Goal: Information Seeking & Learning: Learn about a topic

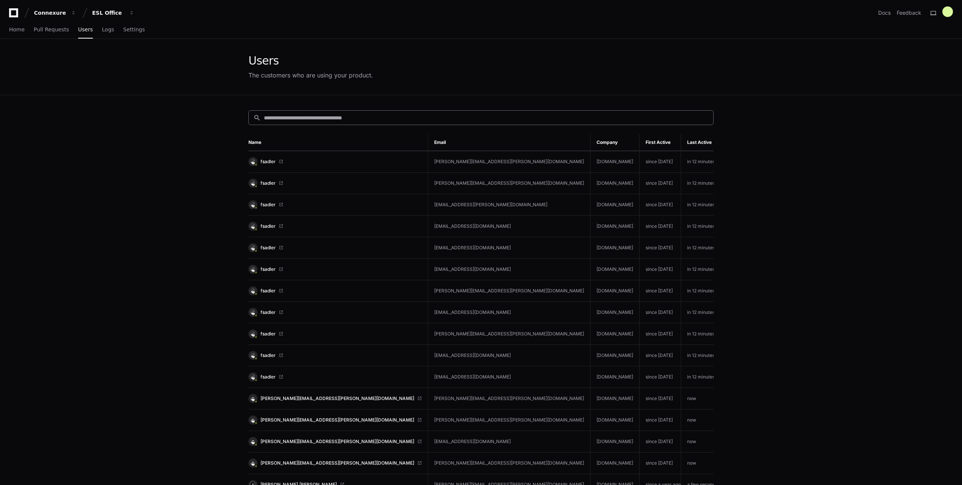
click at [374, 118] on input at bounding box center [486, 118] width 445 height 8
type input "*"
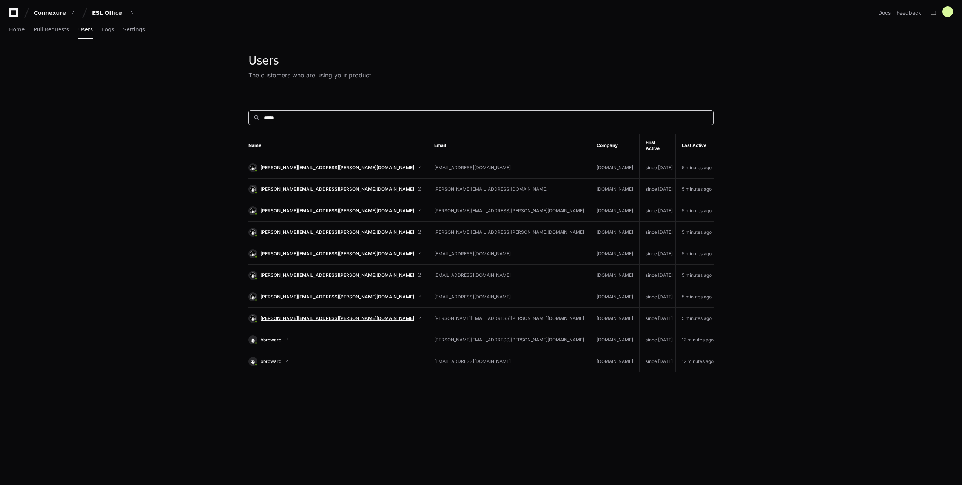
click at [281, 315] on span "deborah.howse@cfins.com" at bounding box center [338, 318] width 154 height 6
drag, startPoint x: 282, startPoint y: 113, endPoint x: 277, endPoint y: 114, distance: 5.0
click at [277, 114] on div "search *****" at bounding box center [481, 117] width 465 height 15
drag, startPoint x: 284, startPoint y: 117, endPoint x: 283, endPoint y: 105, distance: 12.5
click at [247, 113] on div "search ***** Name Email Company First Active Last Active deborah.howse@cfins.co…" at bounding box center [480, 337] width 483 height 485
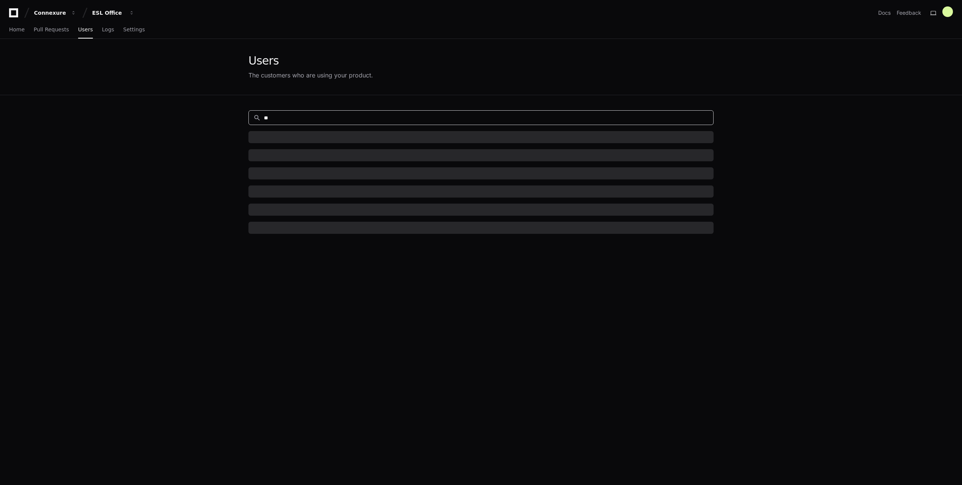
type input "*"
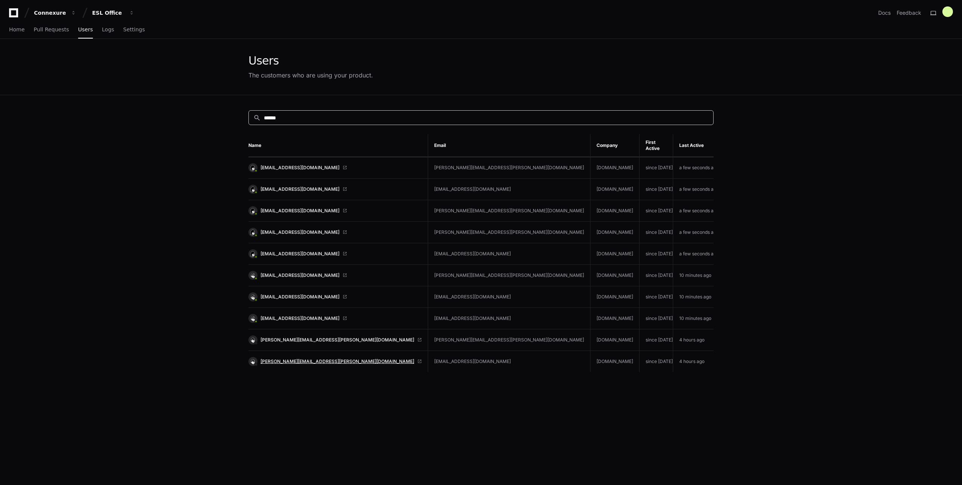
click at [289, 358] on span "bonita.jackson@cfins.com" at bounding box center [338, 361] width 154 height 6
click at [320, 272] on span "aman.gupta_med@bhspecialty.com" at bounding box center [300, 275] width 79 height 6
click at [284, 229] on span "ceubank@ioare.com" at bounding box center [300, 232] width 79 height 6
drag, startPoint x: 310, startPoint y: 139, endPoint x: 267, endPoint y: 141, distance: 42.7
click at [267, 141] on th "Name" at bounding box center [339, 145] width 180 height 23
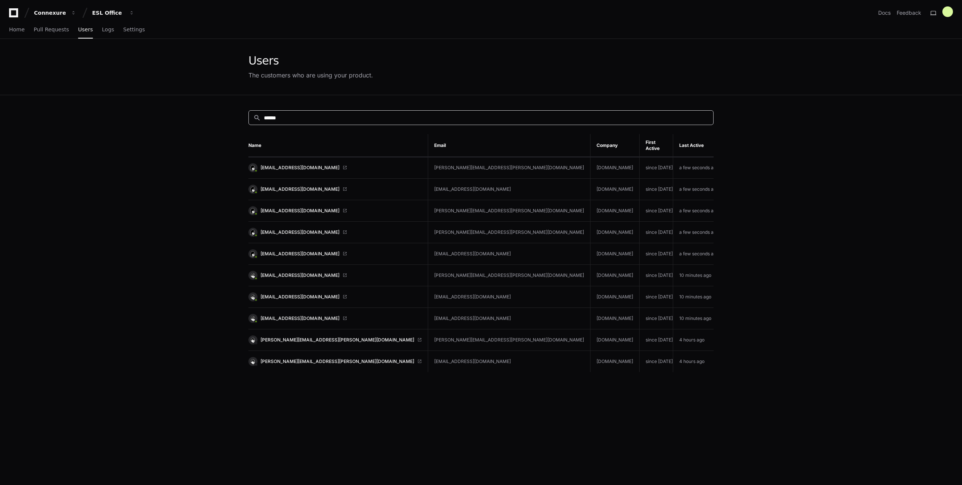
click at [286, 116] on input "******" at bounding box center [486, 118] width 445 height 8
type input "*"
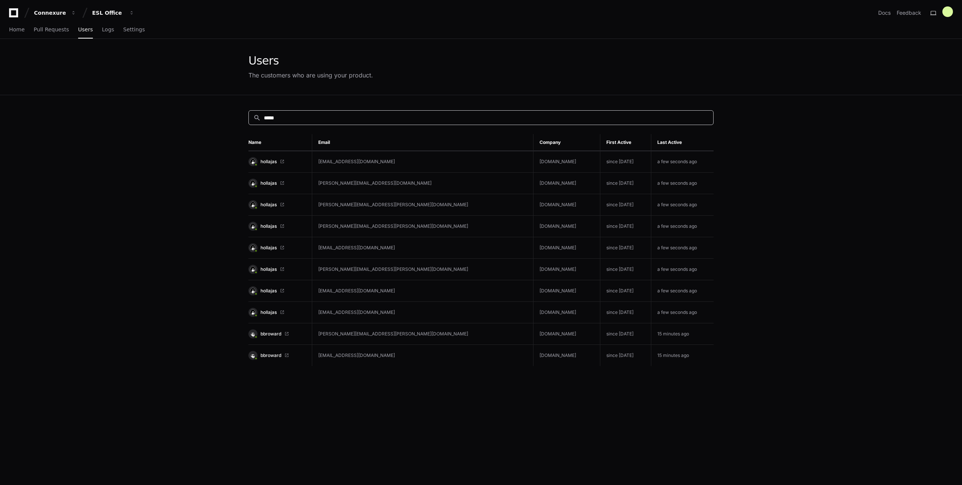
click at [297, 113] on div "search *****" at bounding box center [481, 117] width 465 height 15
type input "*"
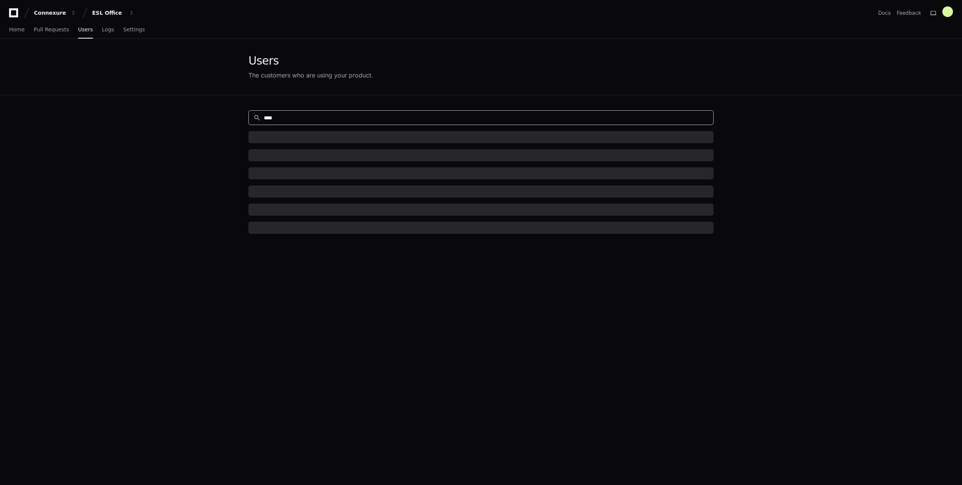
type input "*****"
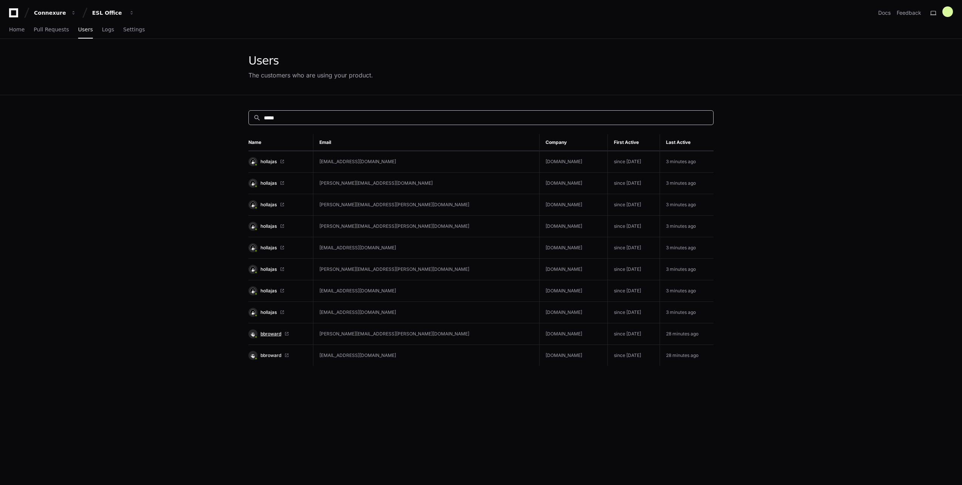
click at [270, 335] on span "bbroward" at bounding box center [271, 334] width 21 height 6
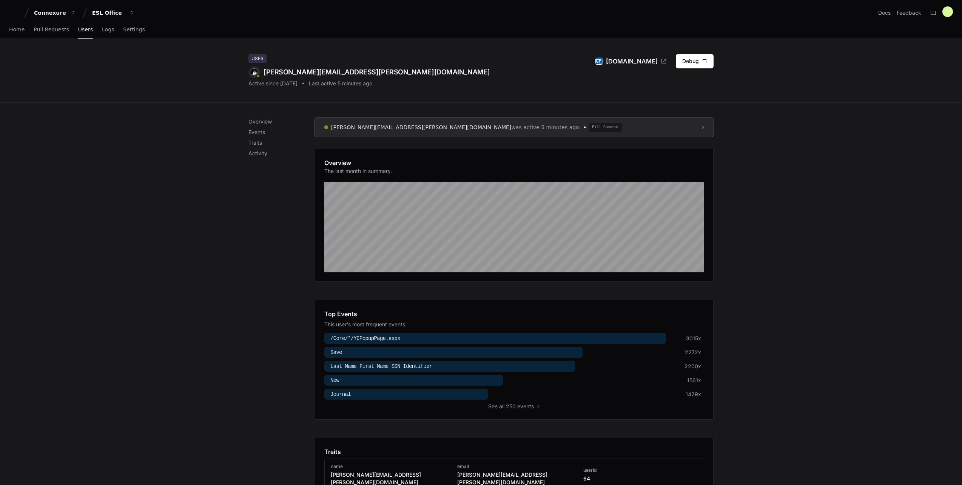
scroll to position [227, 0]
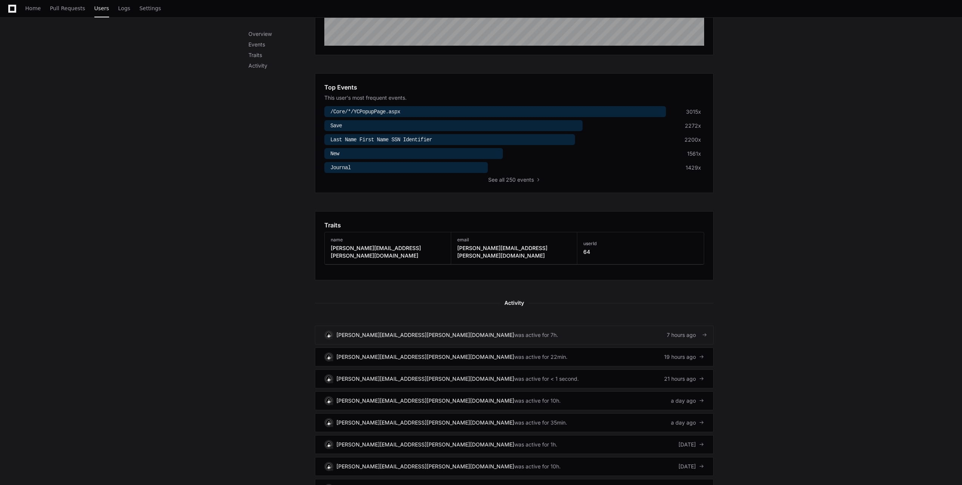
click at [507, 326] on link "deborah.howse@cfins.com was active for 7h. 7 hours ago" at bounding box center [514, 335] width 399 height 19
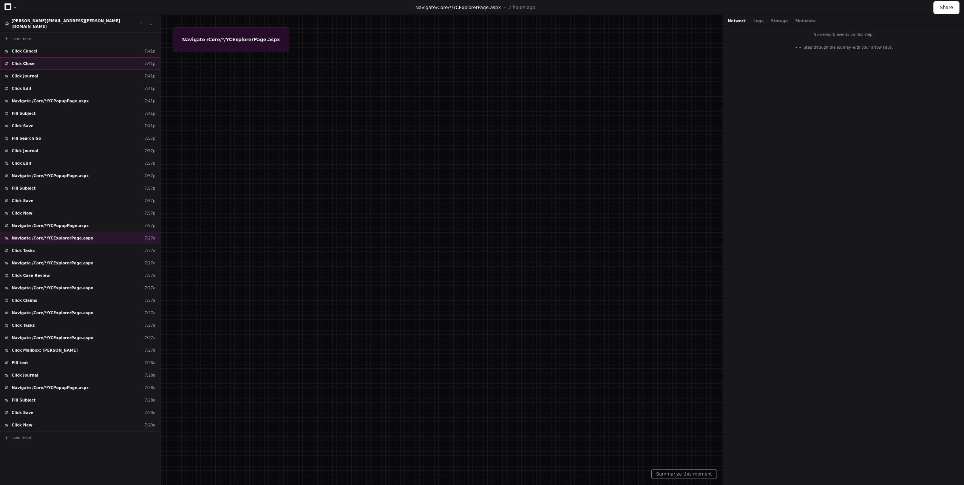
click at [79, 58] on div "Click Close 7:41p" at bounding box center [80, 63] width 160 height 12
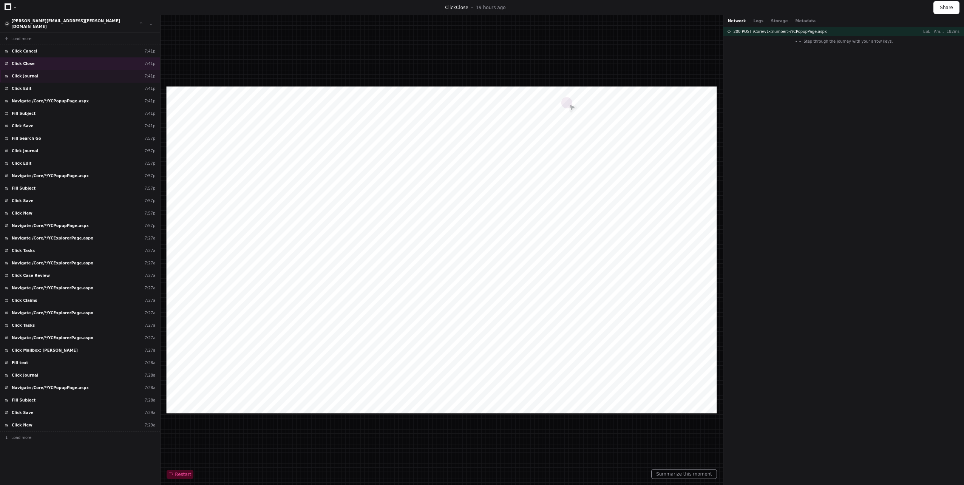
click at [78, 70] on div "Click Journal 7:41p" at bounding box center [80, 76] width 160 height 12
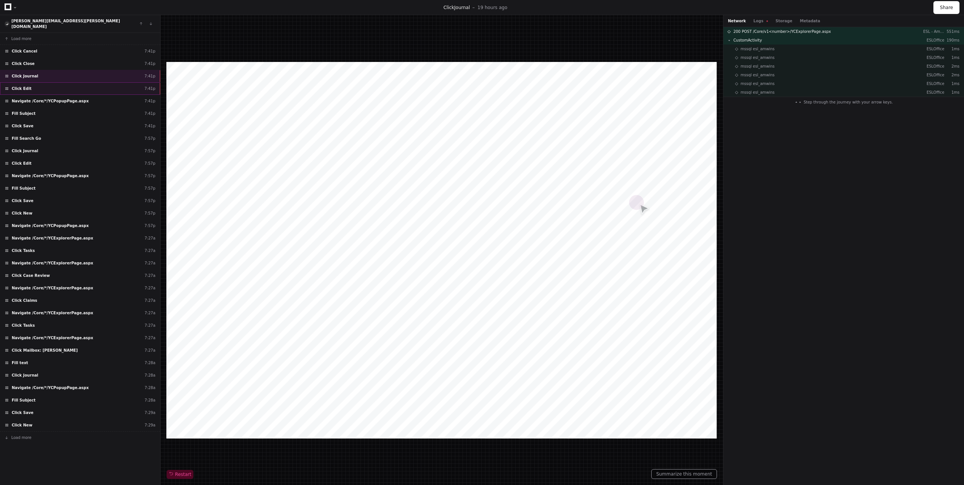
click at [79, 82] on div "Click Edit 7:41p" at bounding box center [80, 88] width 160 height 12
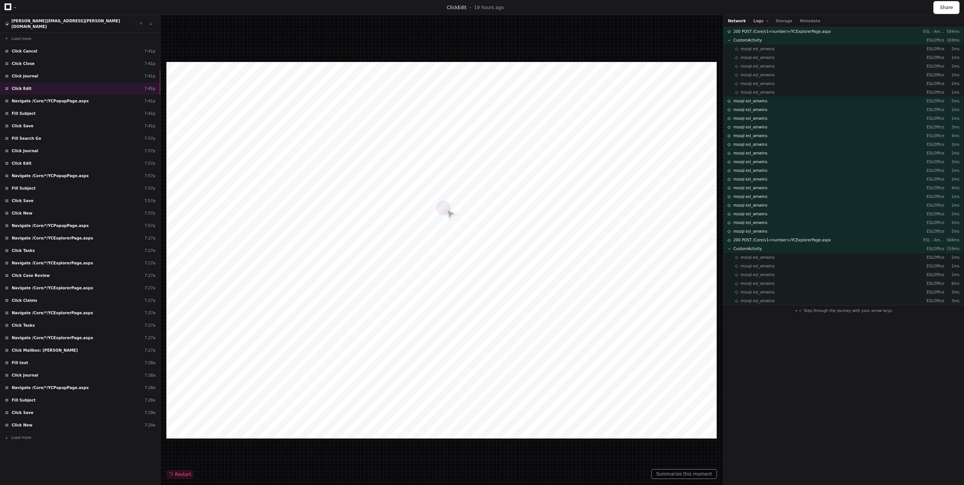
click at [758, 22] on button "Logs" at bounding box center [761, 21] width 14 height 6
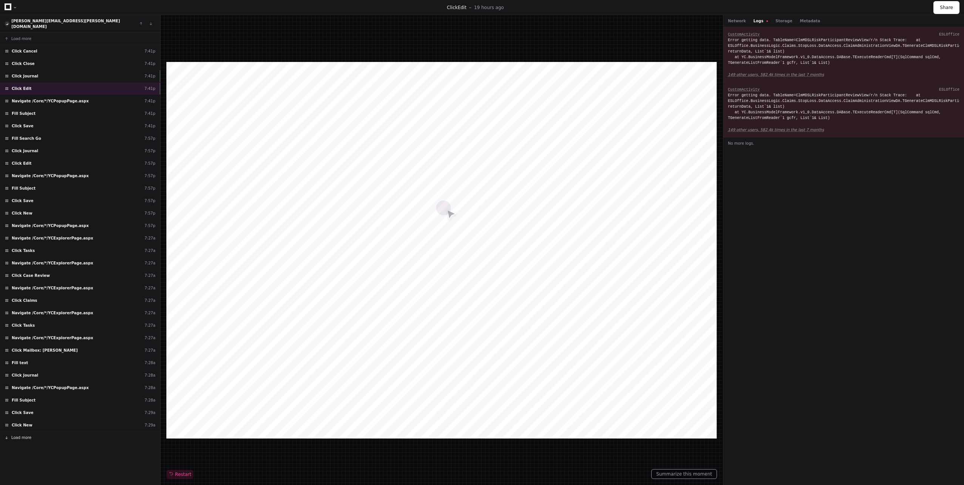
click at [38, 433] on button "Load more" at bounding box center [80, 437] width 160 height 12
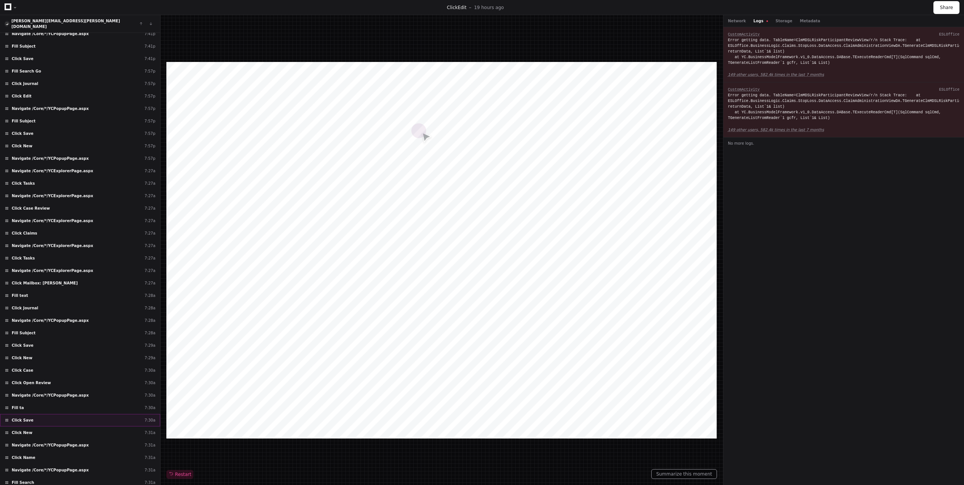
scroll to position [140, 0]
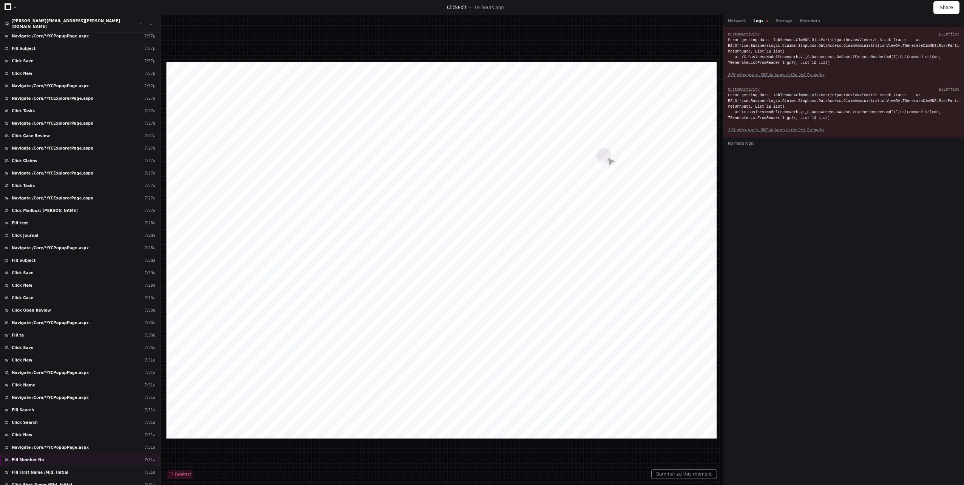
click at [72, 454] on div "Fill Member No 7:31a" at bounding box center [80, 460] width 160 height 12
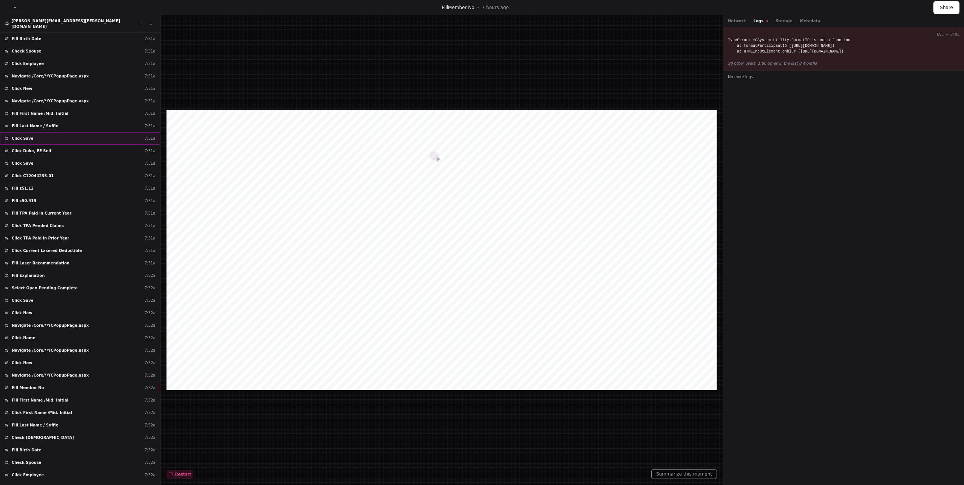
scroll to position [701, 0]
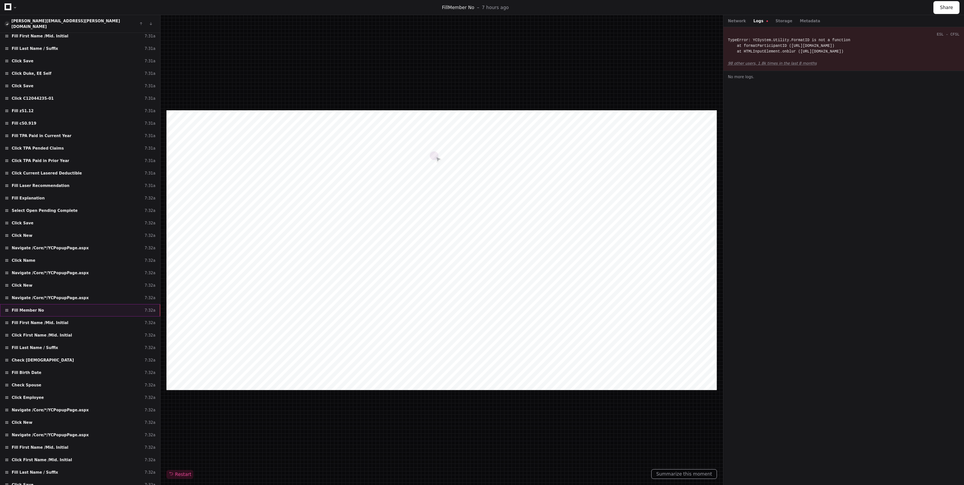
click at [51, 308] on div "Fill Member No 7:32a" at bounding box center [80, 310] width 160 height 12
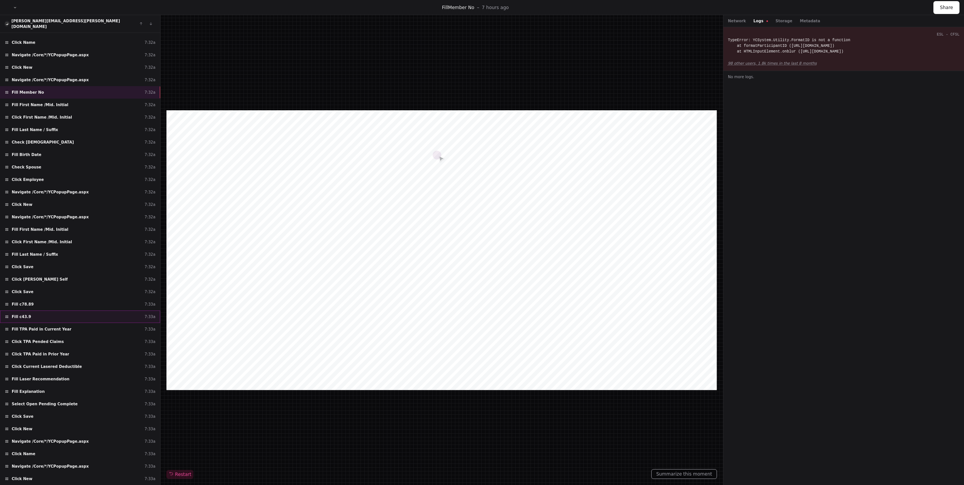
scroll to position [1075, 0]
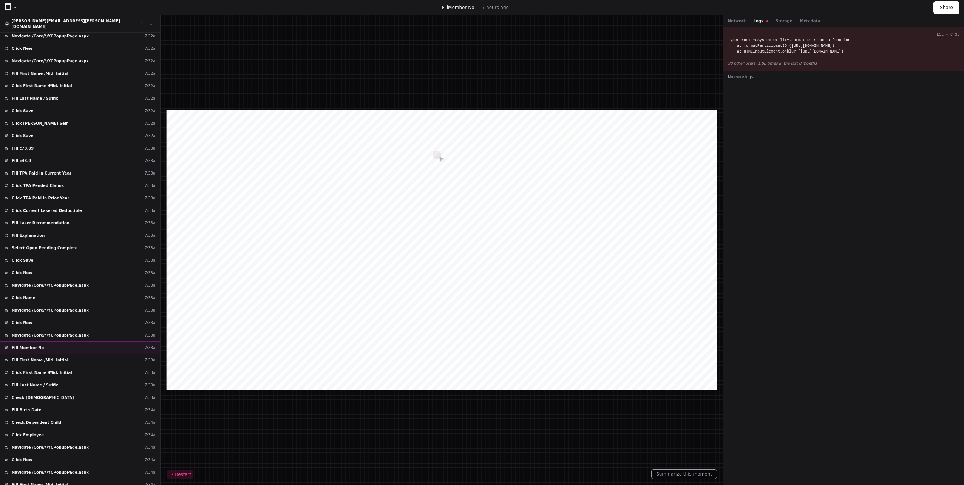
click at [78, 341] on div "Fill Member No 7:33a" at bounding box center [80, 347] width 160 height 12
click at [56, 357] on span "Fill First Name /Mid. Initial" at bounding box center [40, 360] width 57 height 6
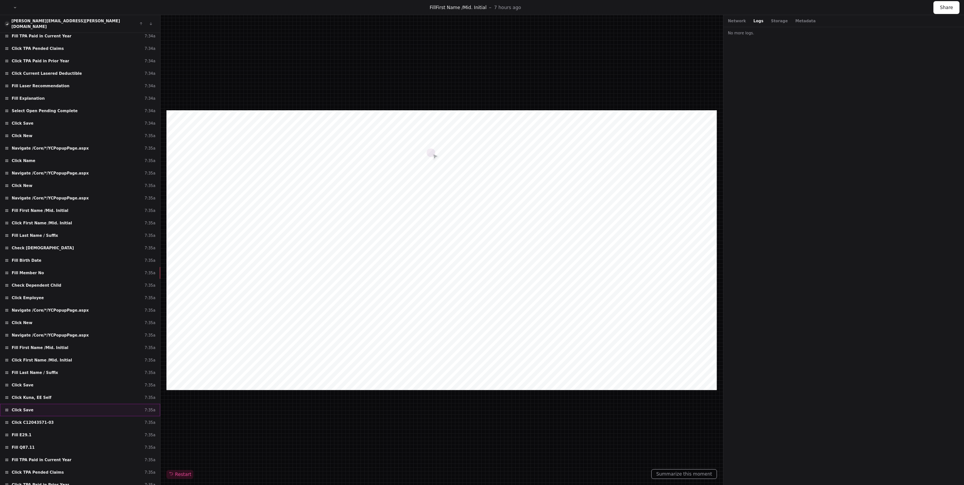
scroll to position [1823, 0]
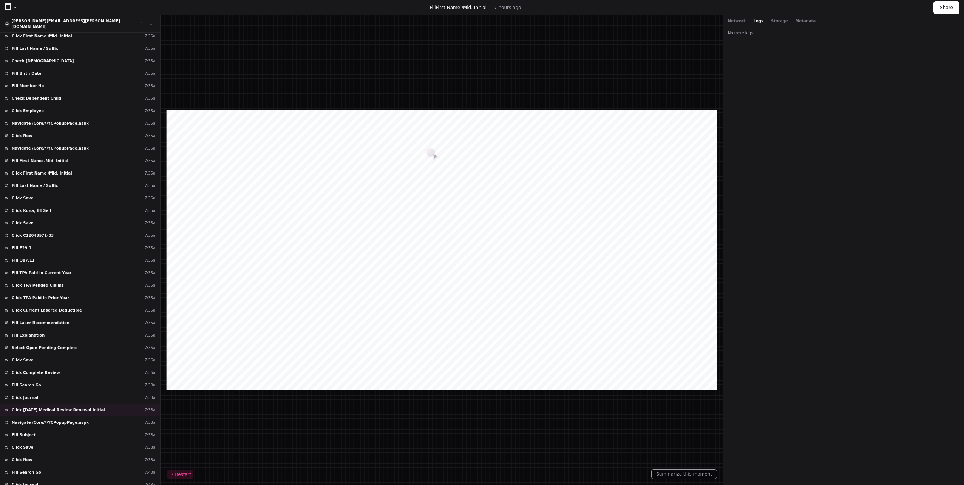
click at [74, 407] on span "Click 9/10/2025 Medical Review Renewal Initial" at bounding box center [58, 410] width 93 height 6
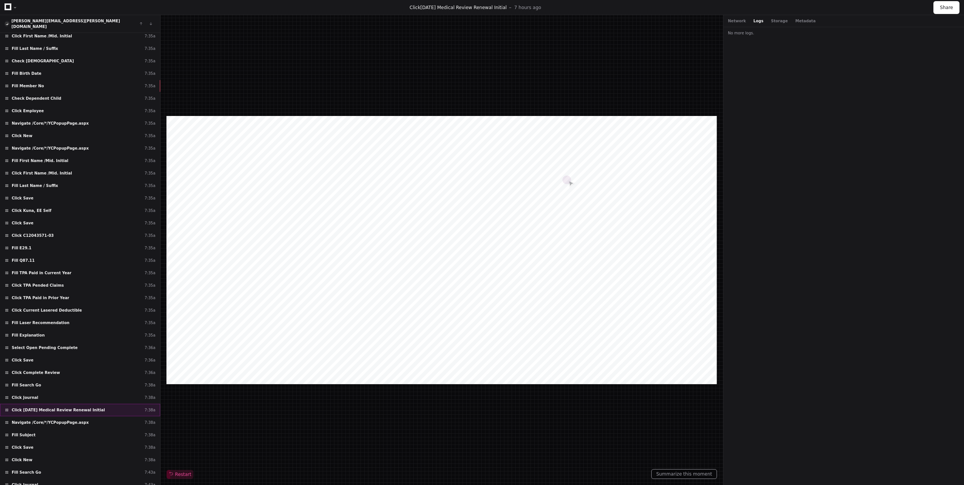
click at [85, 407] on span "Click 9/10/2025 Medical Review Renewal Initial" at bounding box center [58, 410] width 93 height 6
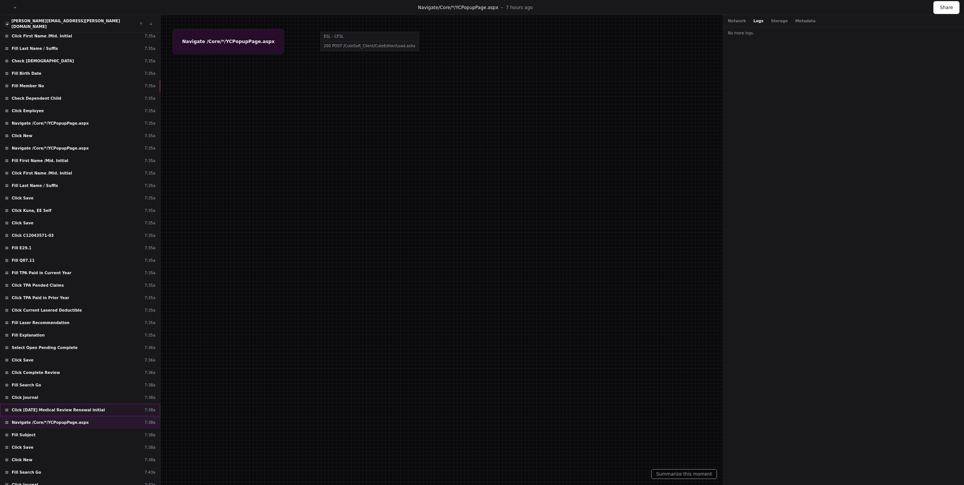
scroll to position [1838, 0]
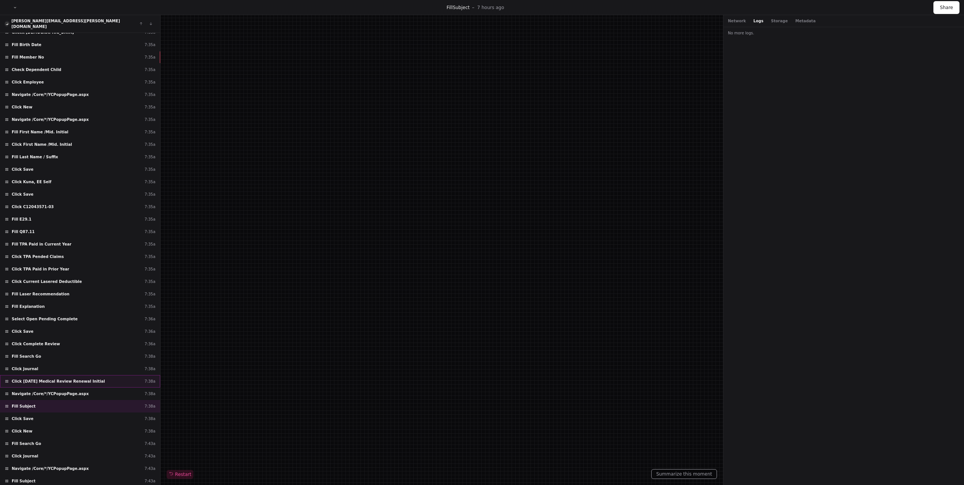
scroll to position [1853, 0]
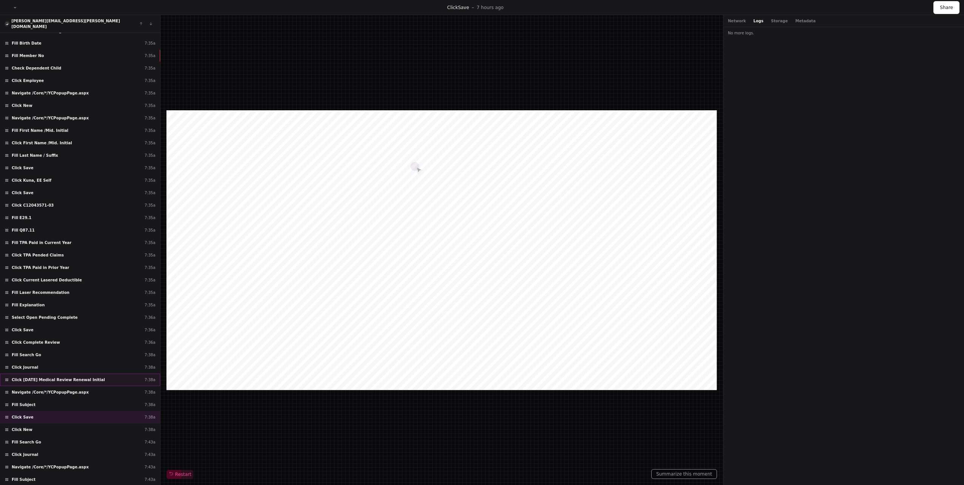
scroll to position [1868, 0]
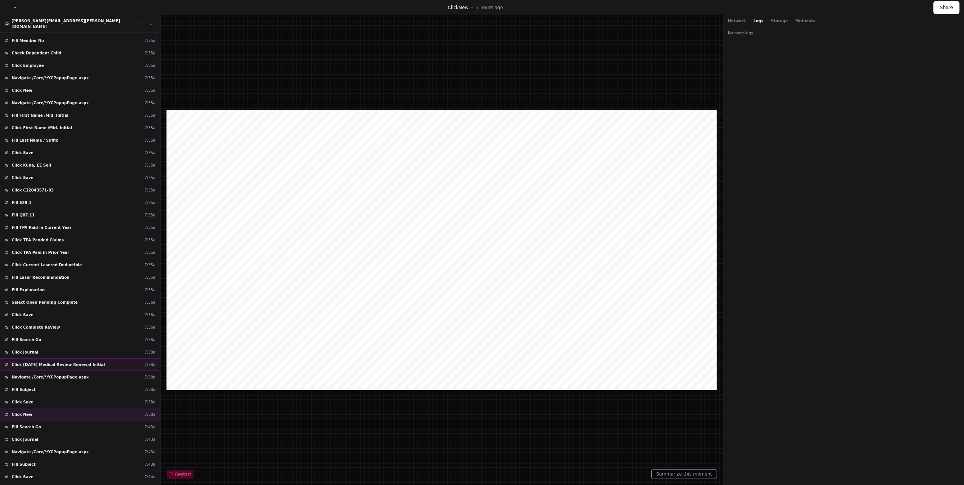
scroll to position [1883, 0]
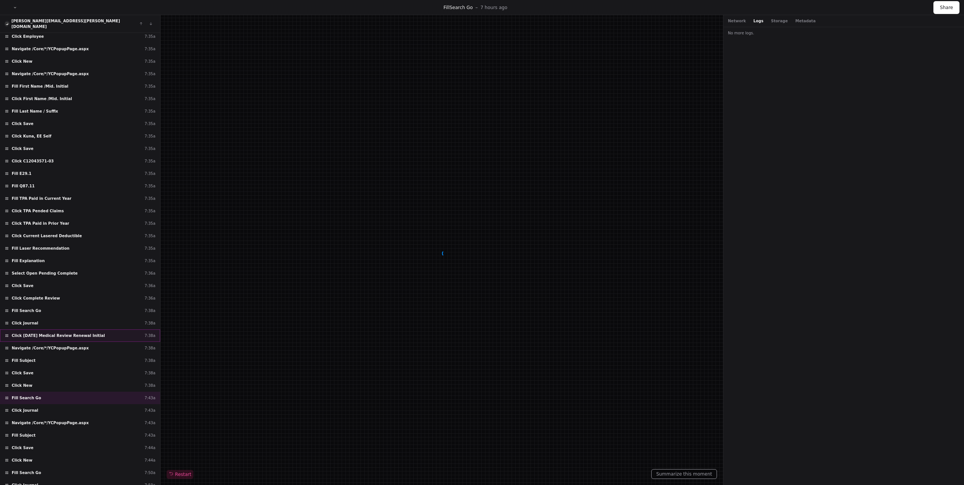
scroll to position [1898, 0]
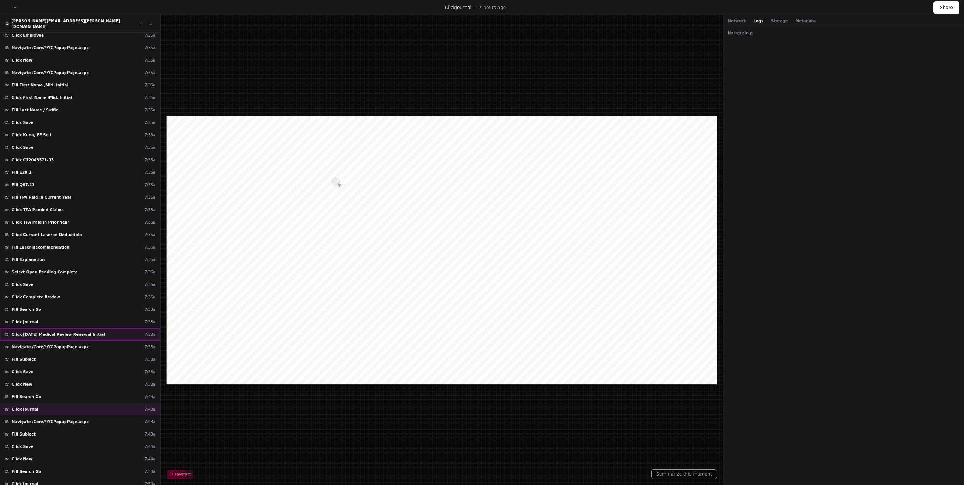
scroll to position [1913, 0]
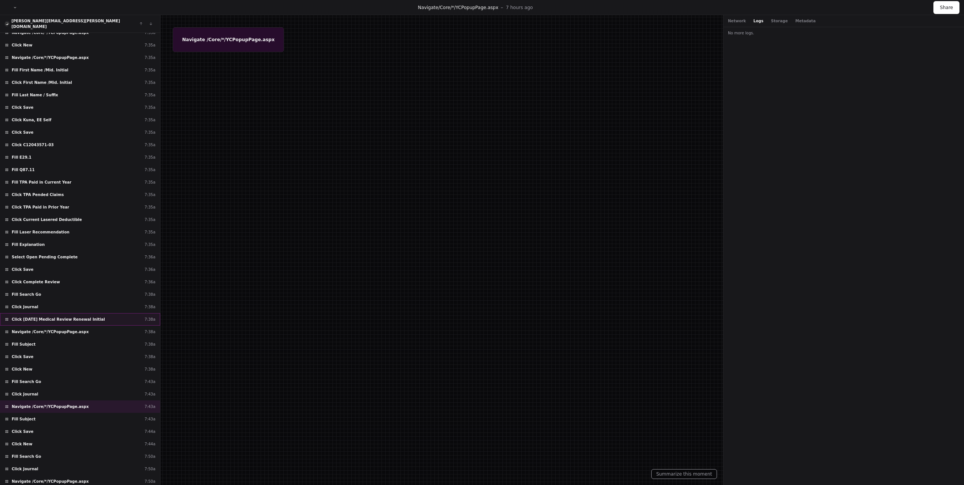
scroll to position [1928, 0]
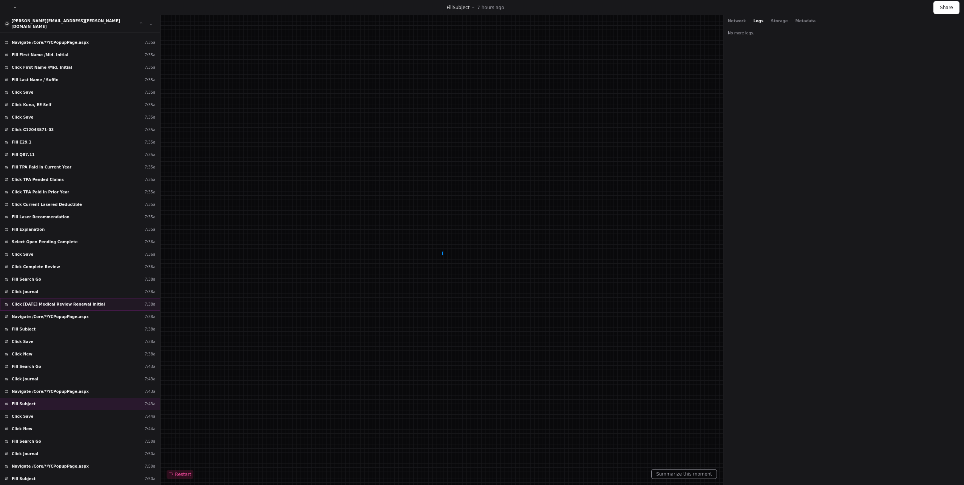
scroll to position [1943, 0]
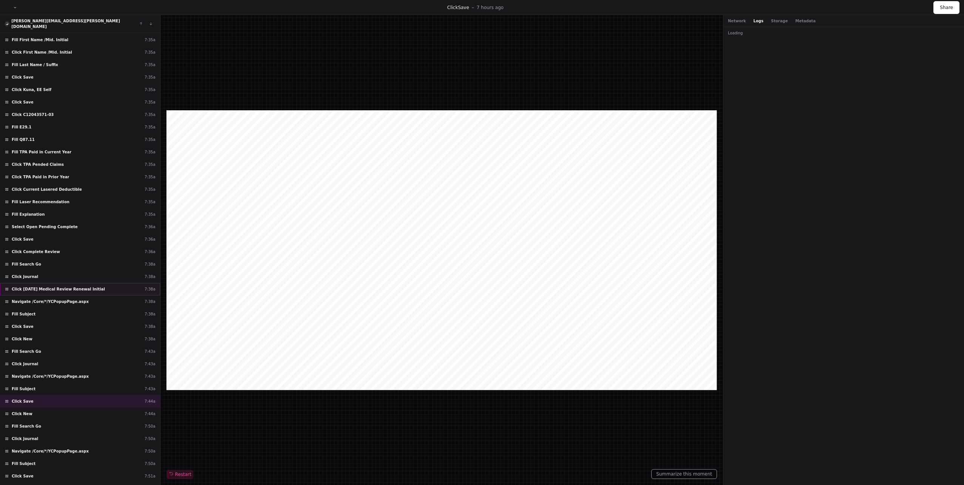
scroll to position [1959, 0]
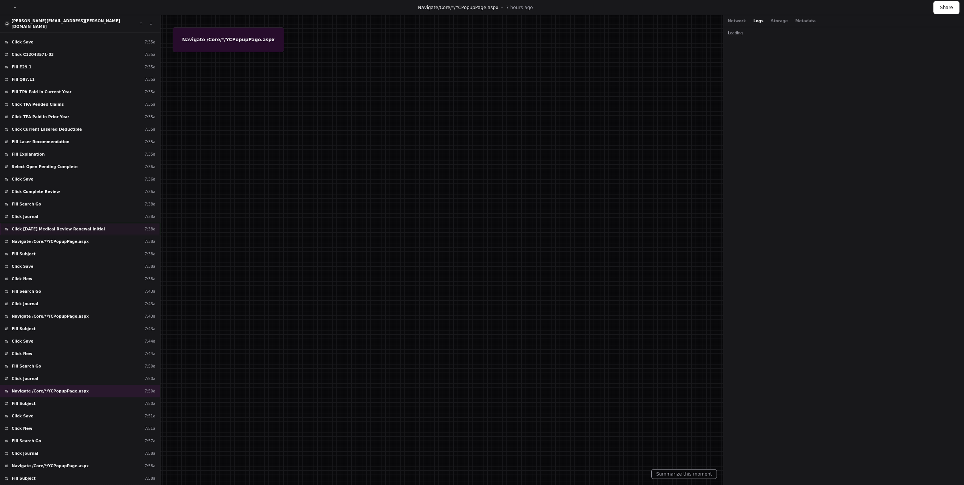
scroll to position [2010, 0]
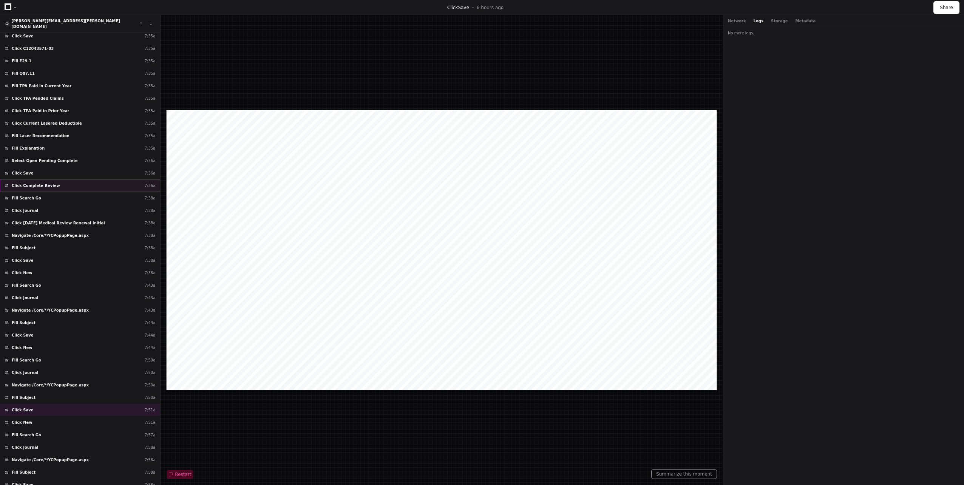
click at [57, 179] on div "Click Complete Review 7:36a" at bounding box center [80, 185] width 160 height 12
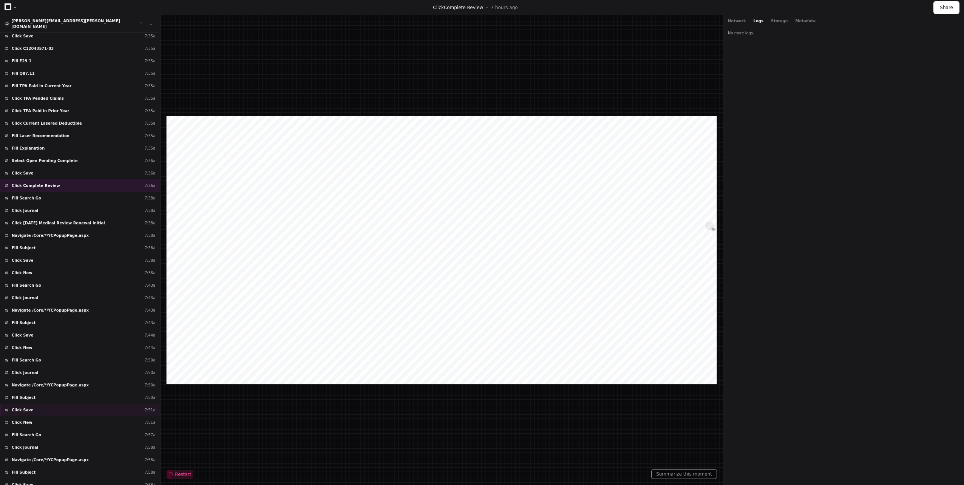
click at [50, 407] on div "Click Save 7:51a" at bounding box center [80, 410] width 160 height 12
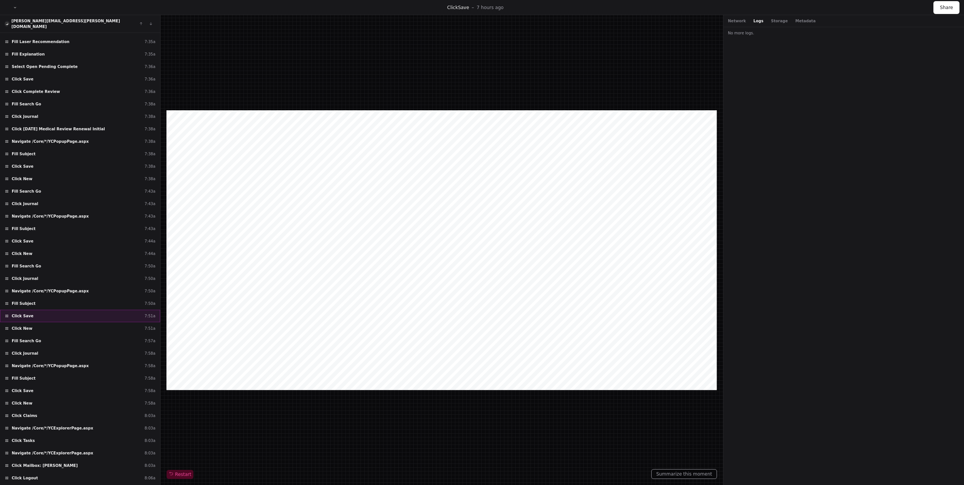
scroll to position [2123, 0]
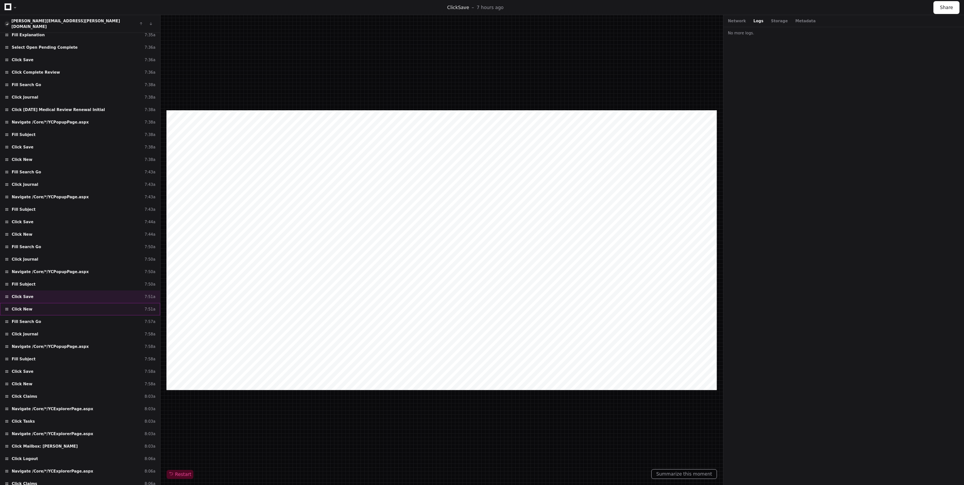
click at [47, 308] on div "Click New 7:51a" at bounding box center [80, 309] width 160 height 12
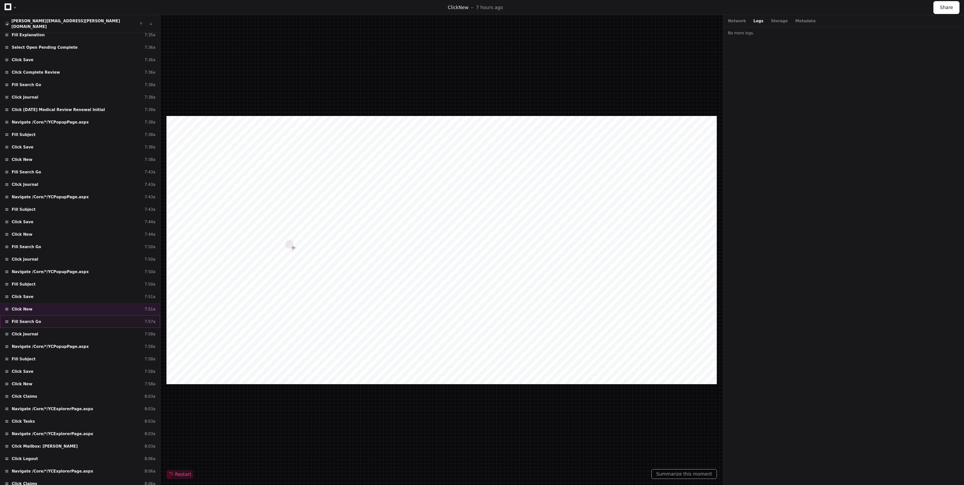
click at [43, 315] on div "Fill Search Go 7:57a" at bounding box center [80, 321] width 160 height 12
click at [43, 328] on div "Click Journal 7:58a" at bounding box center [80, 334] width 160 height 12
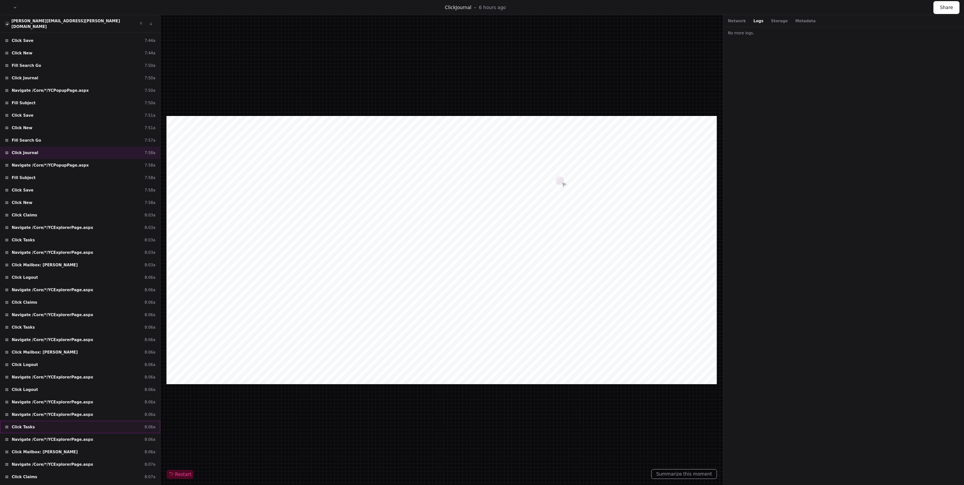
scroll to position [2383, 0]
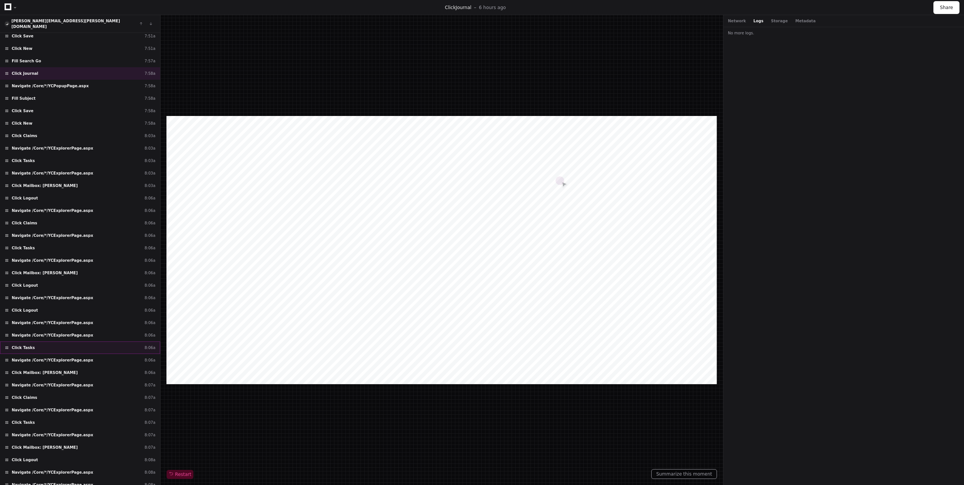
click at [46, 347] on div "Click Tasks 8:06a" at bounding box center [80, 347] width 160 height 12
click at [48, 358] on div "Navigate /Core/*/YCExplorerPage.aspx 8:06a" at bounding box center [80, 360] width 160 height 12
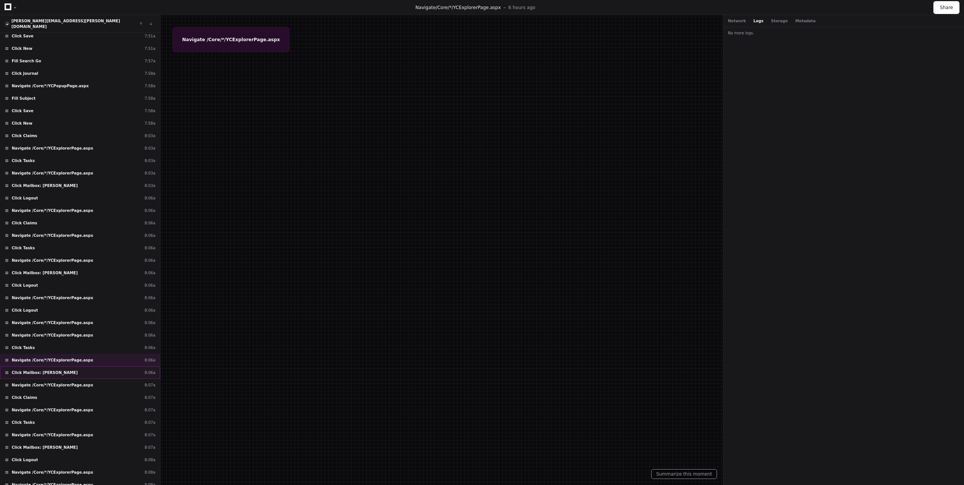
click at [46, 370] on span "Click Mailbox: Howse, Deborah" at bounding box center [45, 373] width 66 height 6
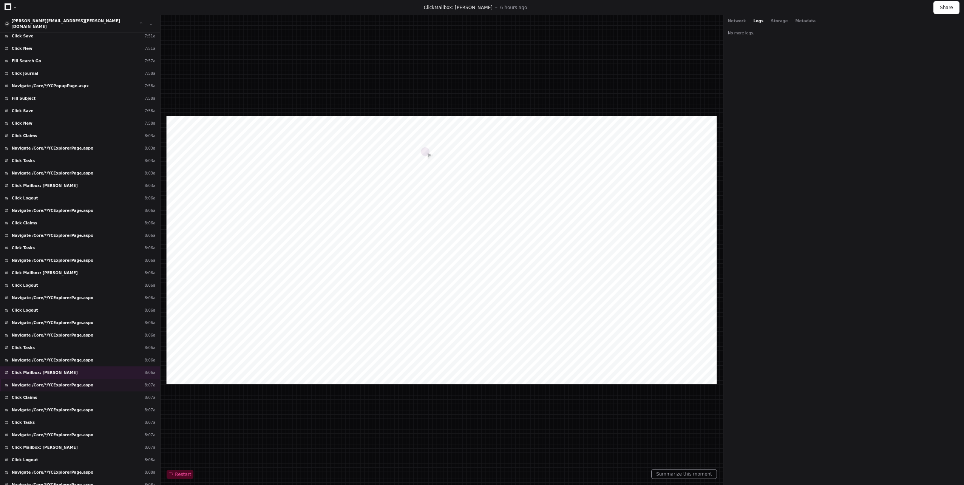
click at [47, 382] on span "Navigate /Core/*/YCExplorerPage.aspx" at bounding box center [53, 385] width 82 height 6
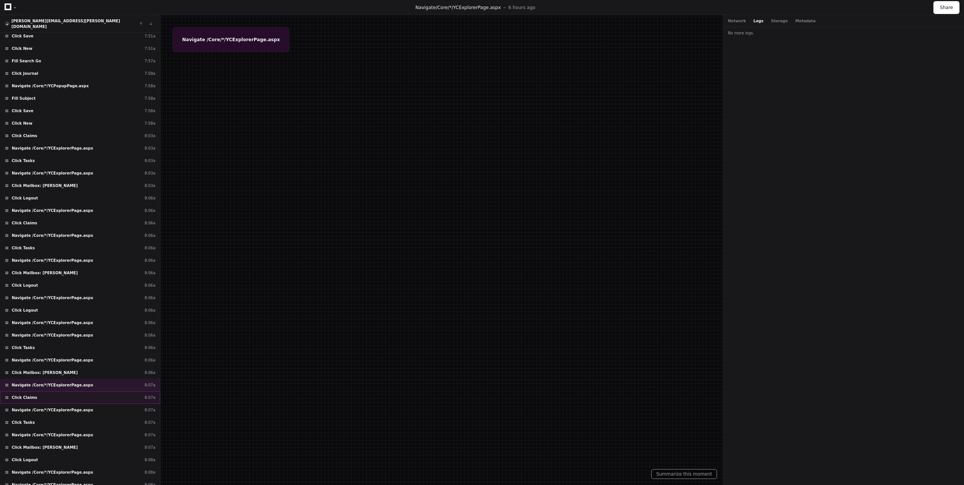
click at [49, 392] on div "Click Claims 8:07a" at bounding box center [80, 397] width 160 height 12
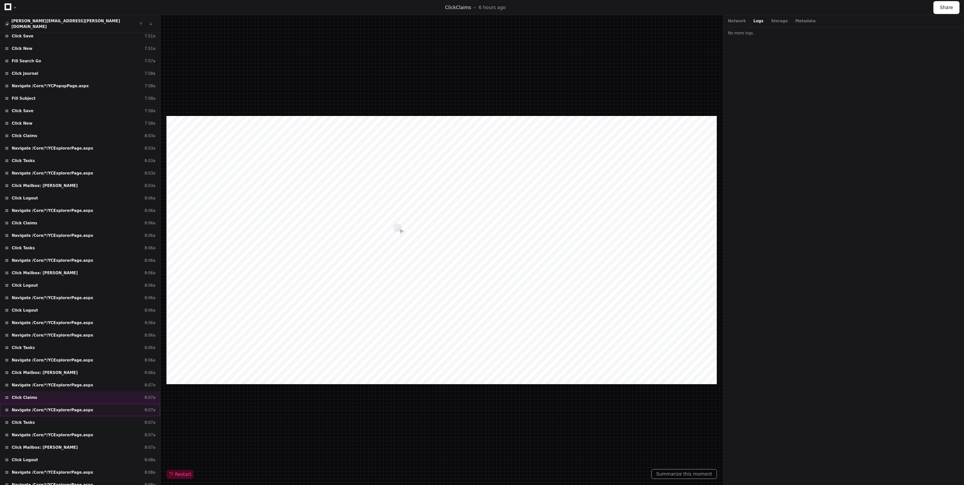
click at [53, 404] on div "Navigate /Core/*/YCExplorerPage.aspx 8:07a" at bounding box center [80, 410] width 160 height 12
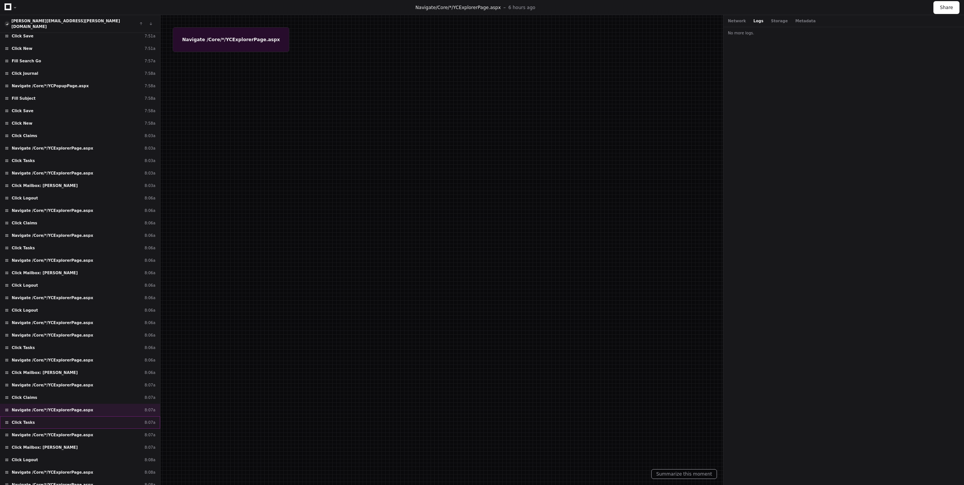
click at [51, 416] on div "Click Tasks 8:07a" at bounding box center [80, 422] width 160 height 12
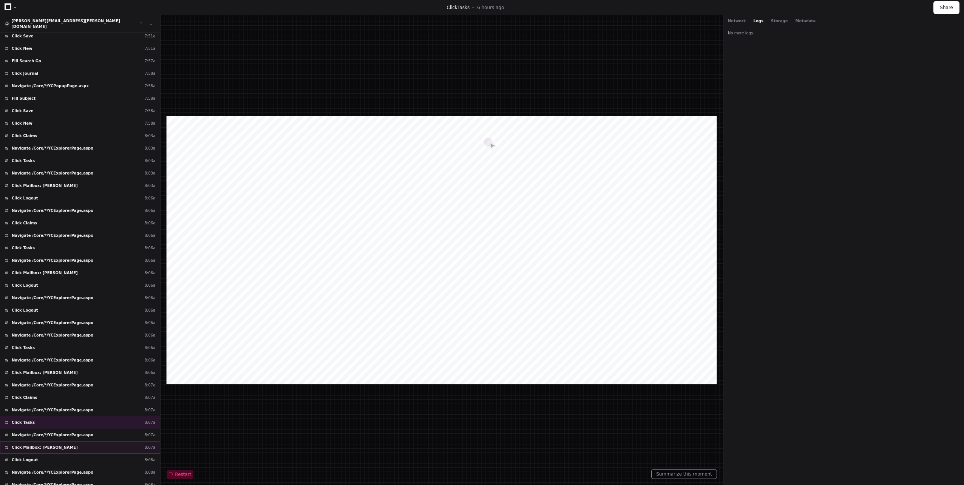
click at [47, 441] on div "Click Mailbox: Howse, Deborah 8:07a" at bounding box center [80, 447] width 160 height 12
click at [37, 454] on div "Click Logout 8:08a" at bounding box center [80, 460] width 160 height 12
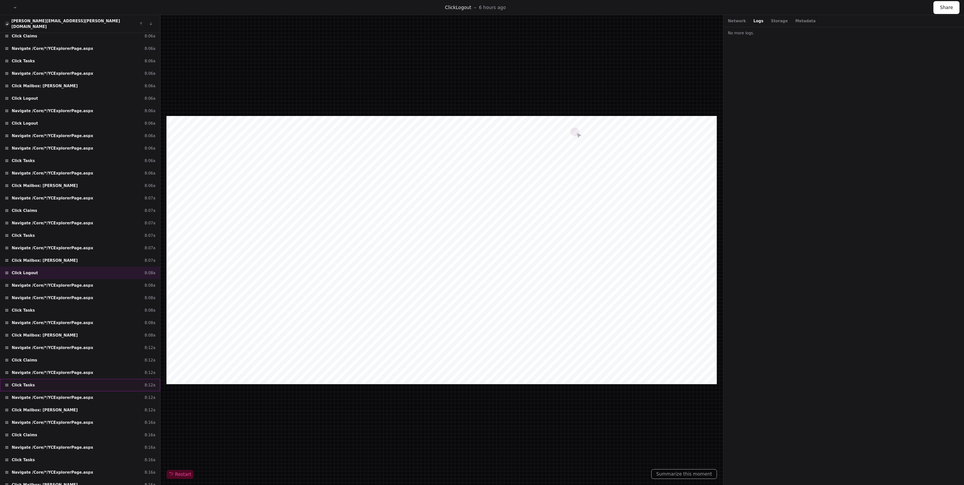
scroll to position [2757, 0]
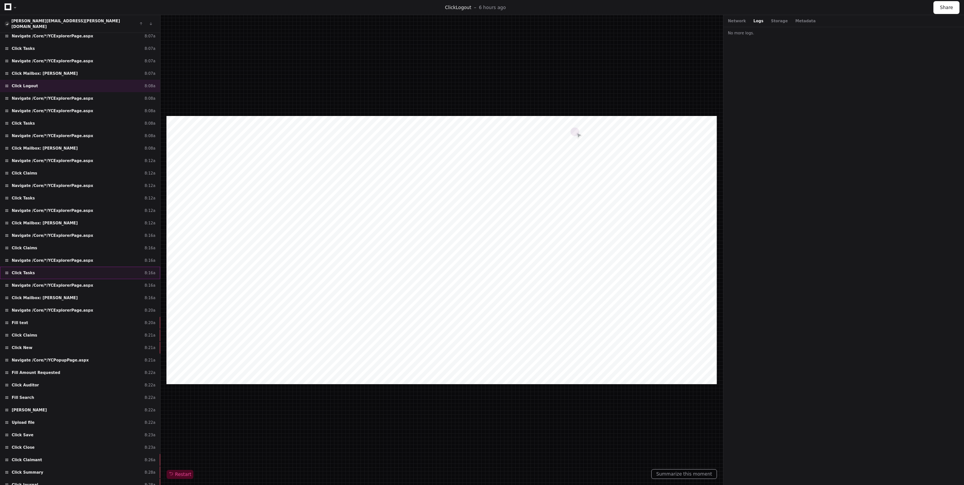
click at [40, 267] on div "Click Tasks 8:16a" at bounding box center [80, 273] width 160 height 12
click at [38, 295] on span "Click Mailbox: Howse, Deborah" at bounding box center [45, 298] width 66 height 6
click at [40, 233] on span "Navigate /Core/*/YCExplorerPage.aspx" at bounding box center [53, 236] width 82 height 6
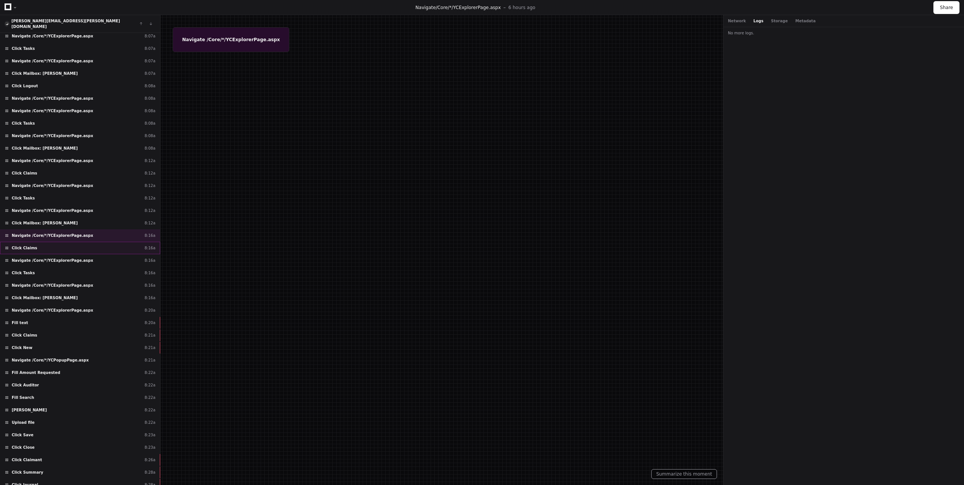
click at [40, 244] on div "Click Claims 8:16a" at bounding box center [80, 248] width 160 height 12
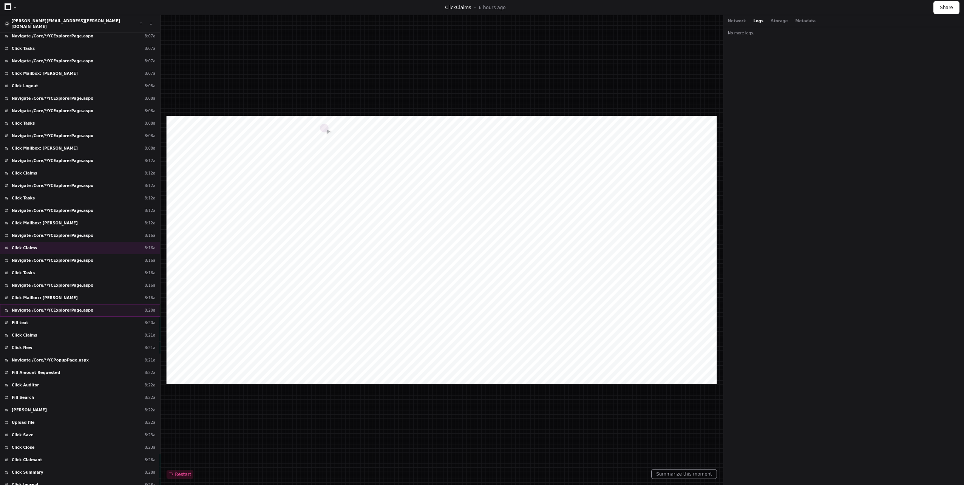
click at [78, 304] on div "Navigate /Core/*/YCExplorerPage.aspx 8:20a" at bounding box center [80, 310] width 160 height 12
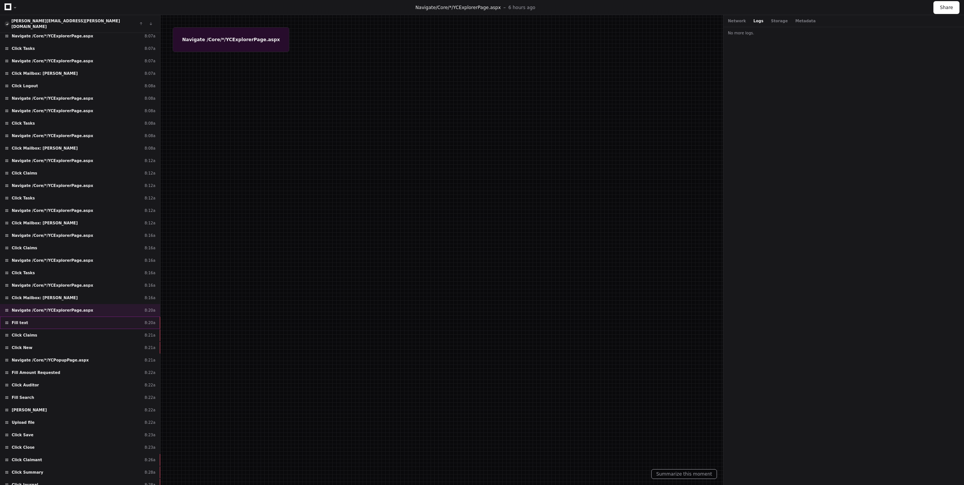
click at [78, 317] on div "Fill text 8:20a" at bounding box center [80, 323] width 160 height 12
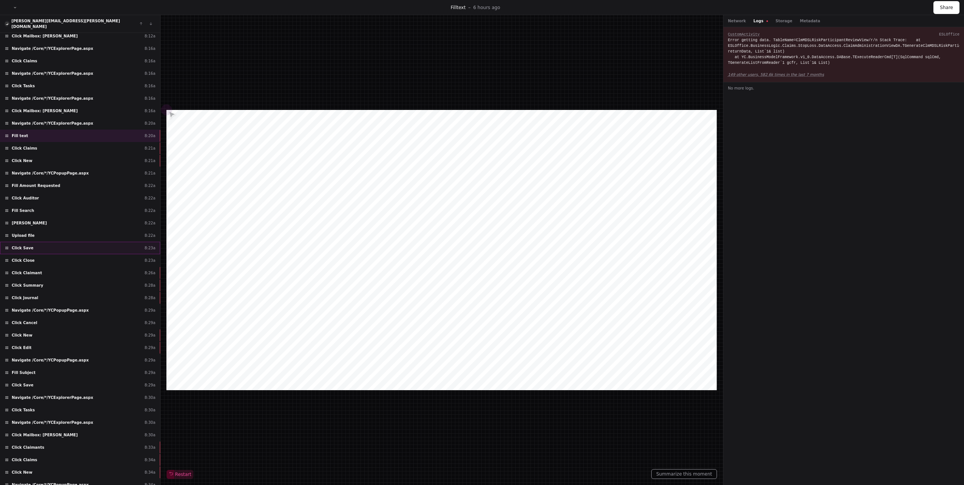
scroll to position [3131, 0]
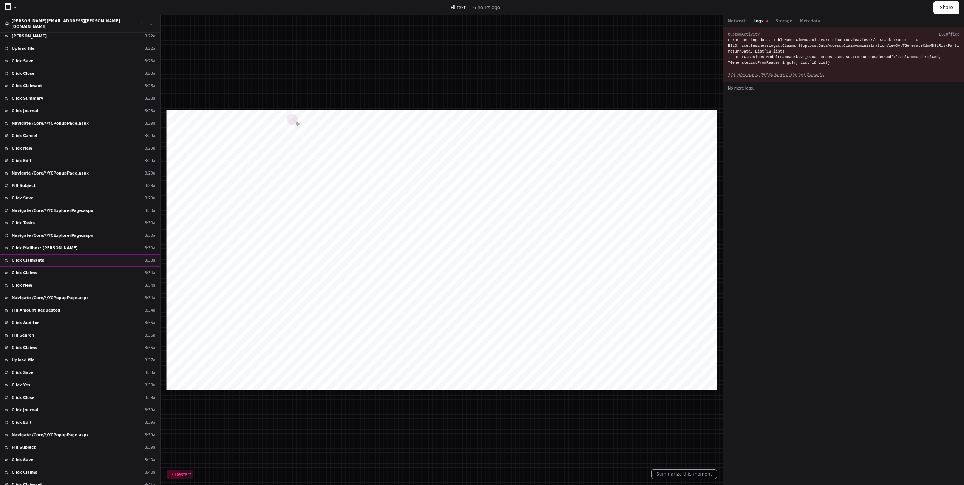
click at [78, 254] on div "Click Claimants 8:33a" at bounding box center [80, 260] width 160 height 12
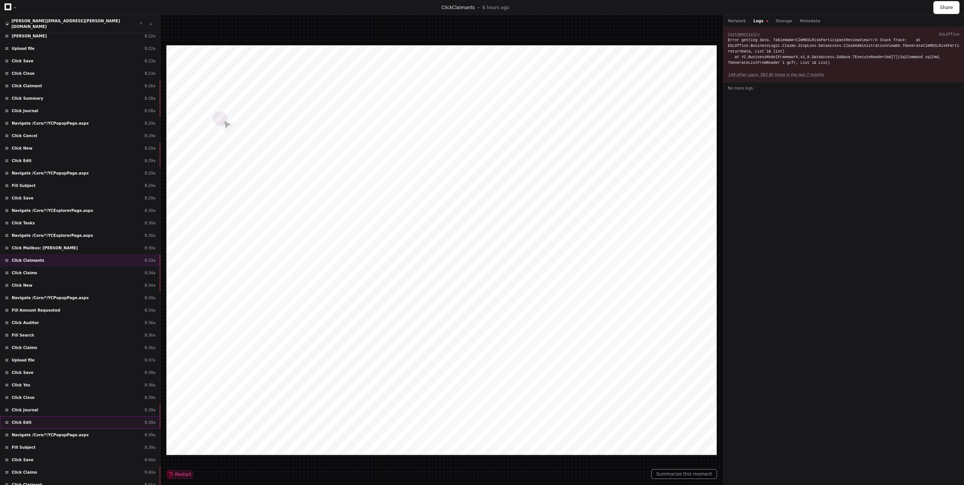
click at [93, 417] on div "Click Edit 8:39a" at bounding box center [80, 422] width 160 height 12
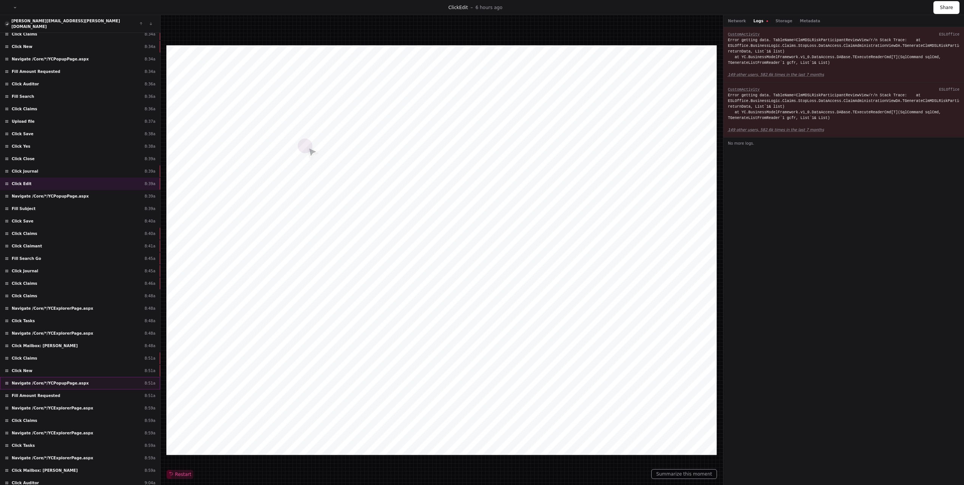
scroll to position [3505, 0]
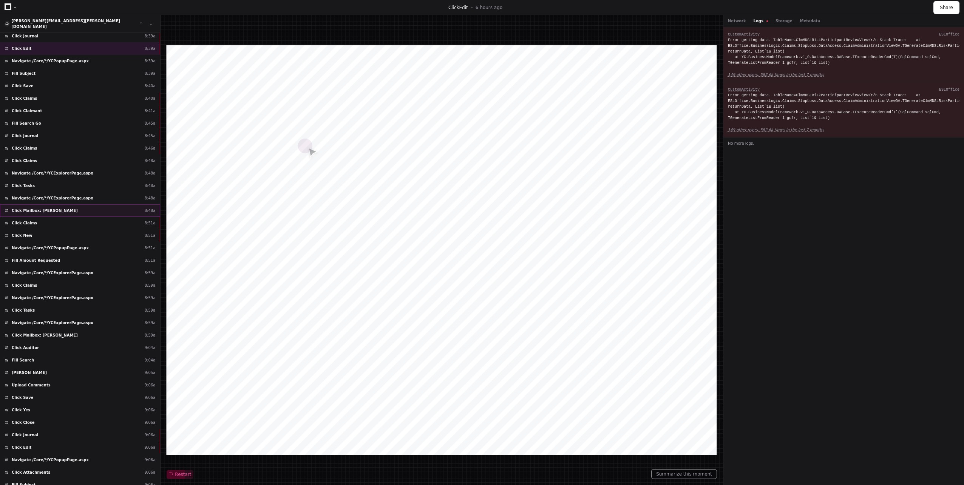
click at [66, 205] on div "Click Mailbox: Howse, Deborah 8:48a" at bounding box center [80, 210] width 160 height 12
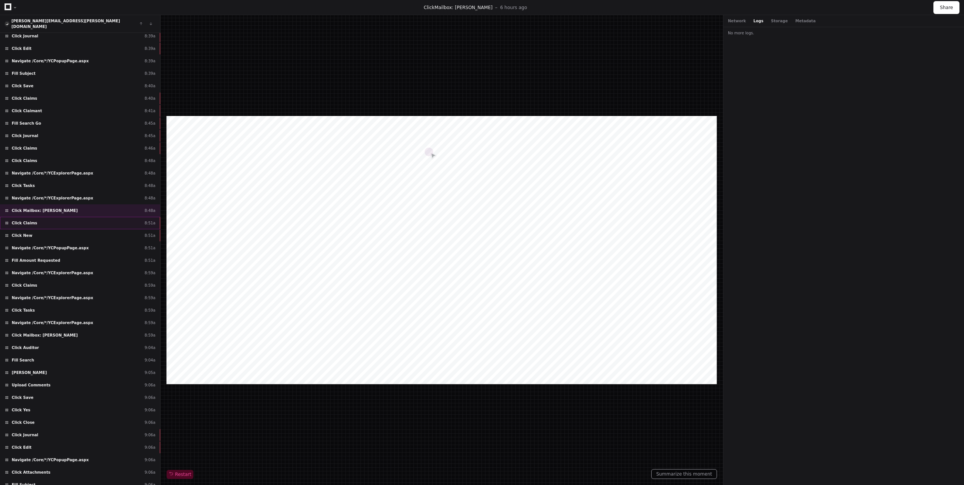
click at [68, 220] on div "Click Claims 8:51a" at bounding box center [80, 223] width 160 height 12
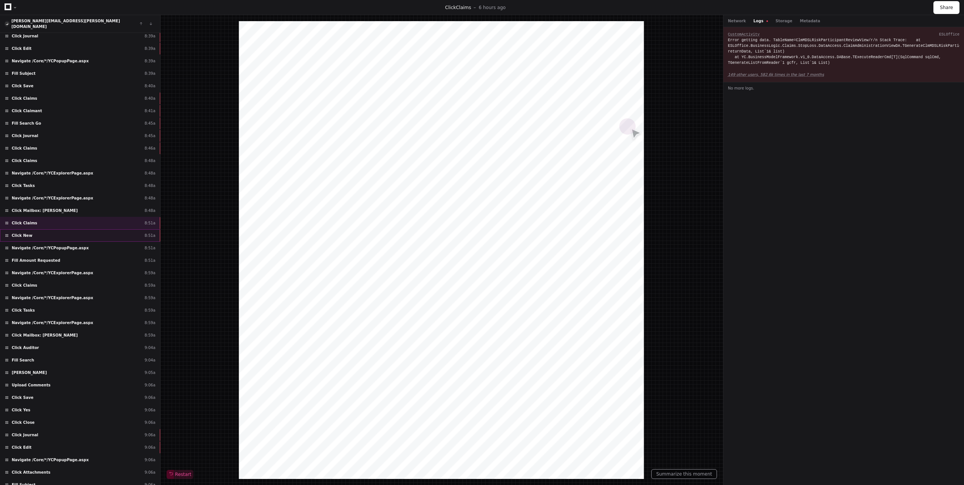
click at [104, 235] on div "Click New 8:51a" at bounding box center [80, 235] width 160 height 12
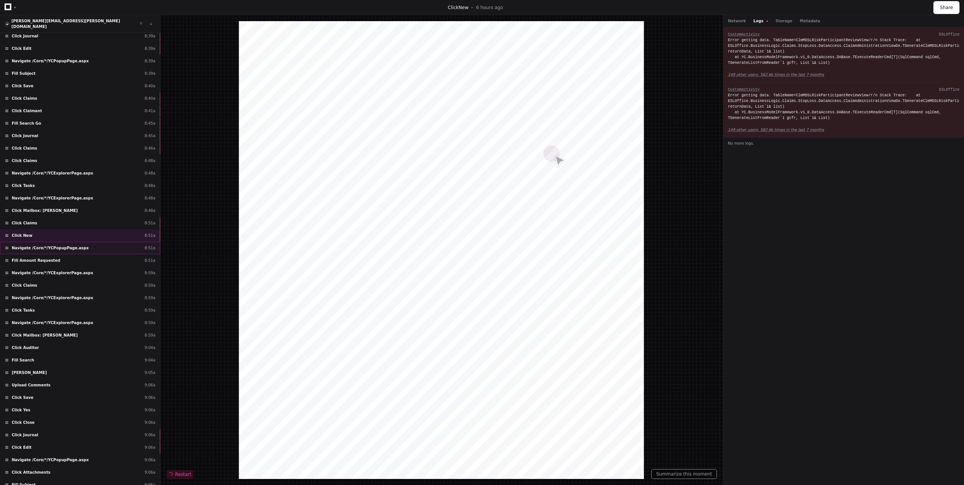
click at [106, 244] on div "Navigate /Core/*/YCPopupPage.aspx 8:51a" at bounding box center [80, 248] width 160 height 12
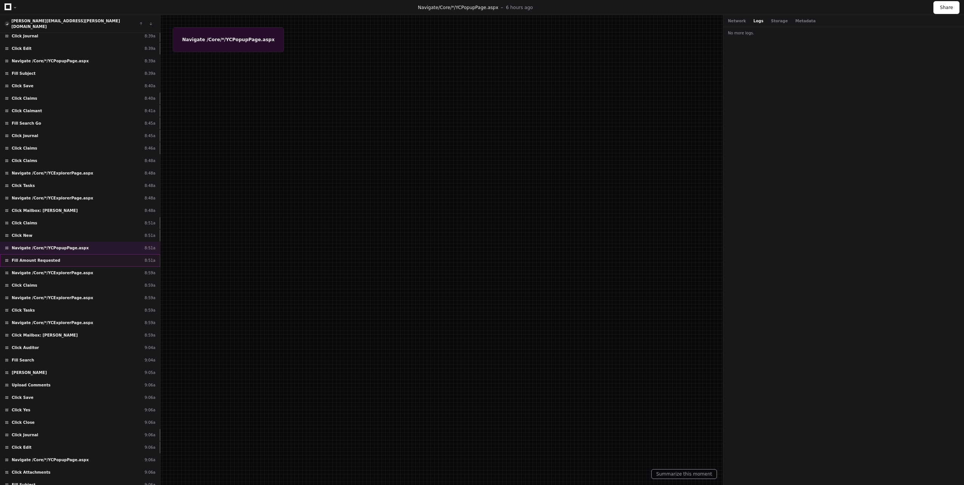
click at [104, 258] on div "Fill Amount Requested 8:51a" at bounding box center [80, 260] width 160 height 12
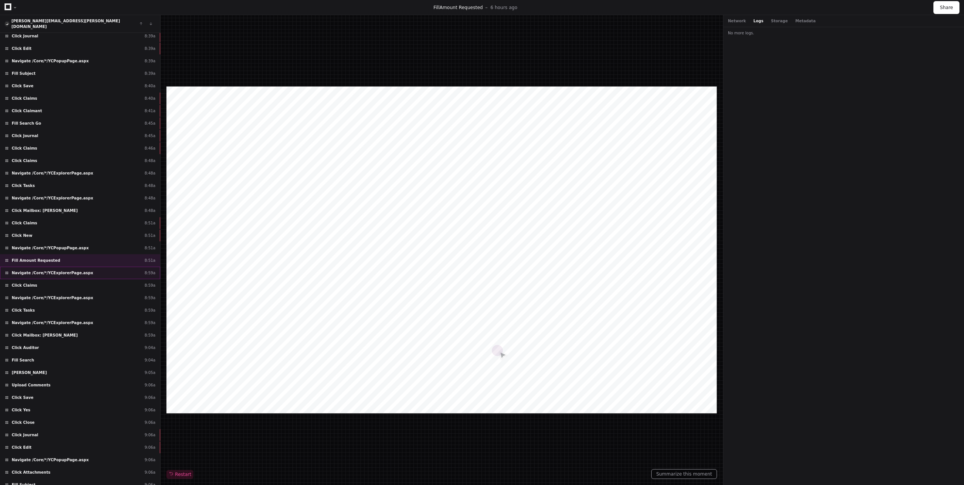
click at [104, 271] on div "Navigate /Core/*/YCExplorerPage.aspx 8:59a" at bounding box center [80, 273] width 160 height 12
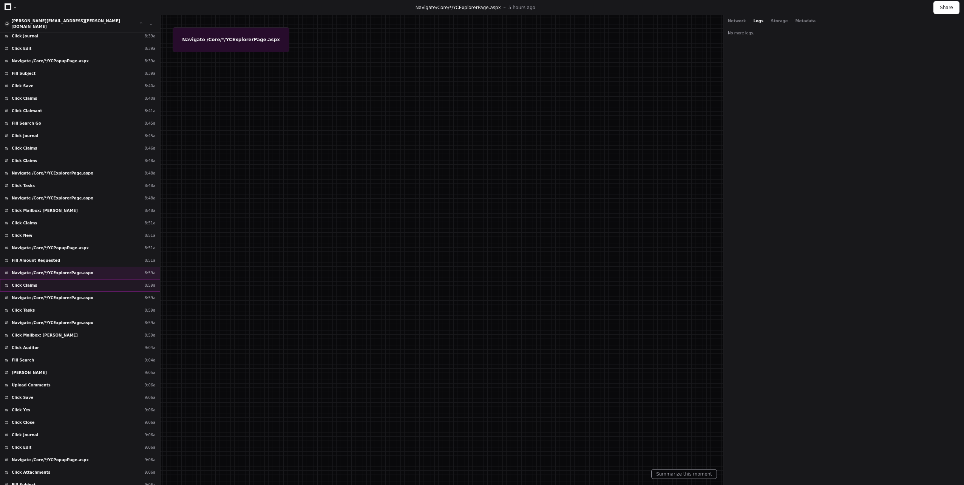
click at [97, 280] on div "Click Claims 8:59a" at bounding box center [80, 285] width 160 height 12
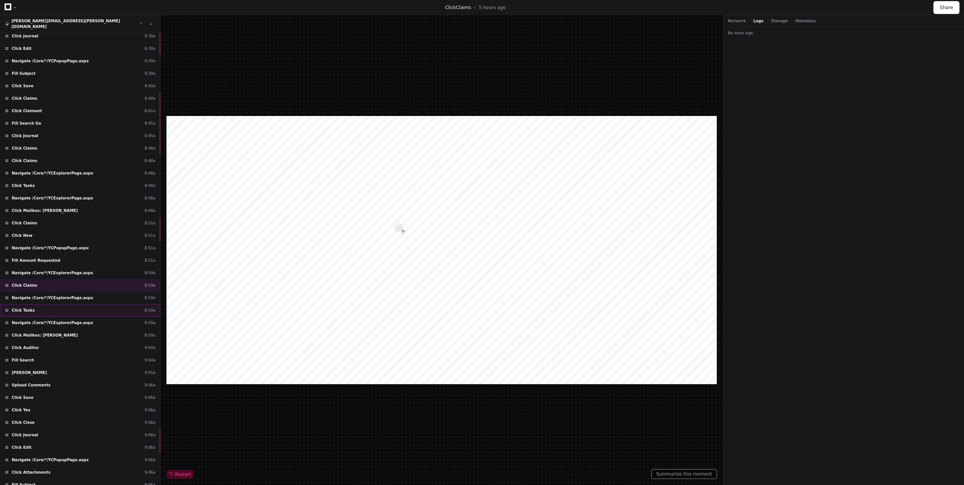
click at [107, 304] on div "Click Tasks 8:59a" at bounding box center [80, 310] width 160 height 12
click at [103, 329] on div "Click Mailbox: Howse, Deborah 8:59a" at bounding box center [80, 335] width 160 height 12
click at [103, 343] on div "Click Auditor 9:04a" at bounding box center [80, 347] width 160 height 12
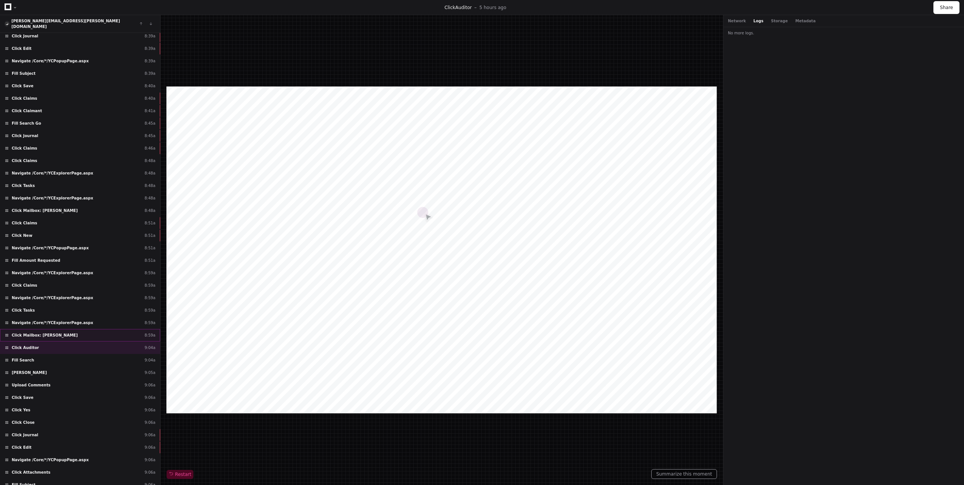
click at [76, 334] on div "Click Mailbox: Howse, Deborah 8:59a" at bounding box center [80, 335] width 160 height 12
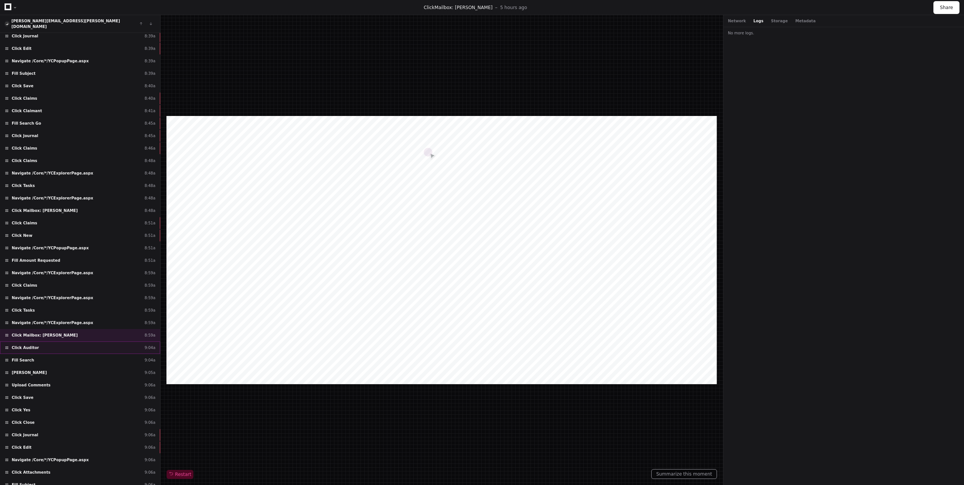
click at [75, 341] on div "Click Auditor 9:04a" at bounding box center [80, 347] width 160 height 12
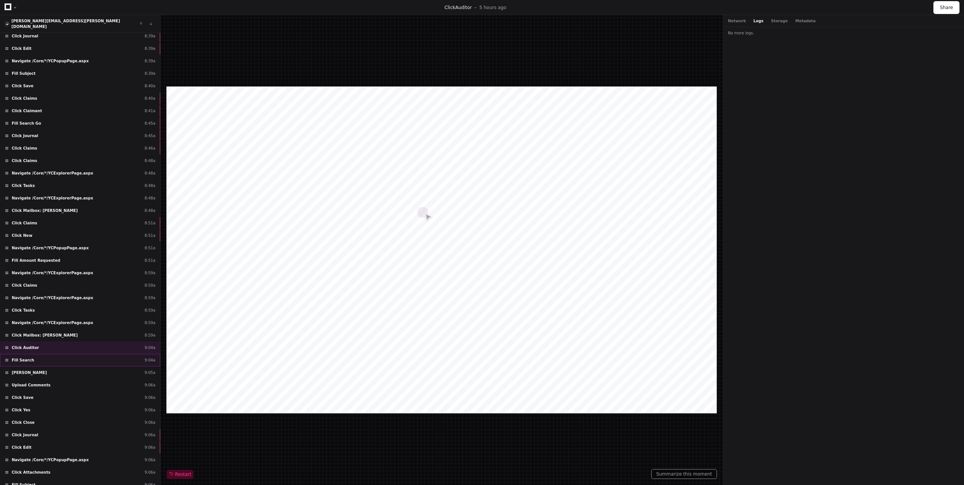
click at [80, 355] on div "Fill Search 9:04a" at bounding box center [80, 360] width 160 height 12
click at [80, 366] on div "Click Adamson, Ann 9:05a" at bounding box center [80, 372] width 160 height 12
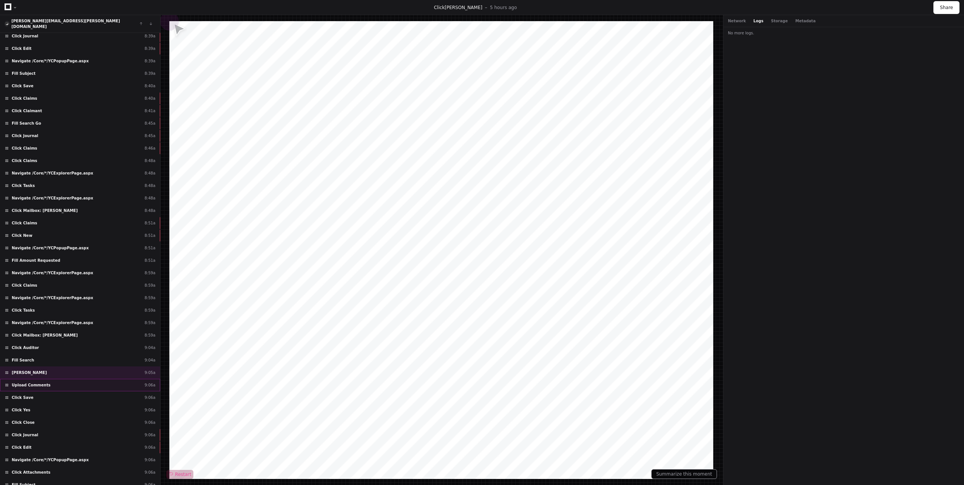
click at [81, 379] on div "Upload Comments 9:06a" at bounding box center [80, 385] width 160 height 12
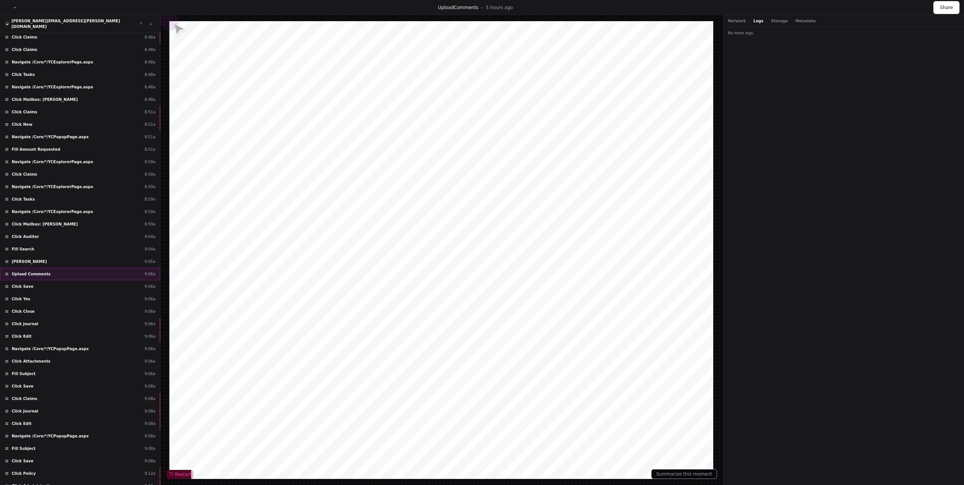
scroll to position [3619, 0]
click at [64, 319] on div "Click Journal 9:06a" at bounding box center [80, 321] width 160 height 12
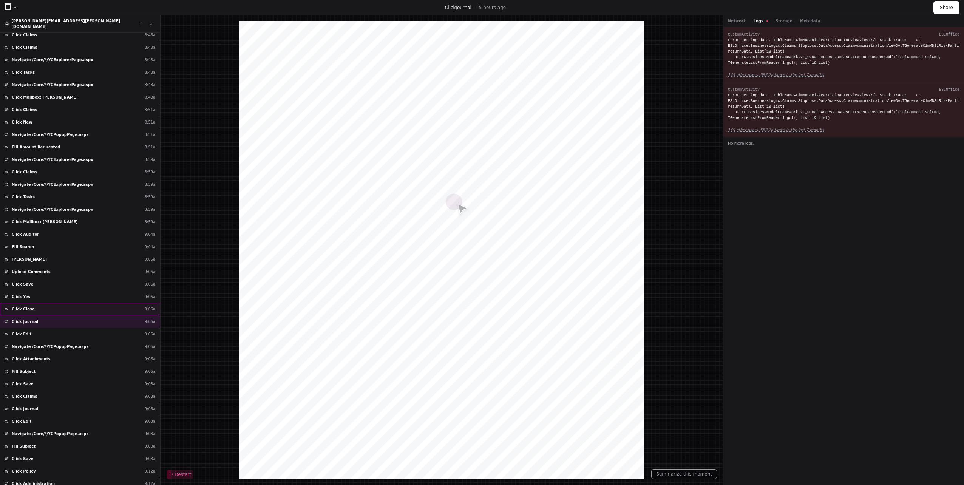
click at [72, 303] on div "Click Close 9:06a" at bounding box center [80, 309] width 160 height 12
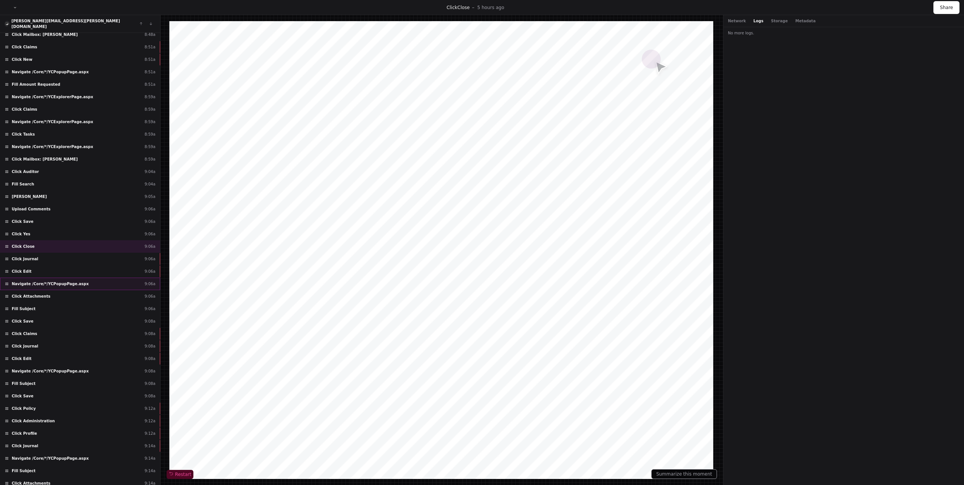
scroll to position [3692, 0]
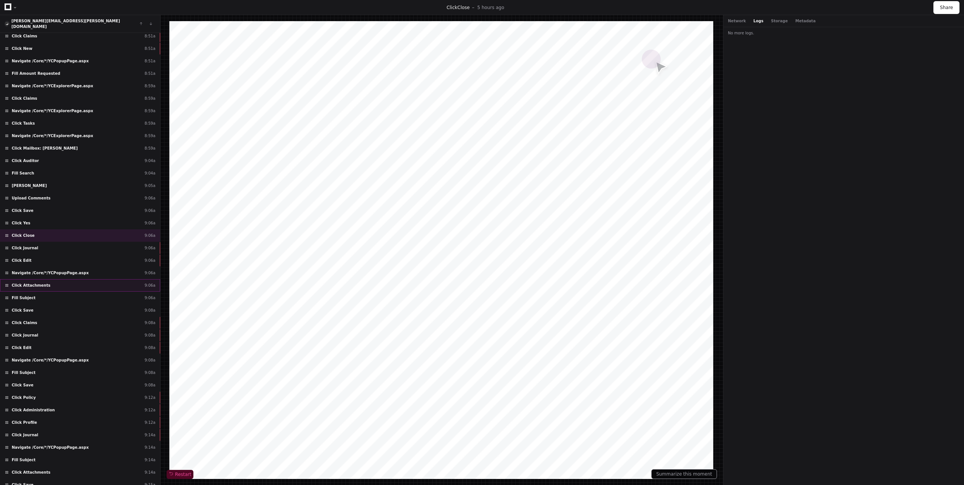
click at [77, 285] on div "Click Attachments 9:06a" at bounding box center [80, 285] width 160 height 12
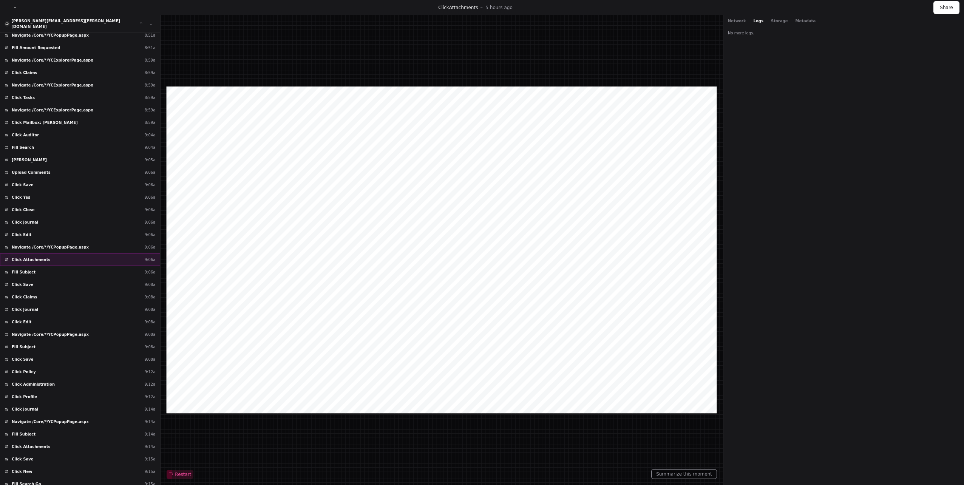
scroll to position [3730, 0]
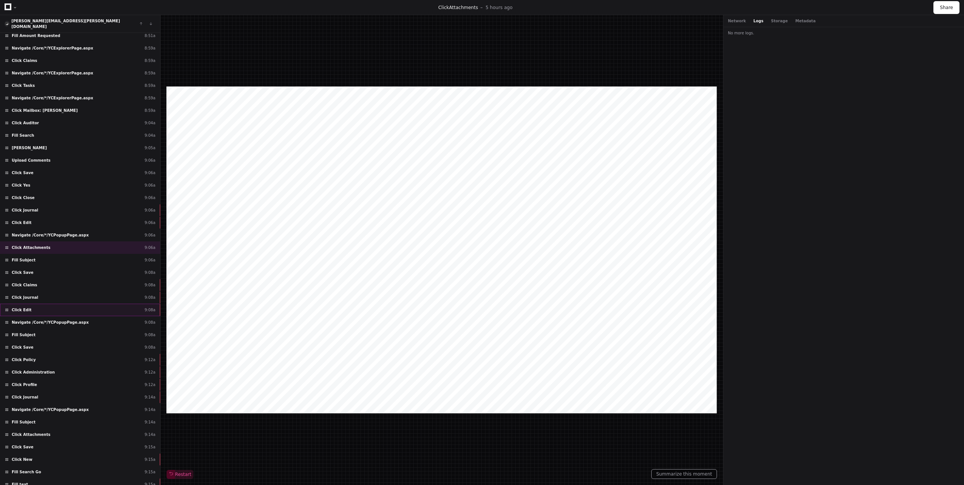
click at [76, 305] on div "Click Edit 9:08a" at bounding box center [80, 310] width 160 height 12
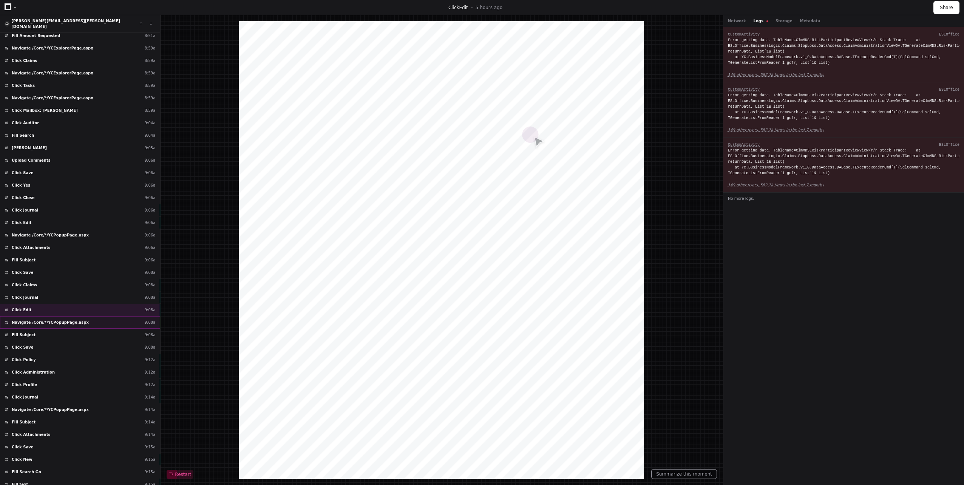
click at [73, 321] on div "Navigate /Core/*/YCPopupPage.aspx 9:08a" at bounding box center [80, 322] width 160 height 12
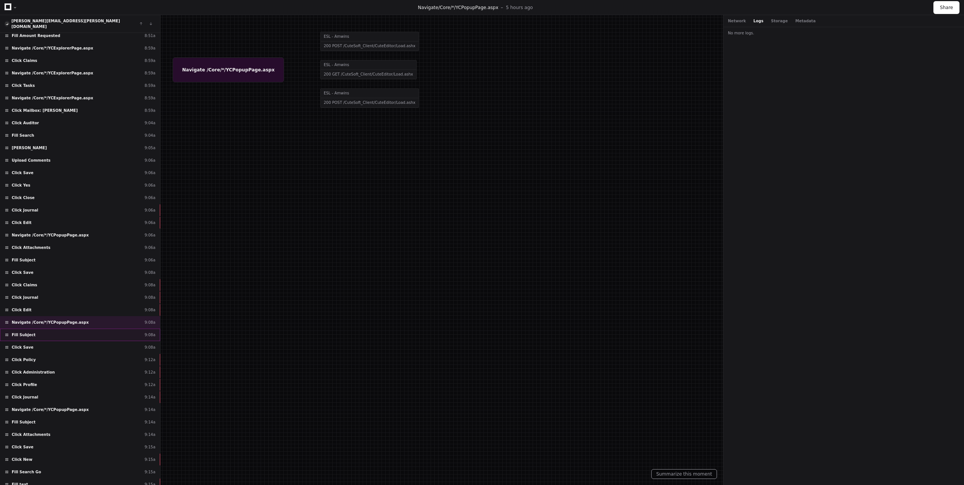
click at [72, 329] on div "Fill Subject 9:08a" at bounding box center [80, 335] width 160 height 12
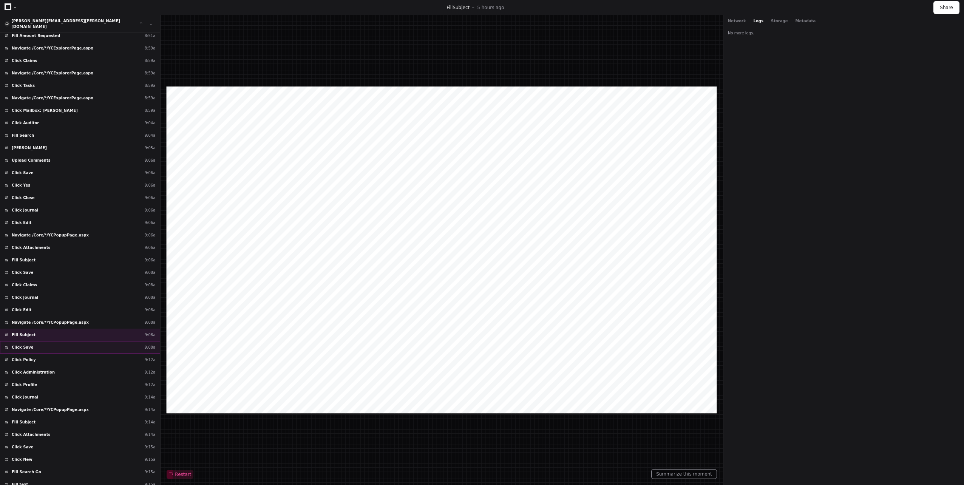
click at [70, 341] on div "Click Save 9:08a" at bounding box center [80, 347] width 160 height 12
click at [74, 419] on div "Fill Subject 9:14a" at bounding box center [80, 422] width 160 height 12
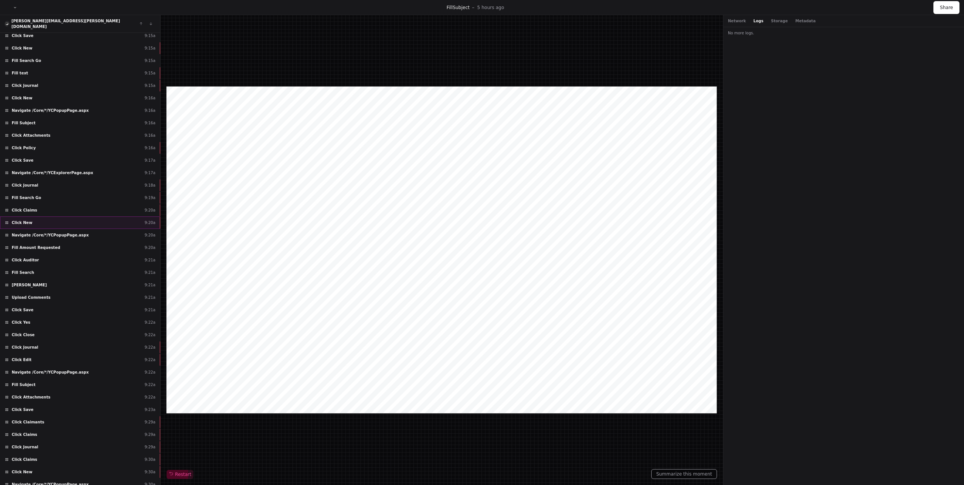
scroll to position [4142, 0]
click at [59, 296] on div "Upload Comments 9:21a" at bounding box center [80, 297] width 160 height 12
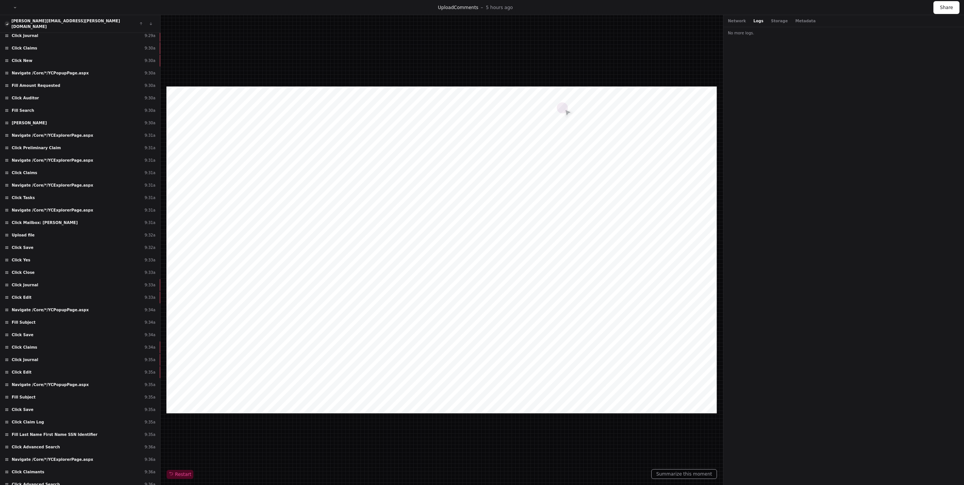
scroll to position [4554, 0]
click at [50, 191] on div "Click Tasks 9:31a" at bounding box center [80, 197] width 160 height 12
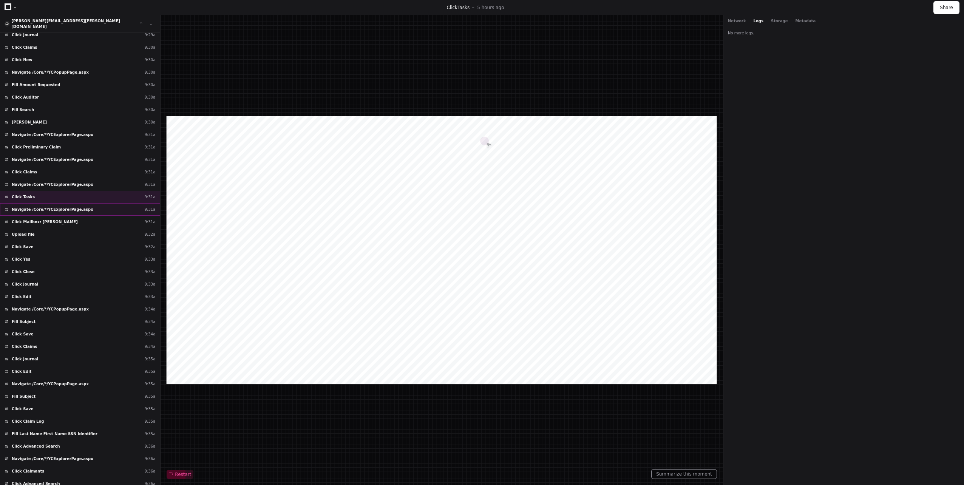
click at [59, 209] on div "Navigate /Core/*/YCExplorerPage.aspx 9:31a" at bounding box center [80, 209] width 160 height 12
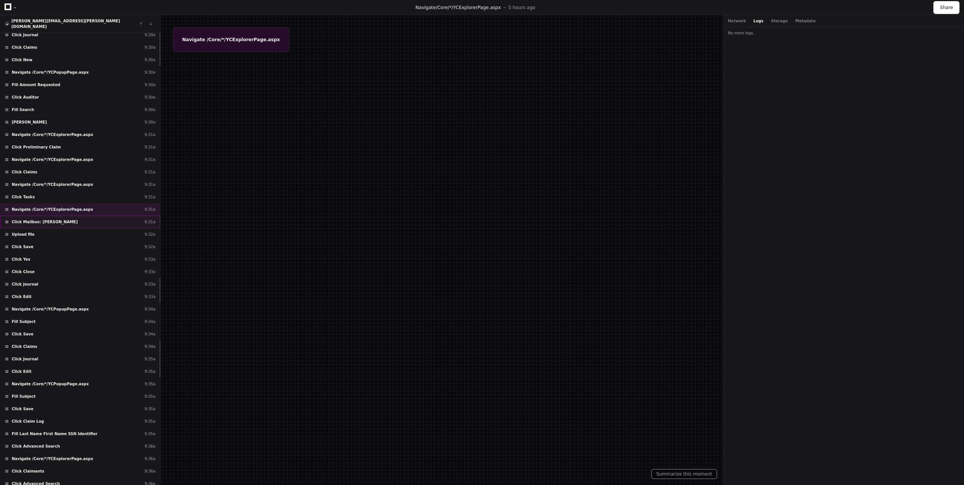
click at [61, 219] on span "Click Mailbox: Howse, Deborah" at bounding box center [45, 222] width 66 height 6
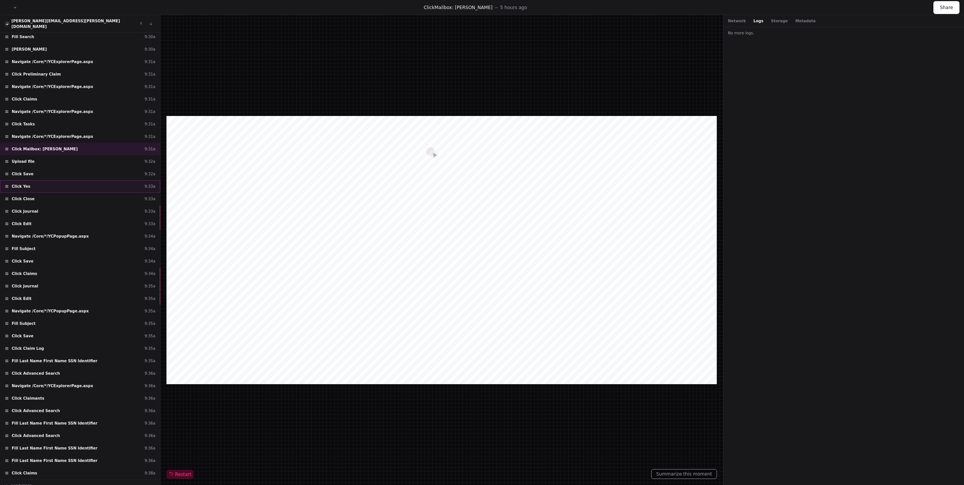
scroll to position [4627, 0]
click at [50, 254] on div "Click Save 9:34a" at bounding box center [80, 260] width 160 height 12
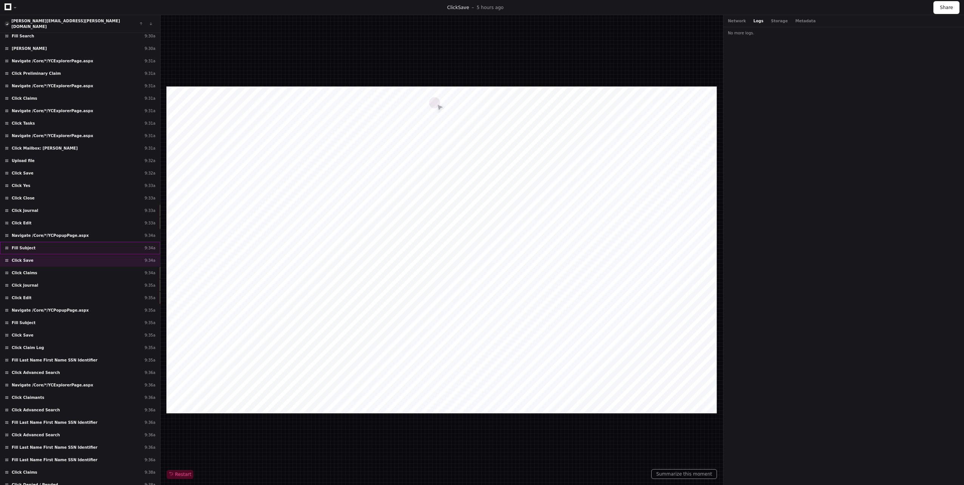
click at [53, 243] on div "Fill Subject 9:34a" at bounding box center [80, 248] width 160 height 12
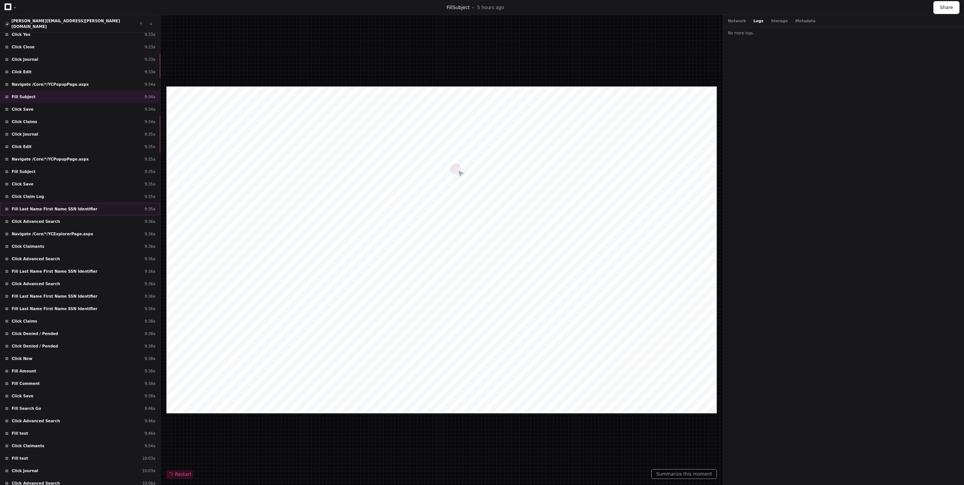
click at [71, 208] on div "Fill Last Name First Name SSN Identifier 9:35a" at bounding box center [80, 209] width 160 height 12
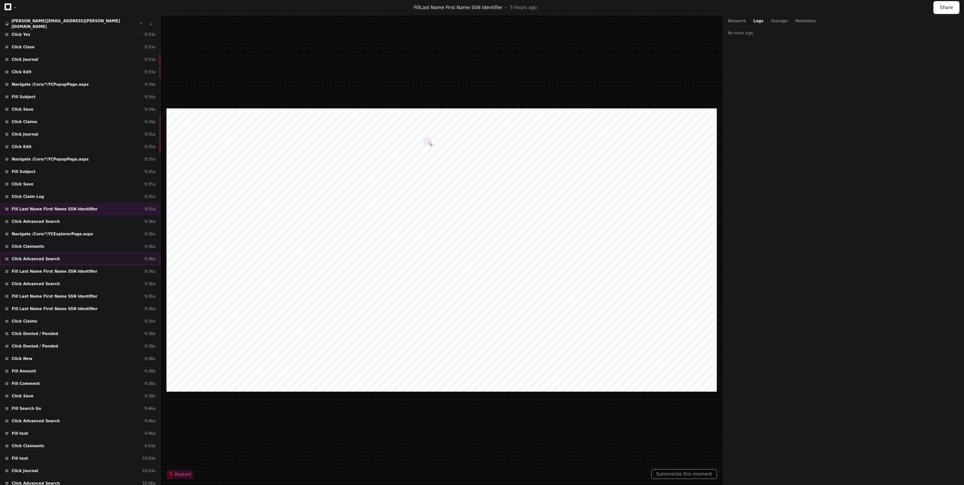
click at [76, 253] on div "Click Advanced Search 9:36a" at bounding box center [80, 259] width 160 height 12
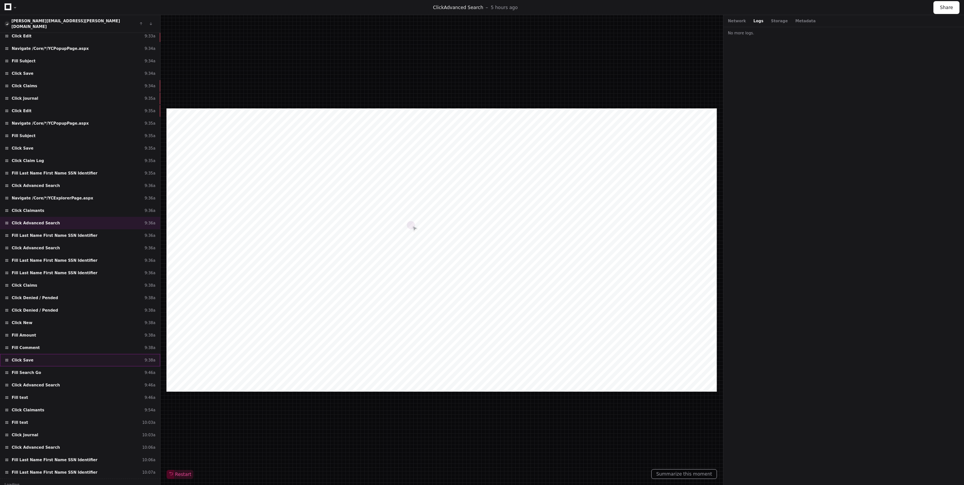
click at [75, 360] on div "Click Save 9:38a" at bounding box center [80, 360] width 160 height 12
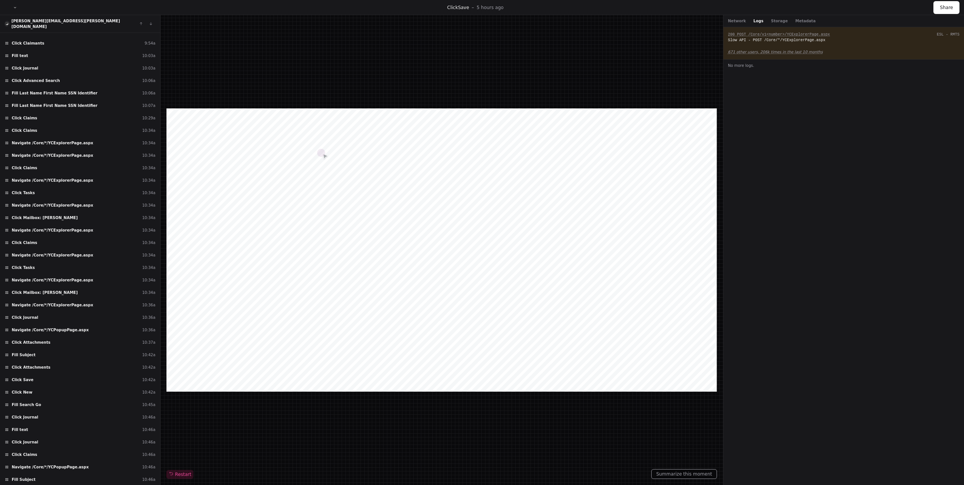
scroll to position [5188, 0]
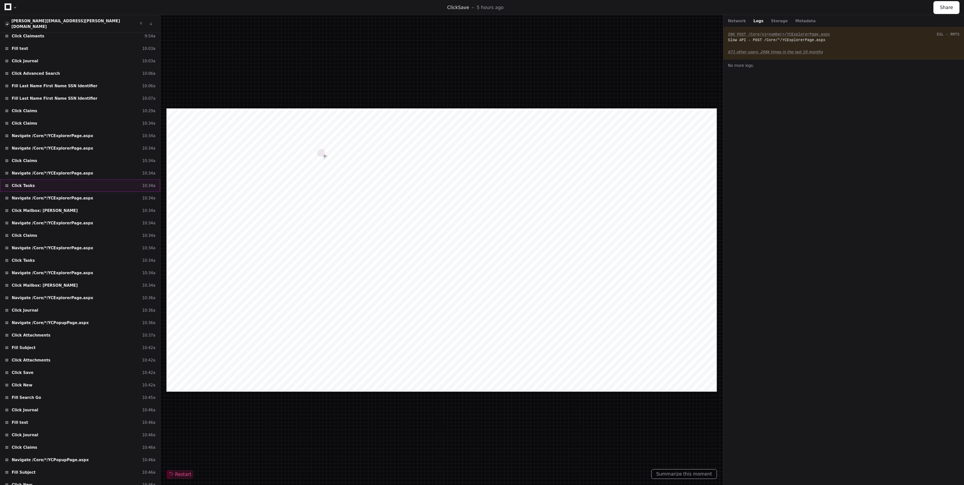
click at [45, 185] on div "Click Tasks 10:34a" at bounding box center [80, 185] width 160 height 12
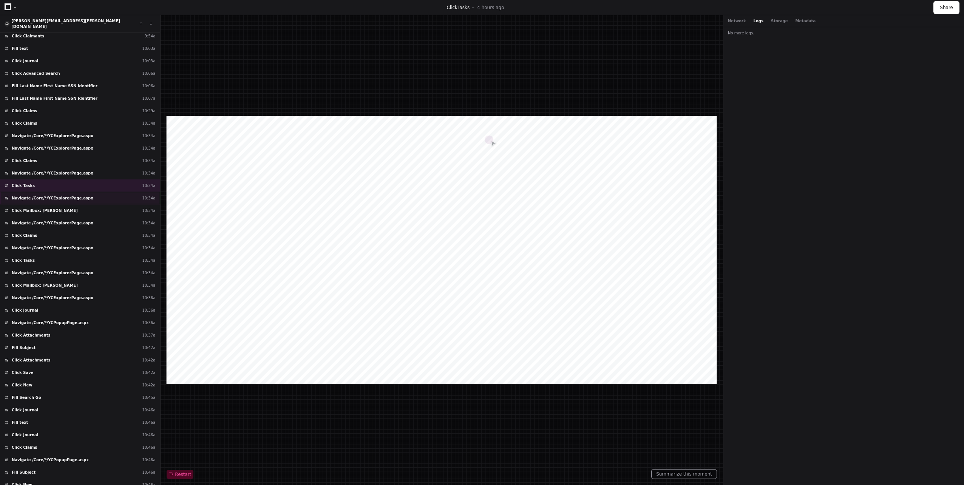
click at [72, 192] on div "Navigate /Core/*/YCExplorerPage.aspx 10:34a" at bounding box center [80, 198] width 160 height 12
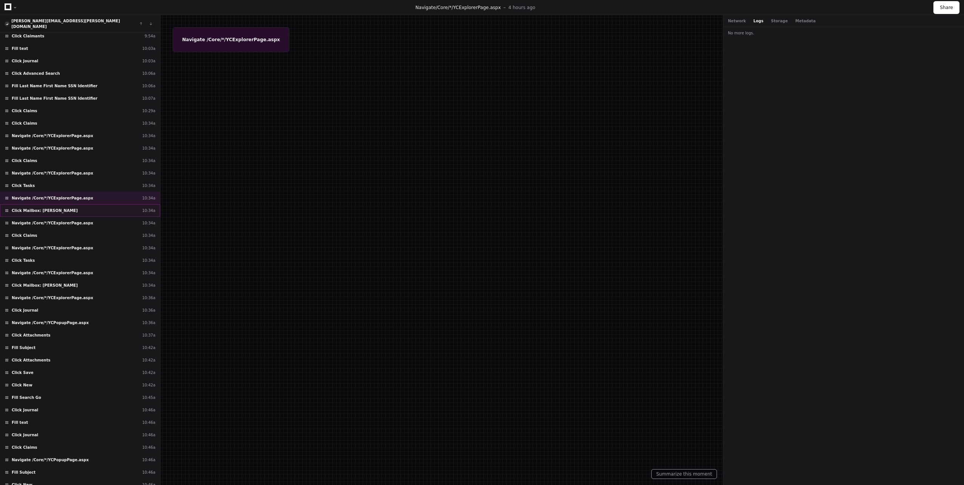
click at [63, 209] on div "Click Mailbox: Howse, Deborah 10:34a" at bounding box center [80, 210] width 160 height 12
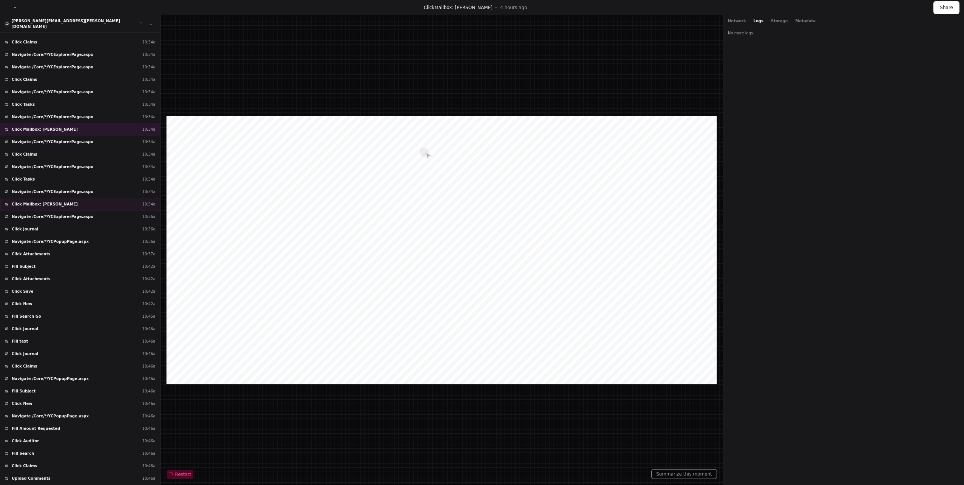
scroll to position [5375, 0]
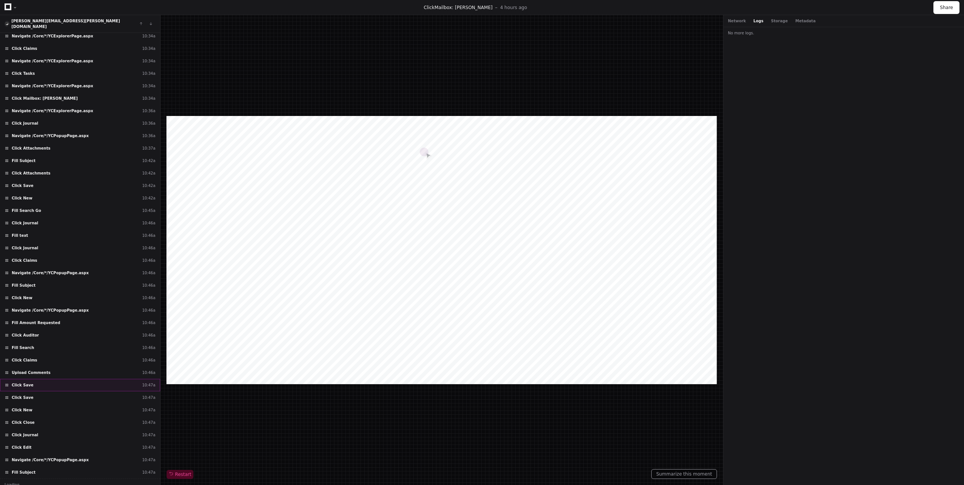
click at [48, 379] on div "Click Save 10:47a" at bounding box center [80, 385] width 160 height 12
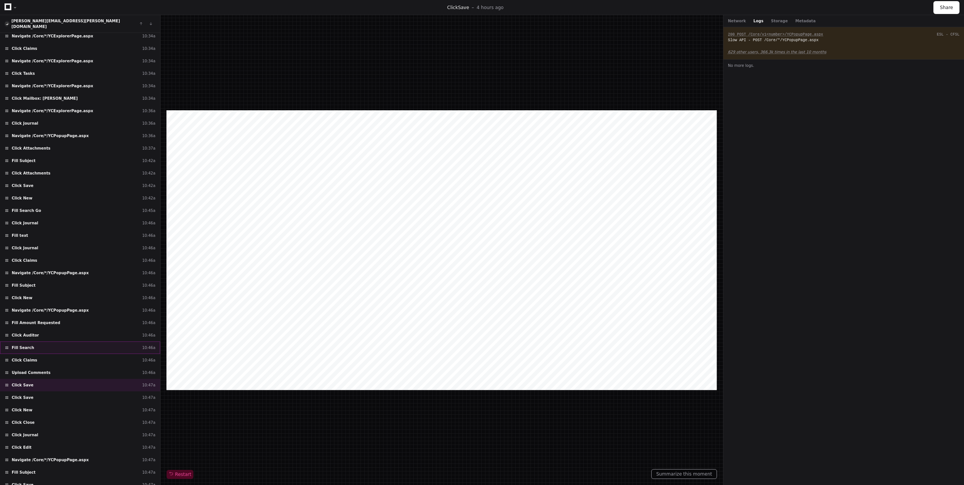
click at [68, 343] on div "Fill Search 10:46a" at bounding box center [80, 347] width 160 height 12
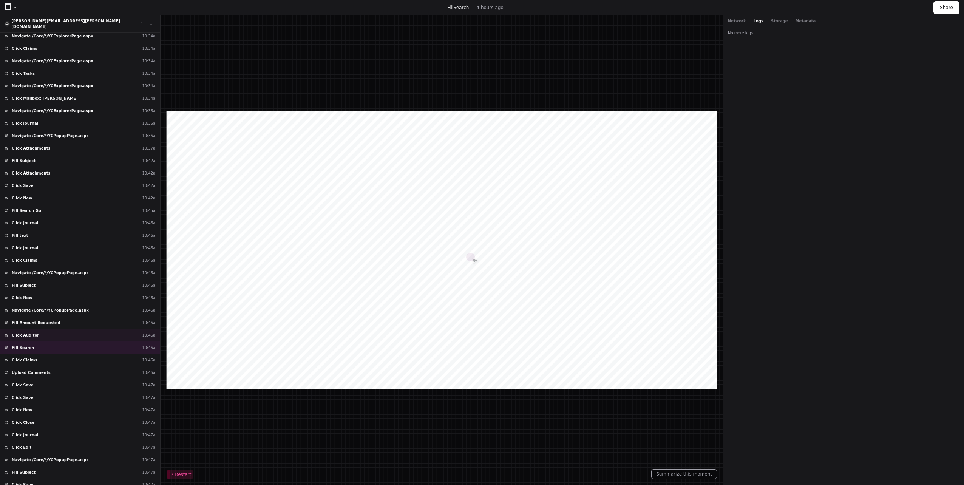
click at [68, 331] on div "Click Auditor 10:46a" at bounding box center [80, 335] width 160 height 12
click at [68, 293] on div "Click New 10:46a" at bounding box center [80, 298] width 160 height 12
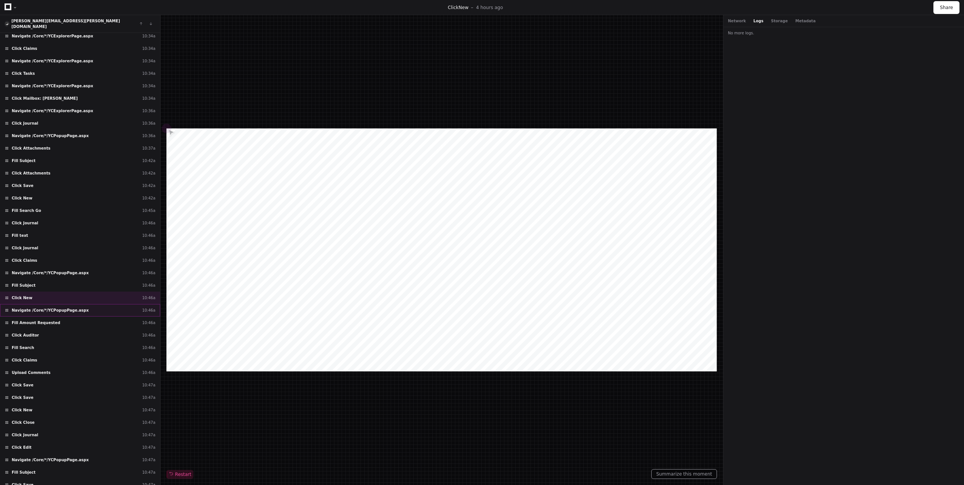
click at [69, 307] on span "Navigate /Core/*/YCPopupPage.aspx" at bounding box center [50, 310] width 77 height 6
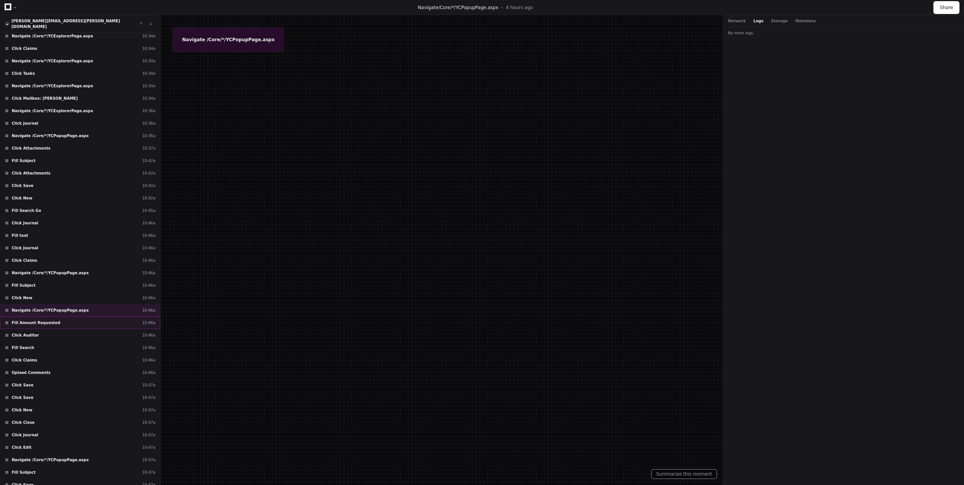
click at [65, 317] on div "Fill Amount Requested 10:46a" at bounding box center [80, 323] width 160 height 12
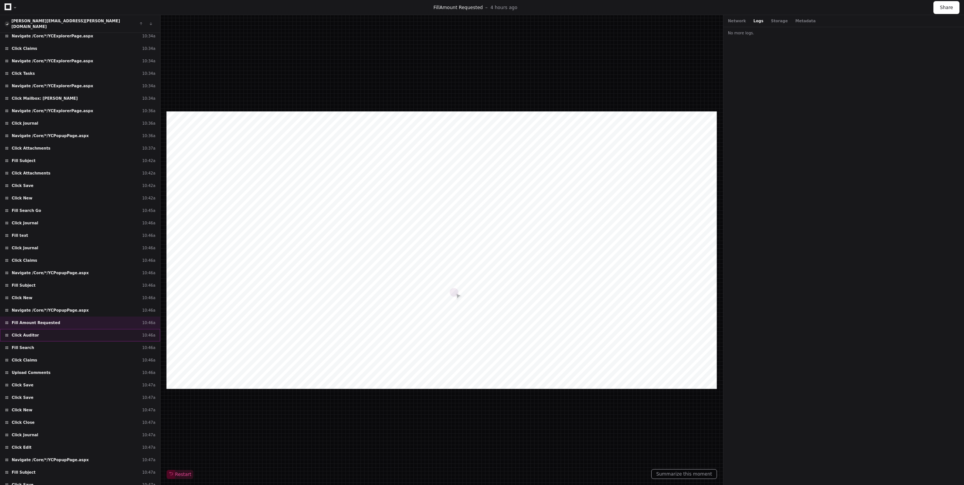
click at [65, 329] on div "Click Auditor 10:46a" at bounding box center [80, 335] width 160 height 12
click at [65, 343] on div "Fill Search 10:46a" at bounding box center [80, 347] width 160 height 12
click at [62, 366] on div "Upload Comments 10:46a" at bounding box center [80, 372] width 160 height 12
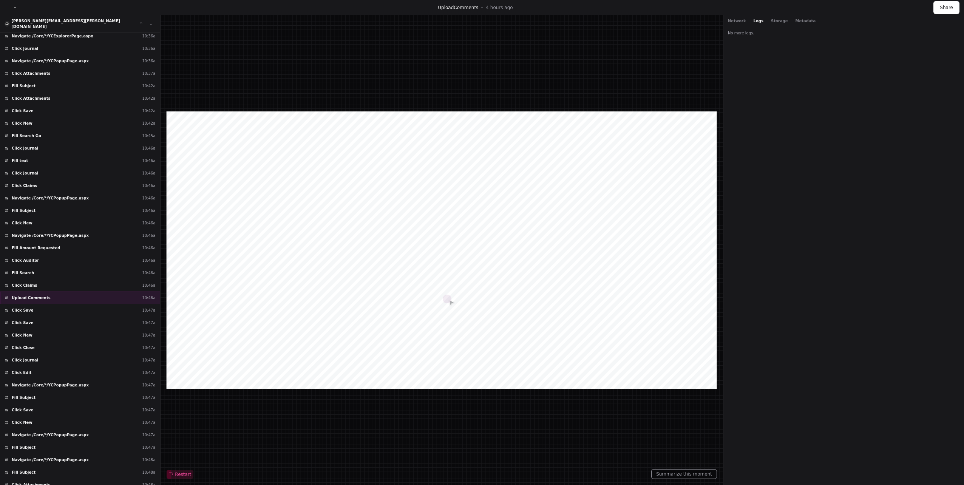
scroll to position [5451, 0]
click at [56, 305] on div "Click Save 10:47a" at bounding box center [80, 309] width 160 height 12
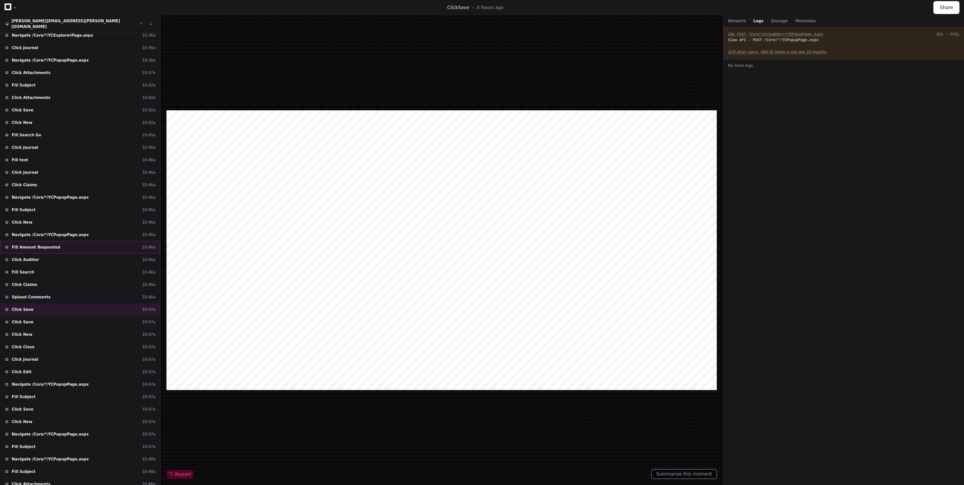
click at [51, 243] on div "Fill Amount Requested 10:46a" at bounding box center [80, 247] width 160 height 12
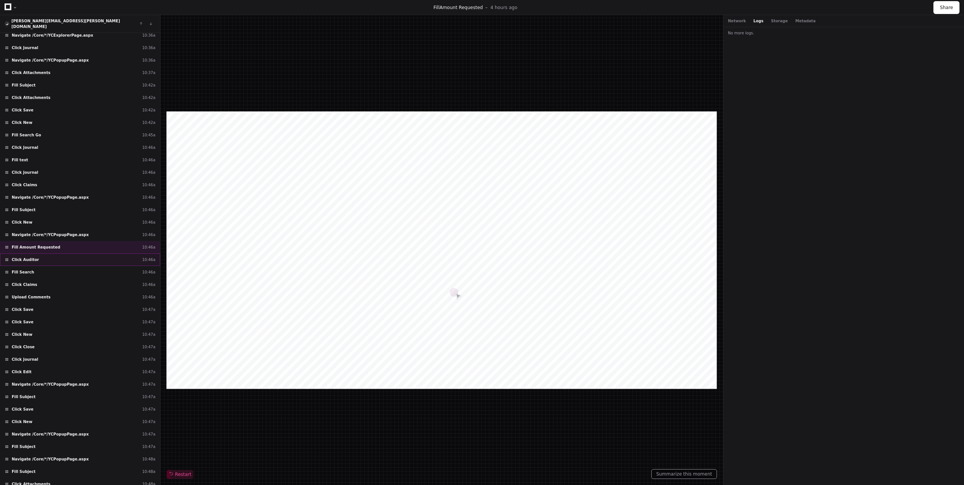
click at [49, 257] on div "Click Auditor 10:46a" at bounding box center [80, 259] width 160 height 12
click at [48, 280] on div "Click Claims 10:46a" at bounding box center [80, 284] width 160 height 12
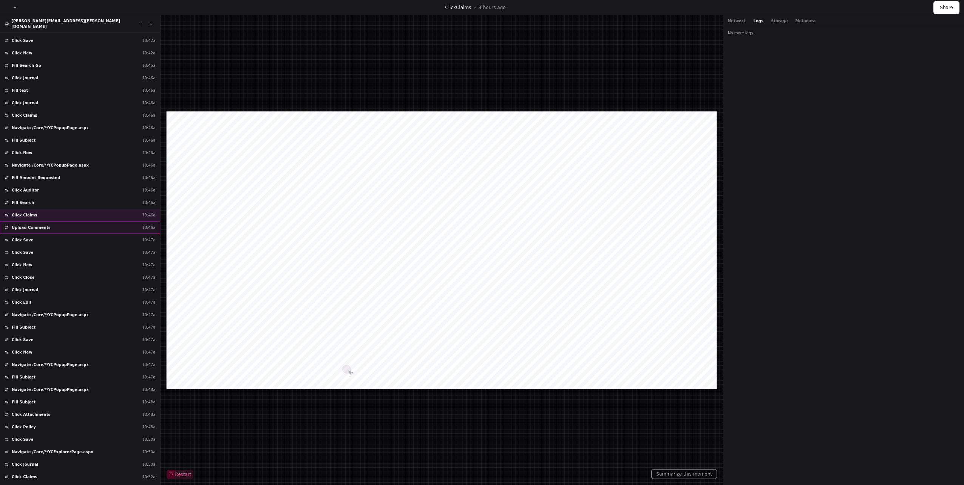
scroll to position [5526, 0]
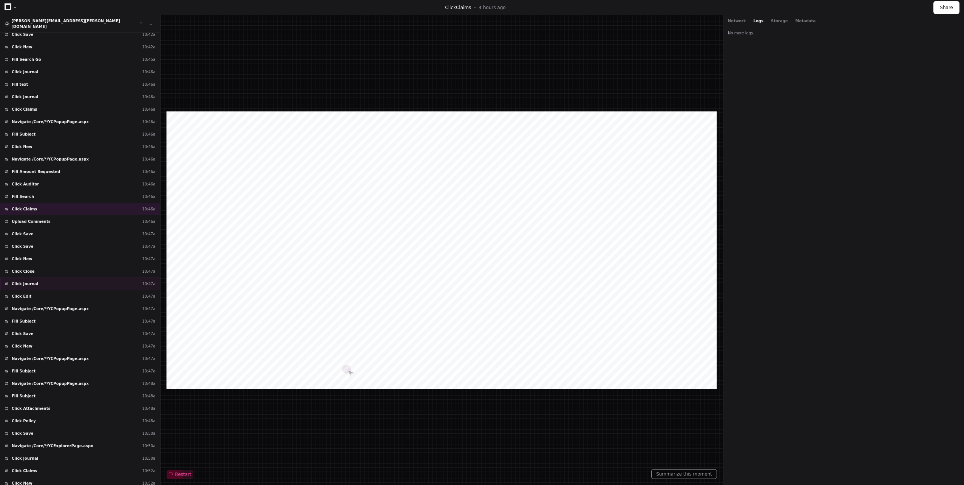
click at [48, 281] on div "Click Journal 10:47a" at bounding box center [80, 284] width 160 height 12
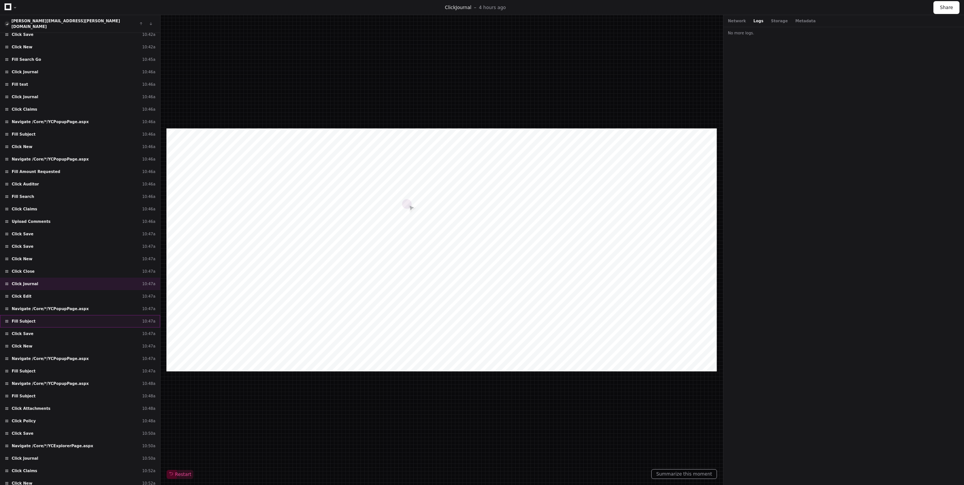
click at [46, 318] on div "Fill Subject 10:47a" at bounding box center [80, 321] width 160 height 12
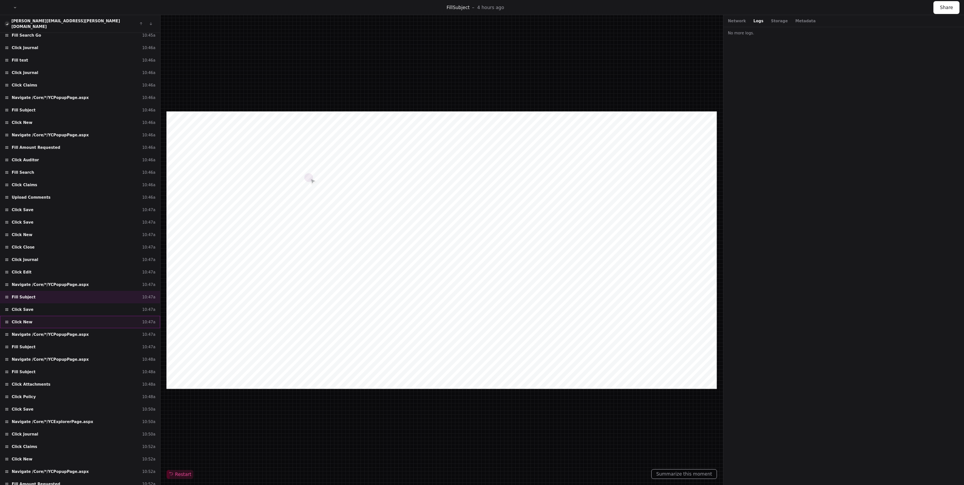
scroll to position [5562, 0]
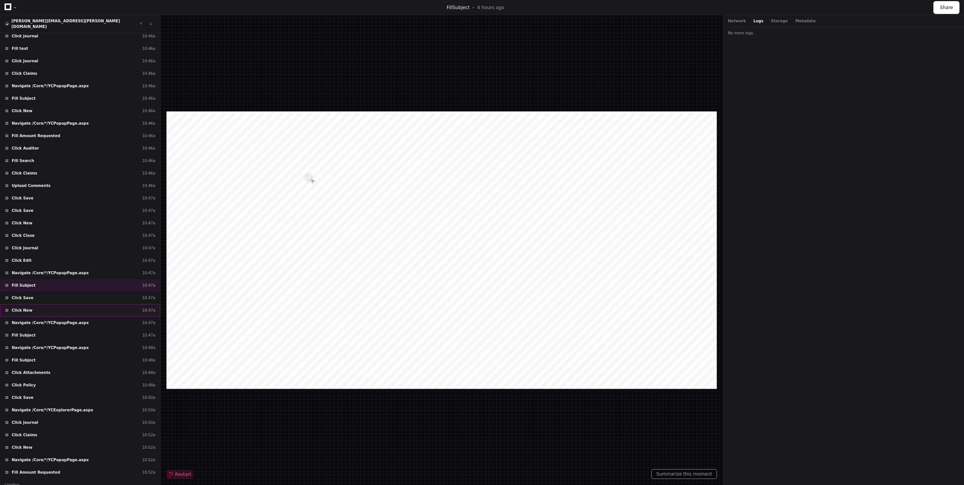
click at [45, 331] on div "Fill Subject 10:47a" at bounding box center [80, 335] width 160 height 12
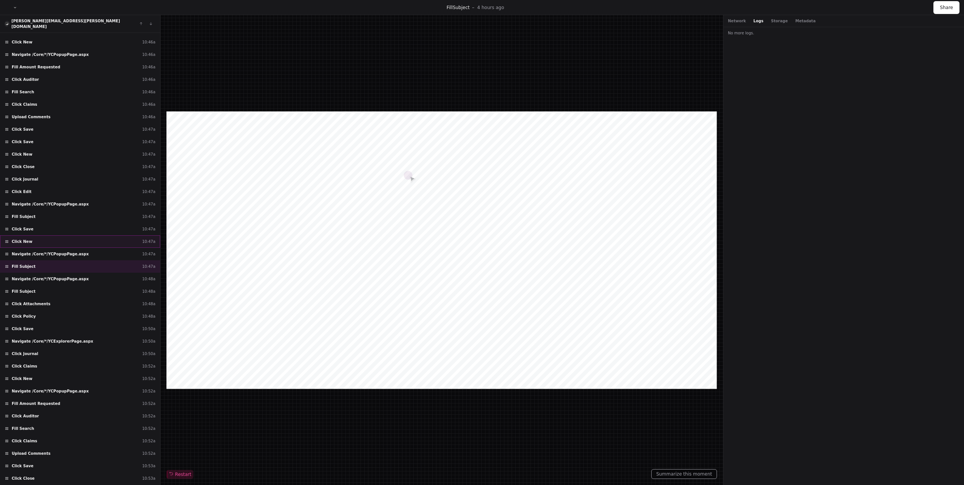
scroll to position [5749, 0]
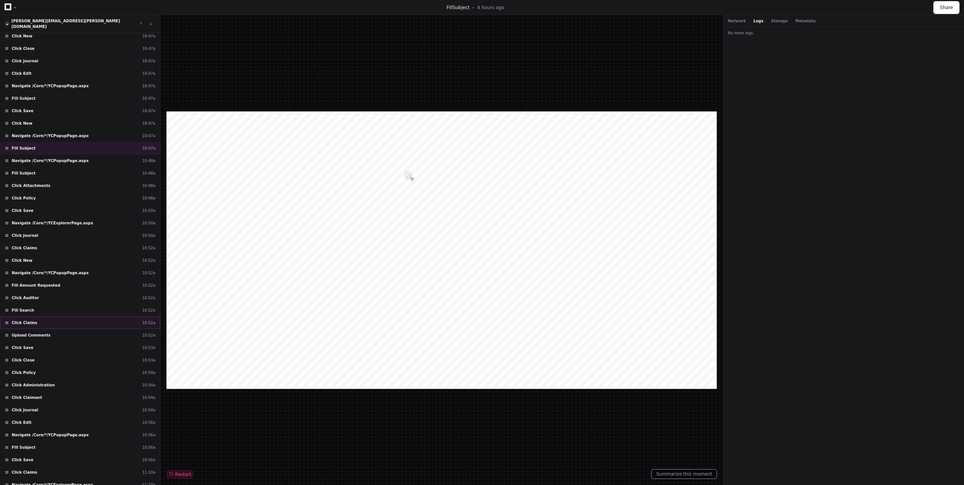
click at [43, 317] on div "Click Claims 10:52a" at bounding box center [80, 323] width 160 height 12
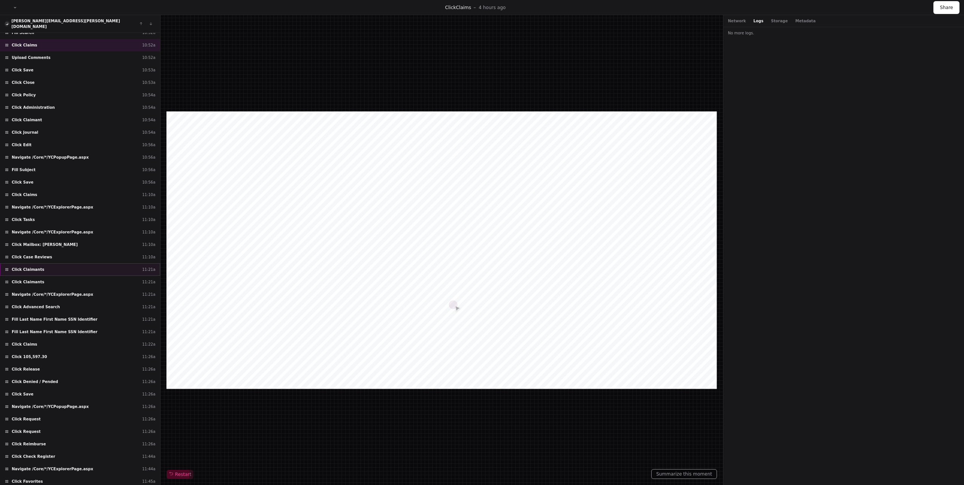
scroll to position [6087, 0]
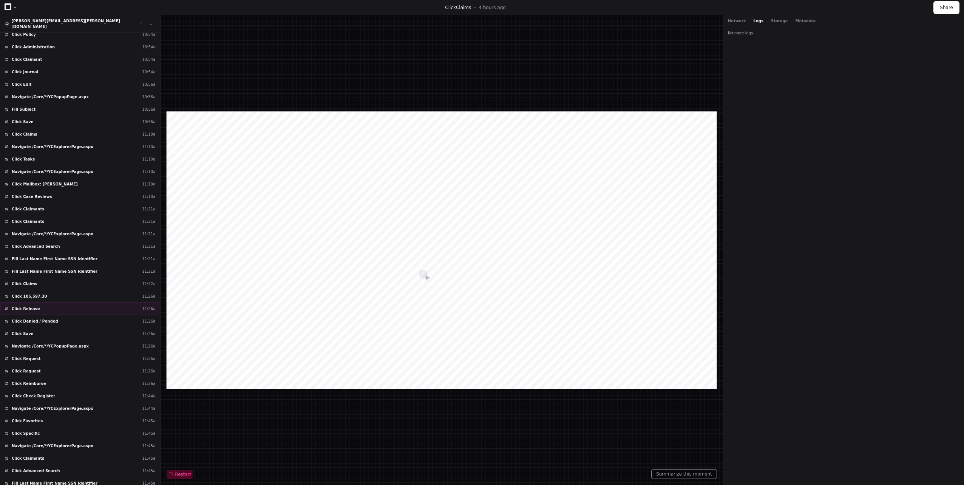
click at [48, 307] on div "Click Release 11:26a" at bounding box center [80, 309] width 160 height 12
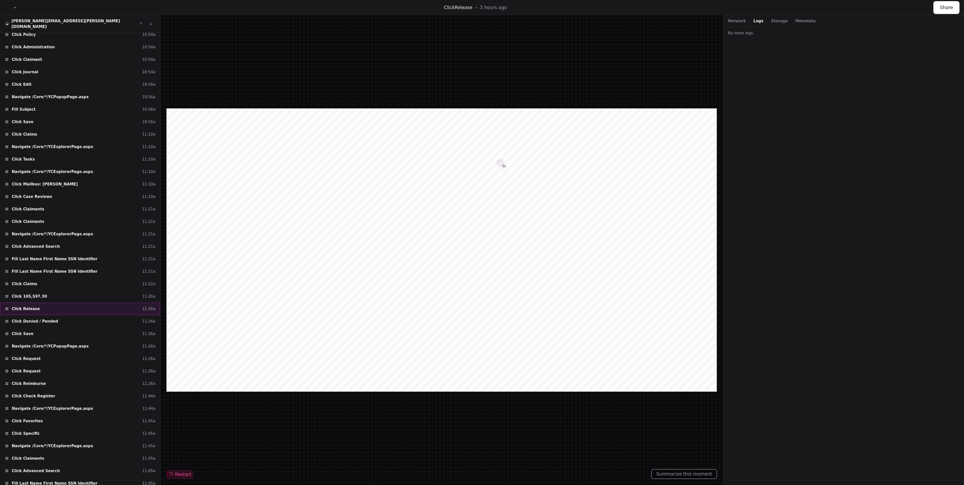
scroll to position [6123, 0]
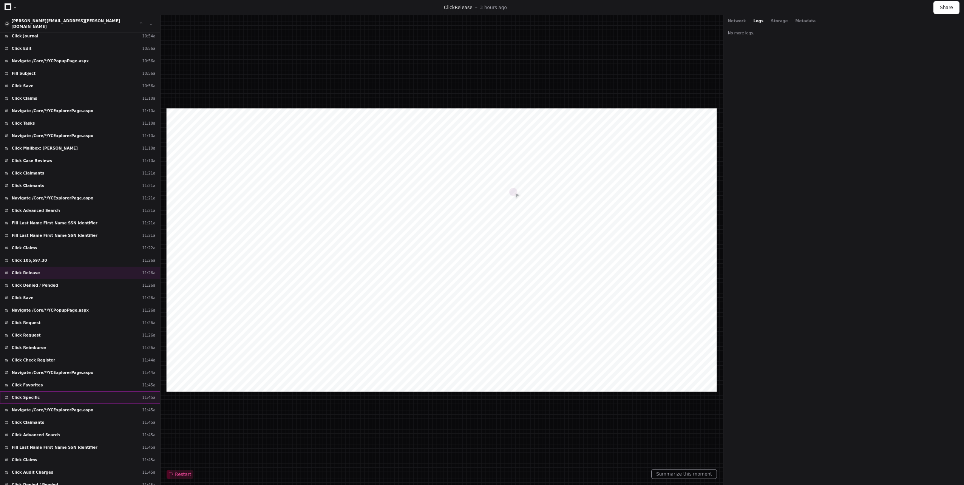
click at [59, 393] on div "Click Specific 11:45a" at bounding box center [80, 397] width 160 height 12
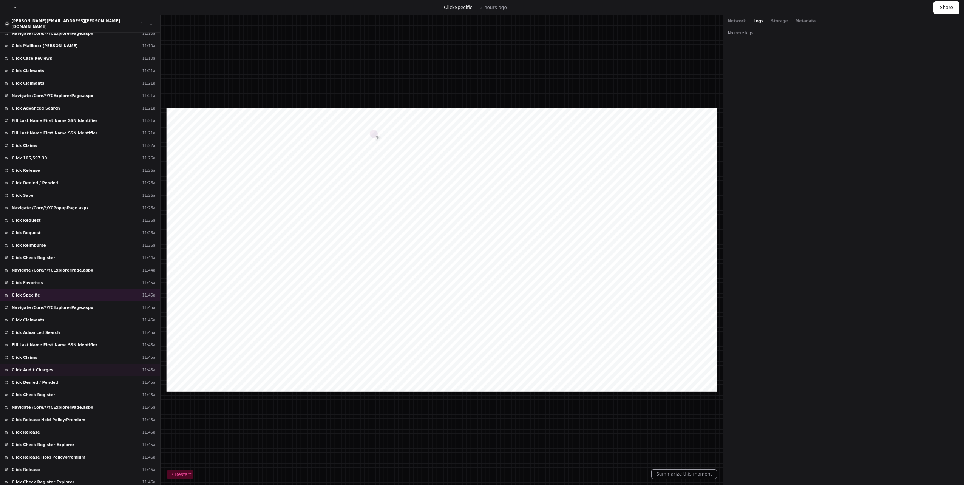
scroll to position [6310, 0]
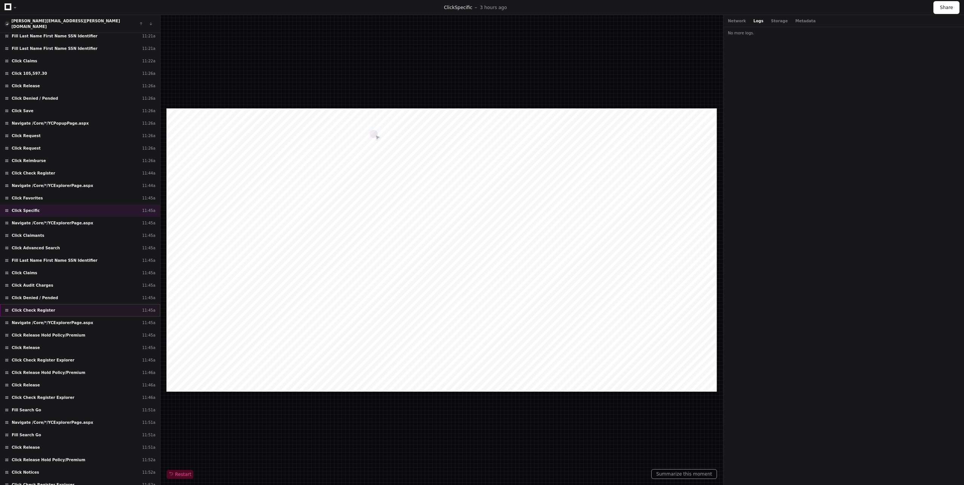
click at [68, 304] on div "Click Check Register 11:45a" at bounding box center [80, 310] width 160 height 12
click at [66, 293] on div "Click Denied / Pended 11:45a" at bounding box center [80, 298] width 160 height 12
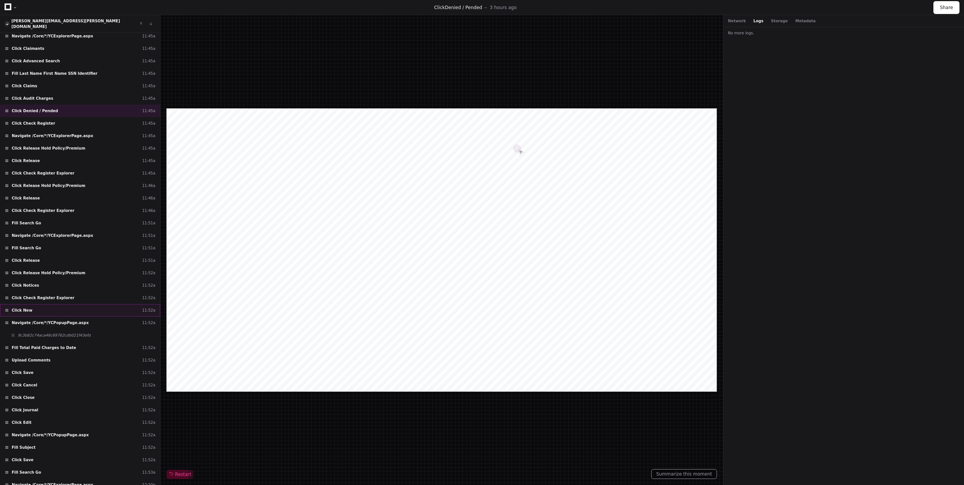
click at [65, 307] on div "Click New 11:52a" at bounding box center [80, 310] width 160 height 12
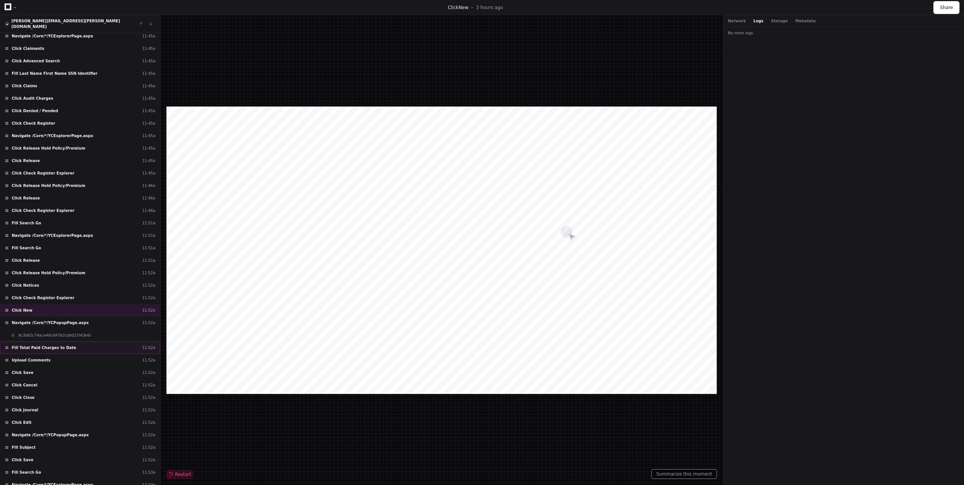
click at [65, 341] on div "Fill Total Paid Charges to Date 11:52a" at bounding box center [80, 347] width 160 height 12
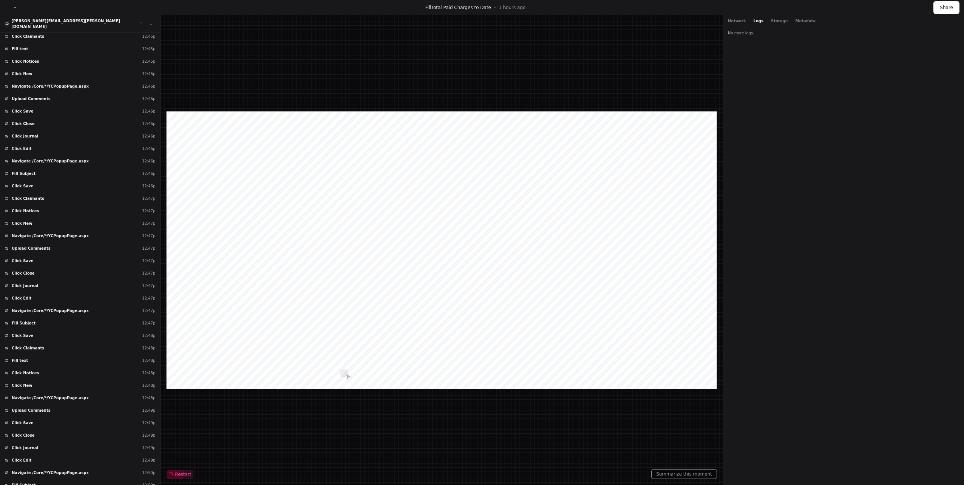
scroll to position [7806, 0]
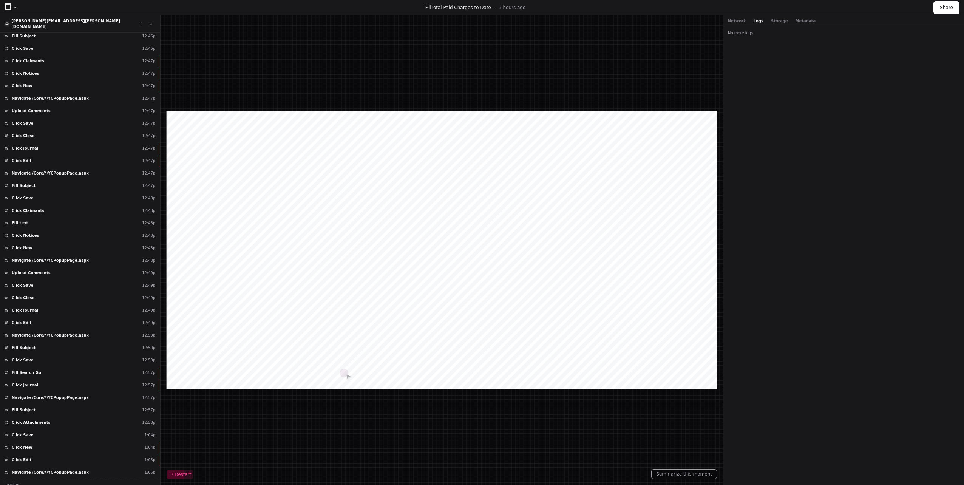
click at [76, 307] on div "Click Journal 12:49p" at bounding box center [80, 310] width 160 height 12
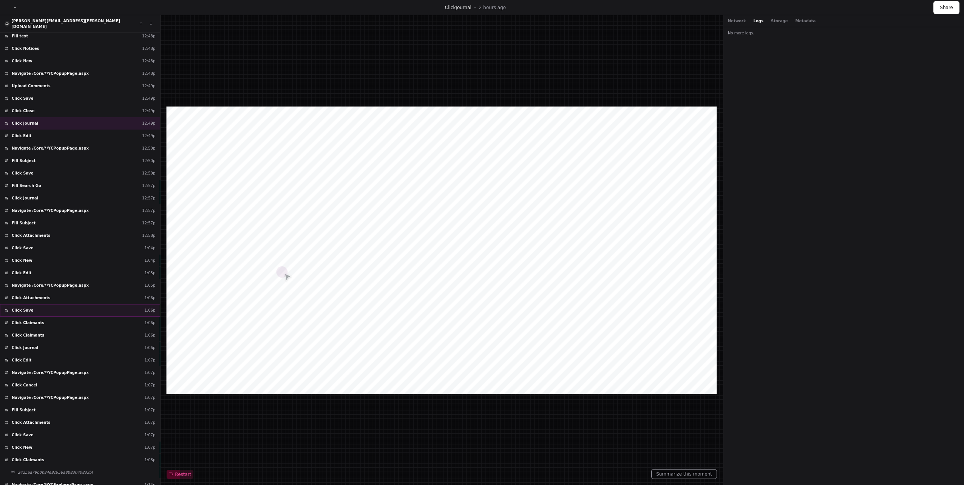
scroll to position [8180, 0]
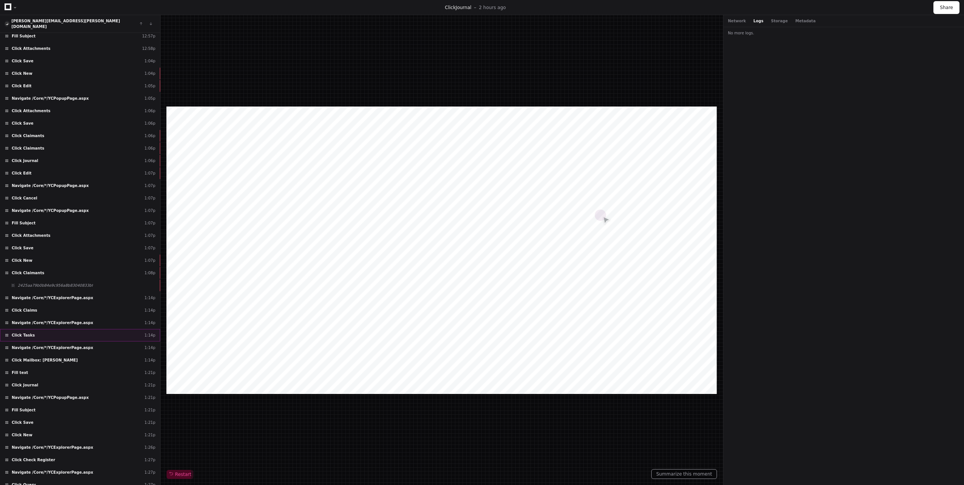
click at [47, 331] on div "Click Tasks 1:14p" at bounding box center [80, 335] width 160 height 12
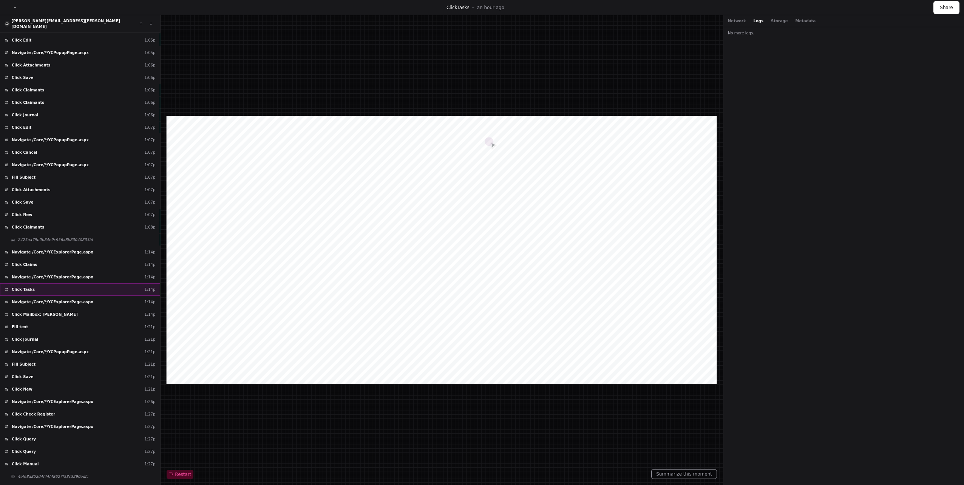
scroll to position [8367, 0]
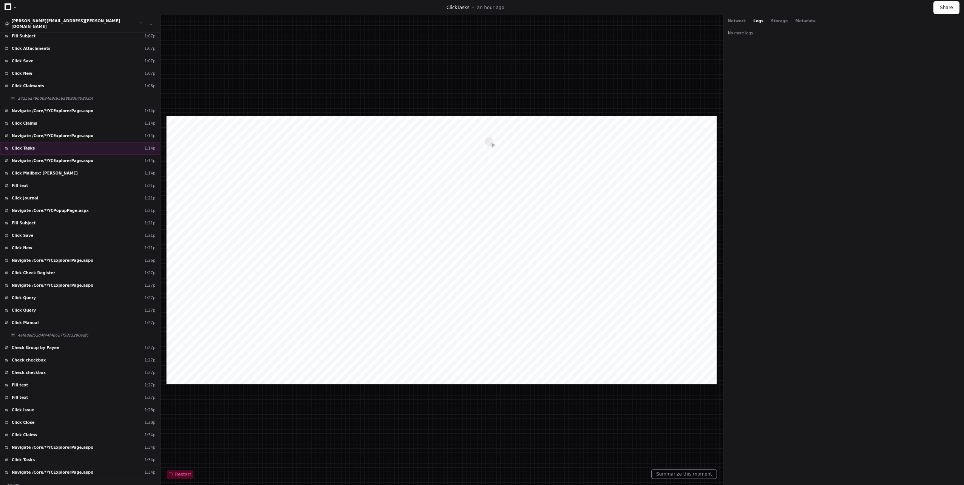
click at [81, 323] on div "Click Manual 1:27p" at bounding box center [80, 323] width 160 height 12
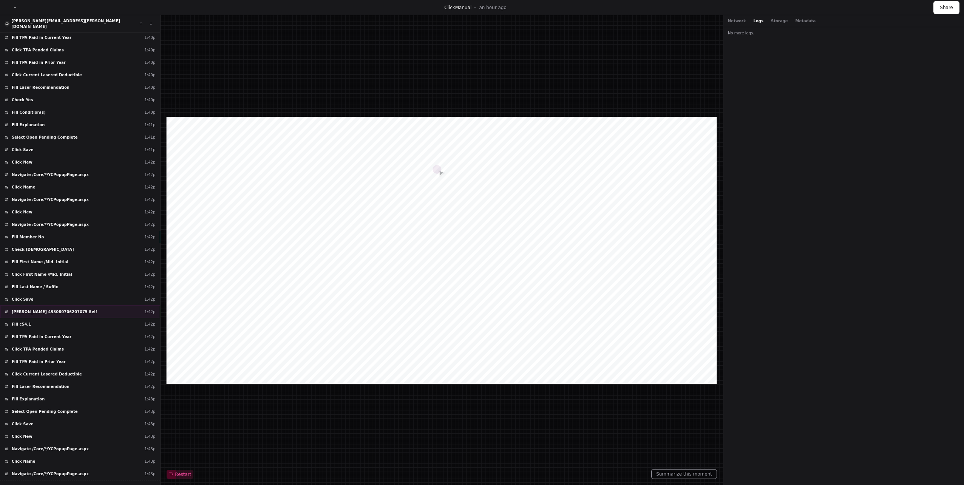
scroll to position [9302, 0]
click at [64, 307] on span "Click Rojas, Christine 493080706207075 Self" at bounding box center [54, 310] width 85 height 6
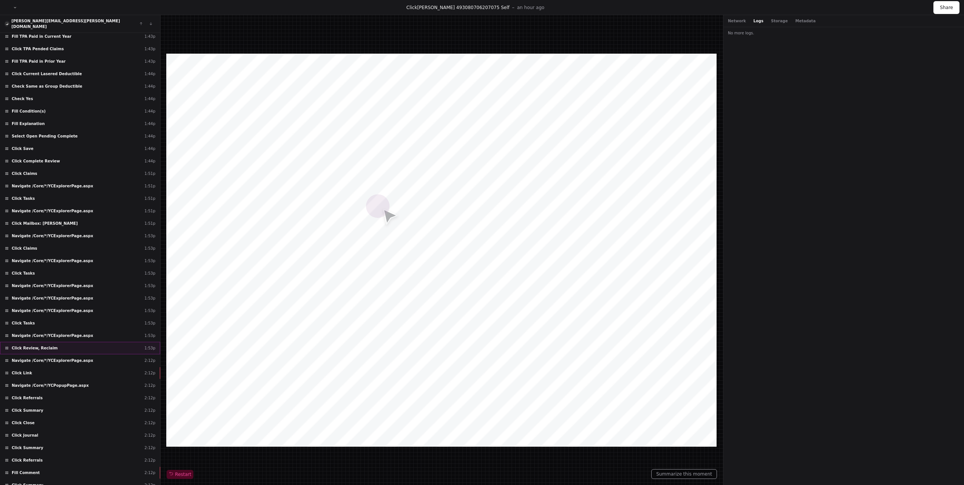
scroll to position [9900, 0]
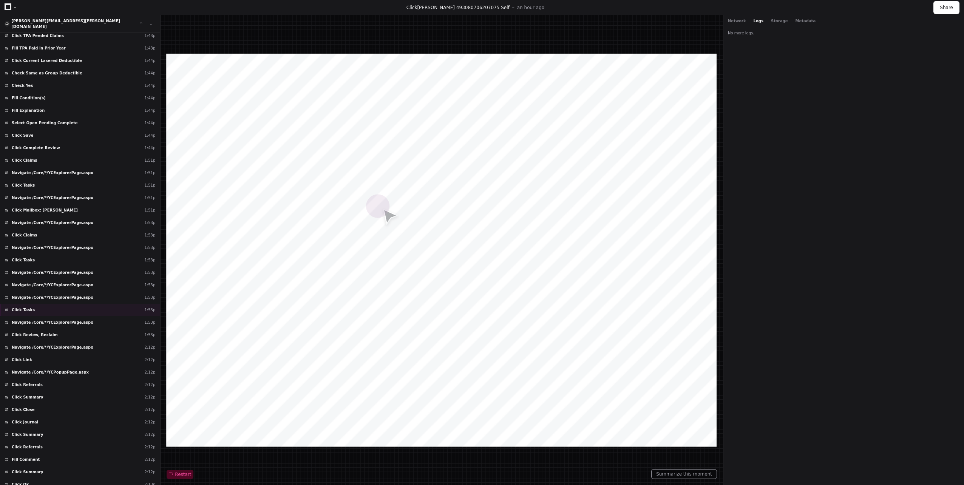
click at [53, 304] on div "Click Tasks 1:53p" at bounding box center [80, 310] width 160 height 12
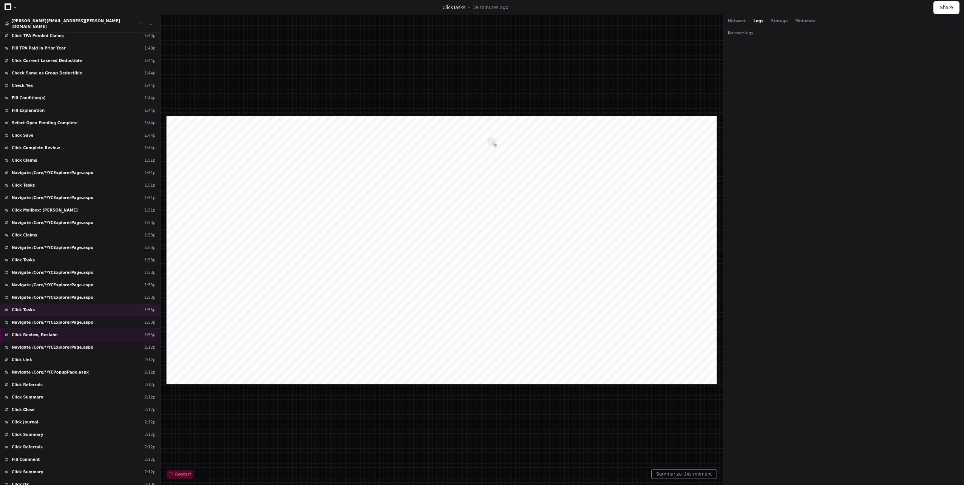
click at [53, 329] on div "Click Review, Reclaim 1:53p" at bounding box center [80, 335] width 160 height 12
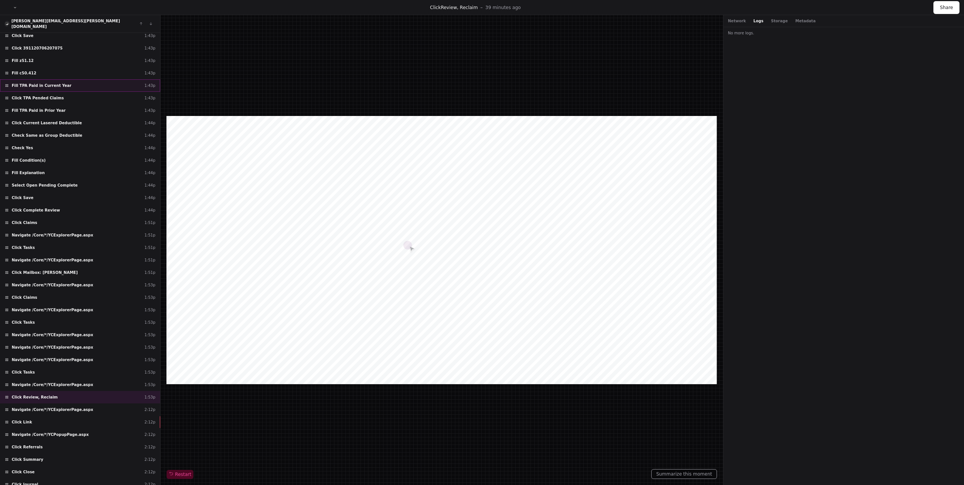
scroll to position [9825, 0]
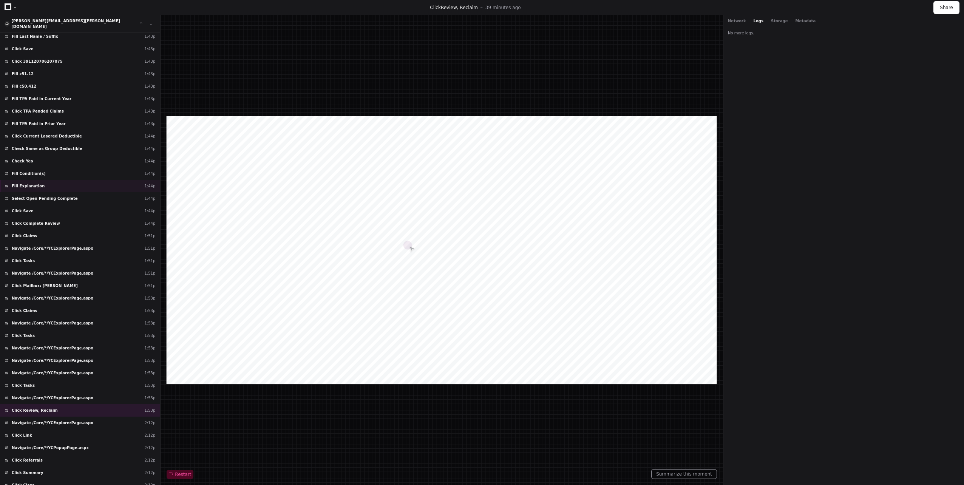
click at [48, 180] on div "Fill Explanation 1:44p" at bounding box center [80, 186] width 160 height 12
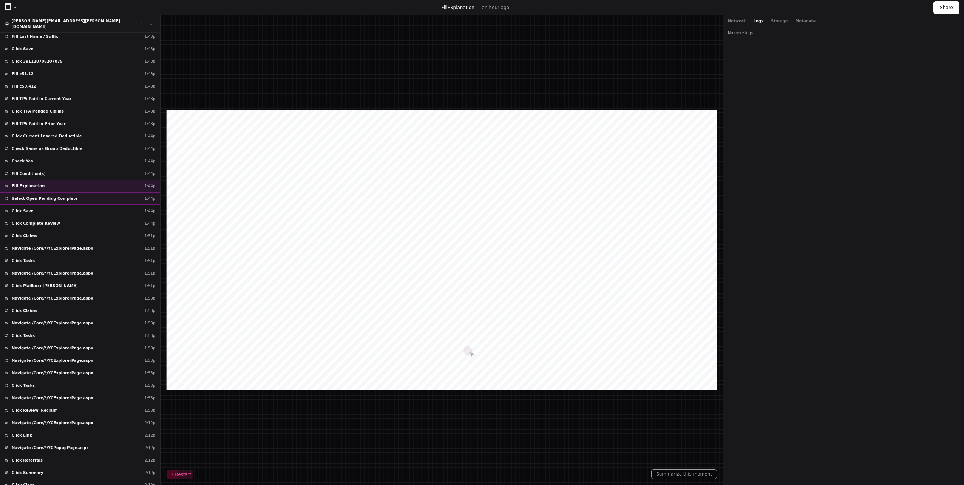
click at [49, 196] on span "Select Open Pending Complete" at bounding box center [45, 199] width 66 height 6
click at [45, 205] on div "Click Save 1:44p" at bounding box center [80, 211] width 160 height 12
click at [50, 230] on div "Click Claims 1:51p" at bounding box center [80, 236] width 160 height 12
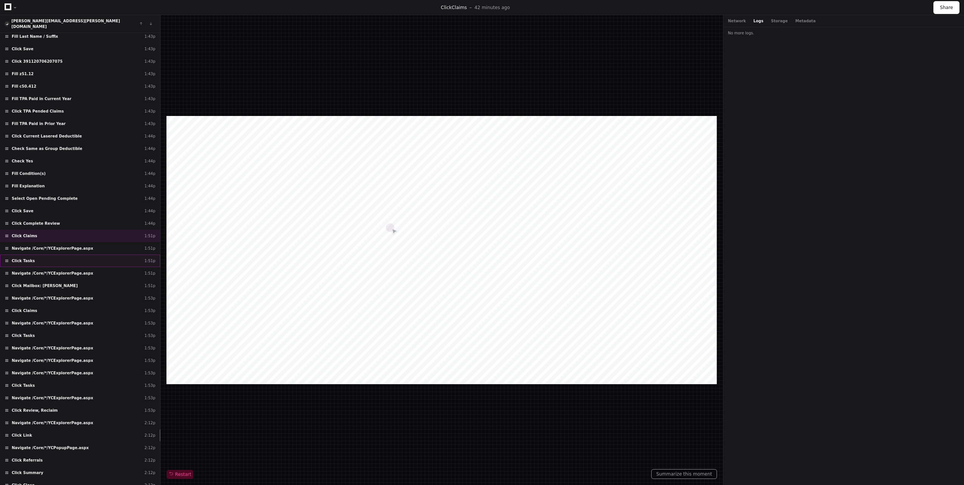
click at [54, 255] on div "Click Tasks 1:51p" at bounding box center [80, 261] width 160 height 12
click at [55, 283] on span "Click Mailbox: Howse, Deborah" at bounding box center [45, 286] width 66 height 6
click at [55, 304] on div "Click Claims 1:53p" at bounding box center [80, 310] width 160 height 12
click at [55, 323] on div "Navigate /Core/*/YCExplorerPage.aspx 1:53p" at bounding box center [80, 323] width 160 height 12
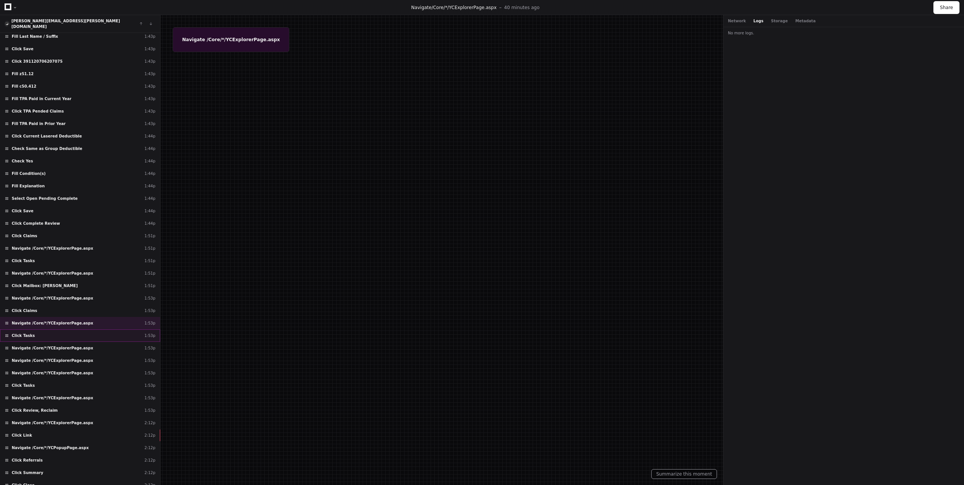
click at [54, 329] on div "Click Tasks 1:53p" at bounding box center [80, 335] width 160 height 12
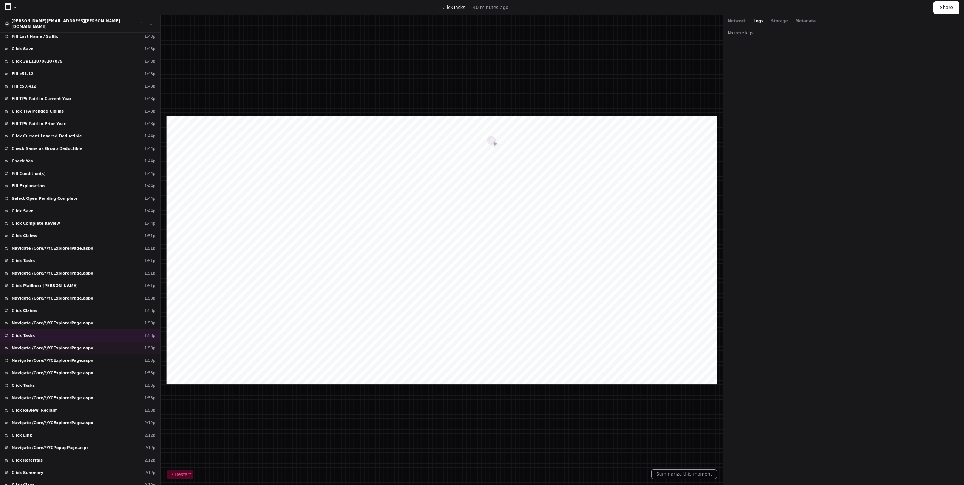
click at [56, 345] on span "Navigate /Core/*/YCExplorerPage.aspx" at bounding box center [53, 348] width 82 height 6
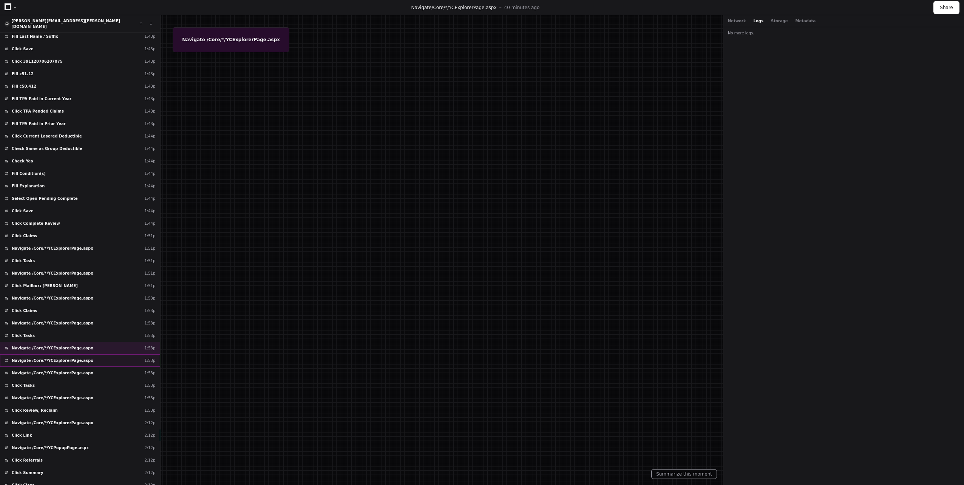
click at [55, 354] on div "Navigate /Core/*/YCExplorerPage.aspx 1:53p" at bounding box center [80, 360] width 160 height 12
click at [55, 370] on span "Navigate /Core/*/YCExplorerPage.aspx" at bounding box center [53, 373] width 82 height 6
click at [54, 379] on div "Click Tasks 1:53p" at bounding box center [80, 385] width 160 height 12
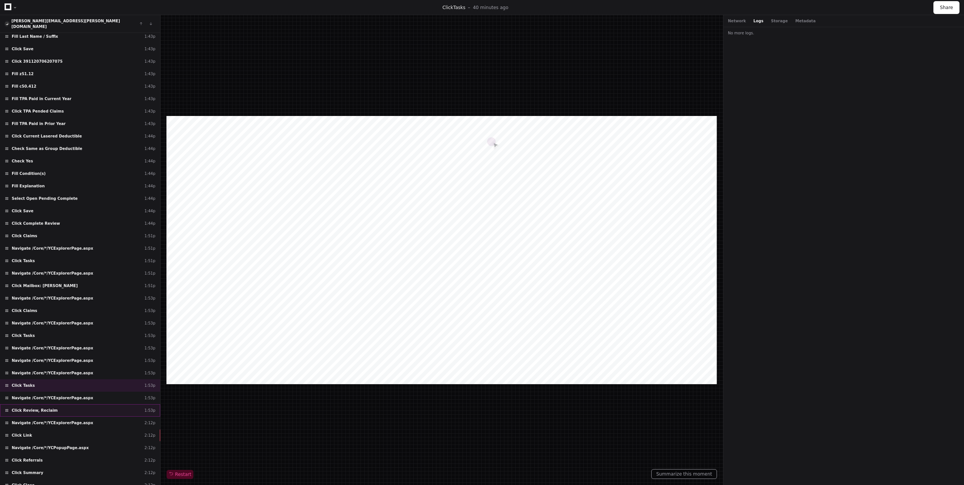
click at [53, 404] on div "Click Review, Reclaim 1:53p" at bounding box center [80, 410] width 160 height 12
click at [70, 429] on div "Click Link 2:12p" at bounding box center [80, 435] width 160 height 12
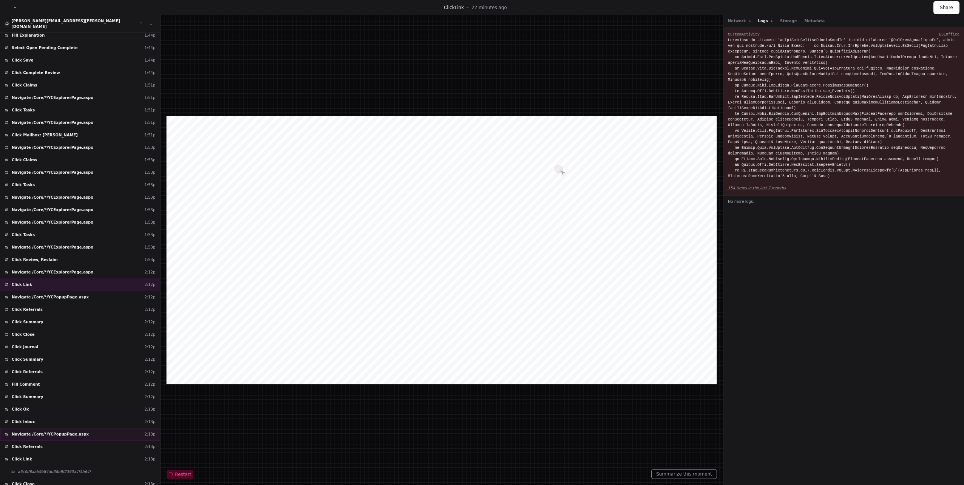
scroll to position [9976, 0]
click at [58, 378] on div "Fill Comment 2:12p" at bounding box center [80, 384] width 160 height 12
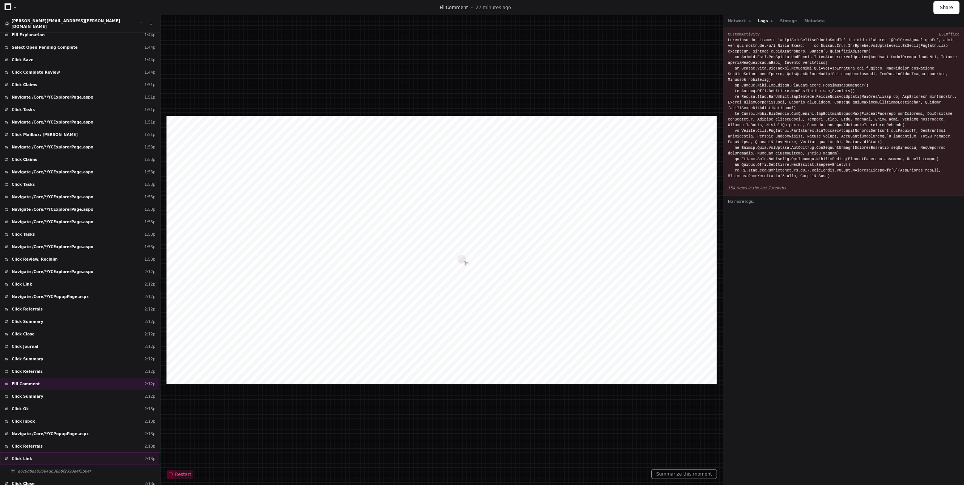
click at [73, 453] on div "Click Link 2:13p" at bounding box center [80, 459] width 160 height 12
click at [43, 428] on div "Navigate /Core/*/YCPopupPage.aspx 2:13p" at bounding box center [80, 434] width 160 height 12
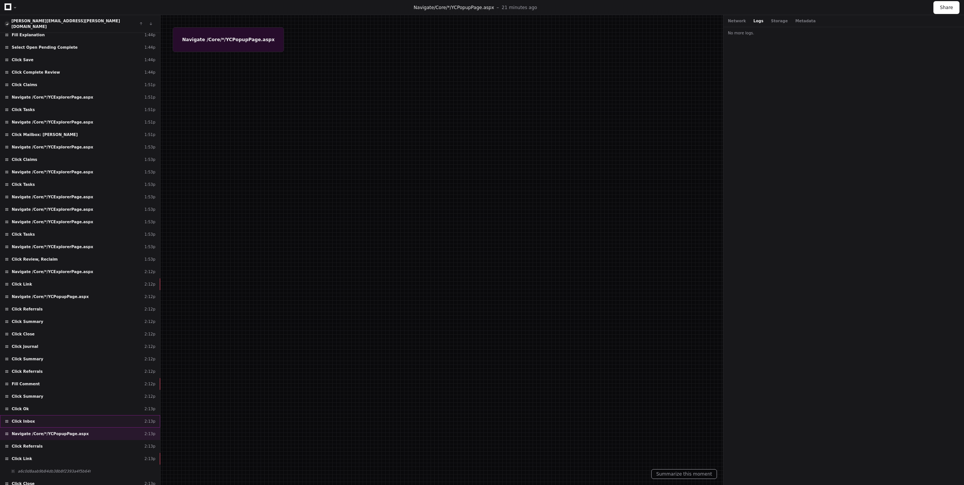
click at [41, 415] on div "Click Inbox 2:13p" at bounding box center [80, 421] width 160 height 12
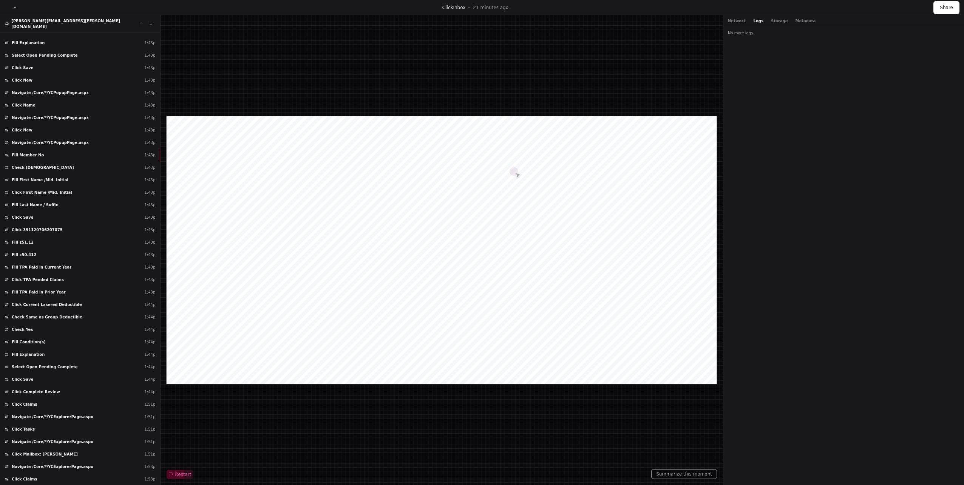
scroll to position [9636, 0]
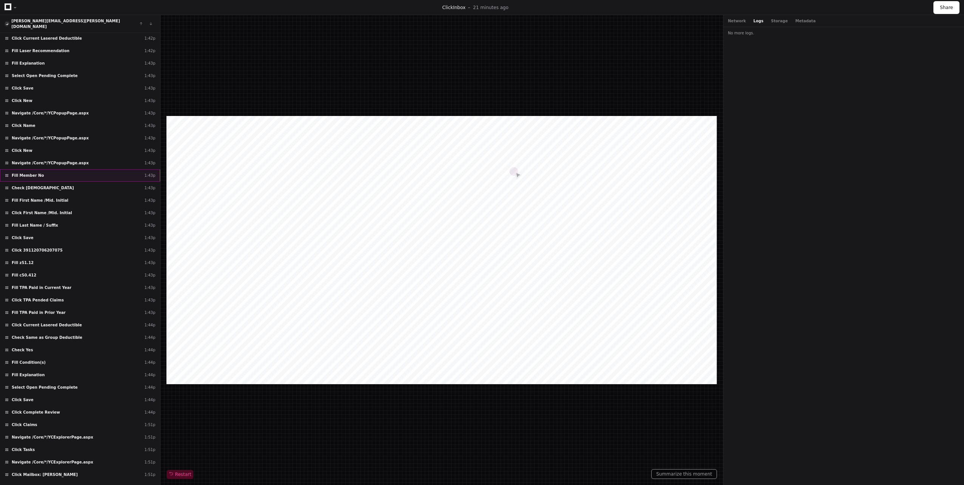
click at [16, 173] on span "Fill Member No" at bounding box center [28, 176] width 32 height 6
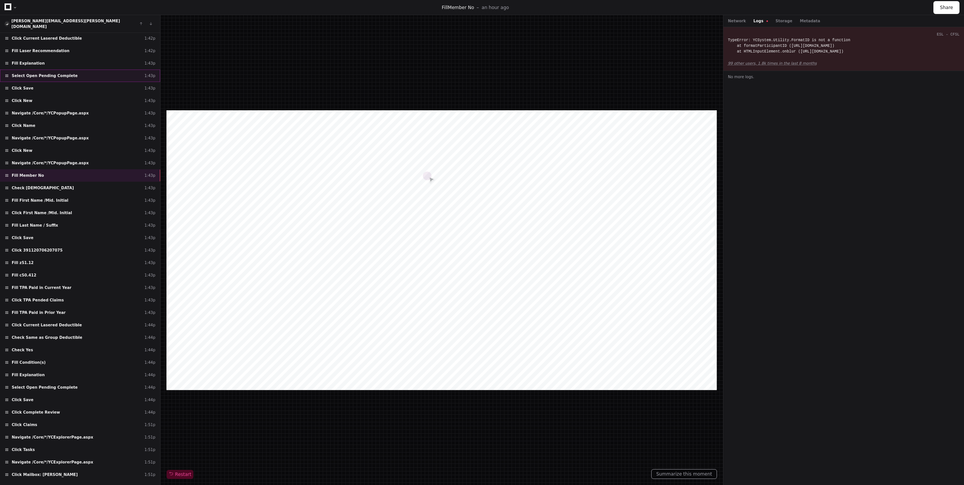
click at [41, 73] on span "Select Open Pending Complete" at bounding box center [45, 76] width 66 height 6
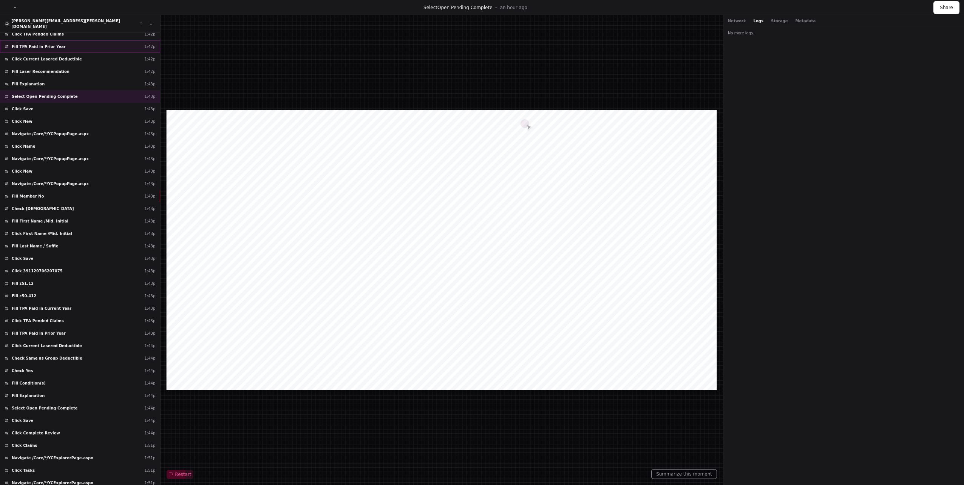
scroll to position [9598, 0]
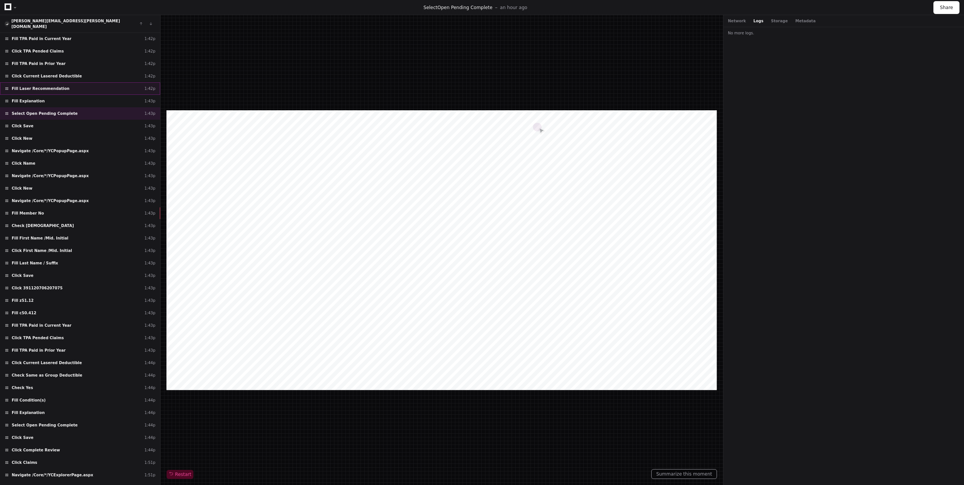
click at [45, 86] on span "Fill Laser Recommendation" at bounding box center [41, 89] width 58 height 6
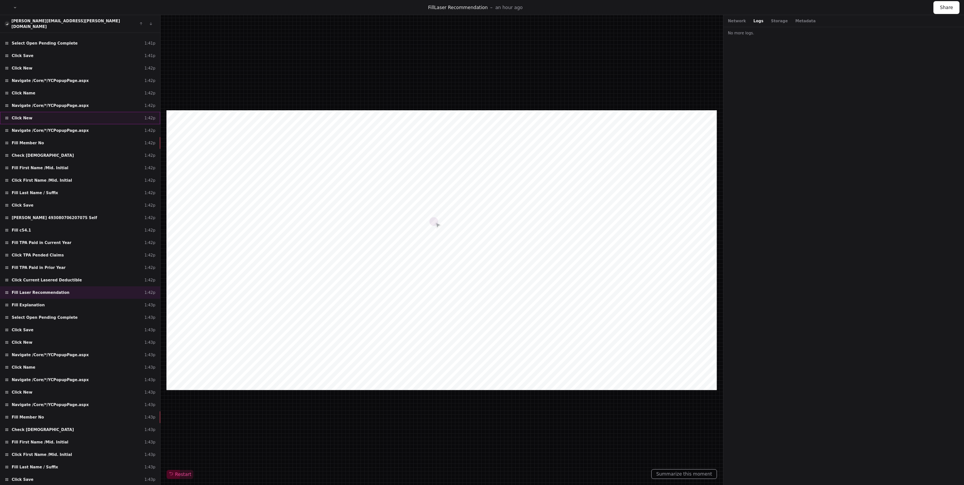
scroll to position [9372, 0]
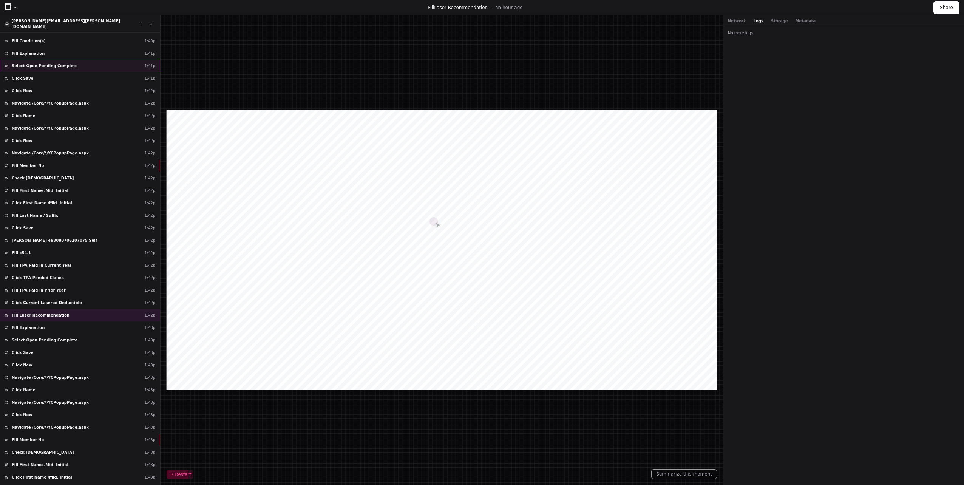
click at [43, 63] on span "Select Open Pending Complete" at bounding box center [45, 66] width 66 height 6
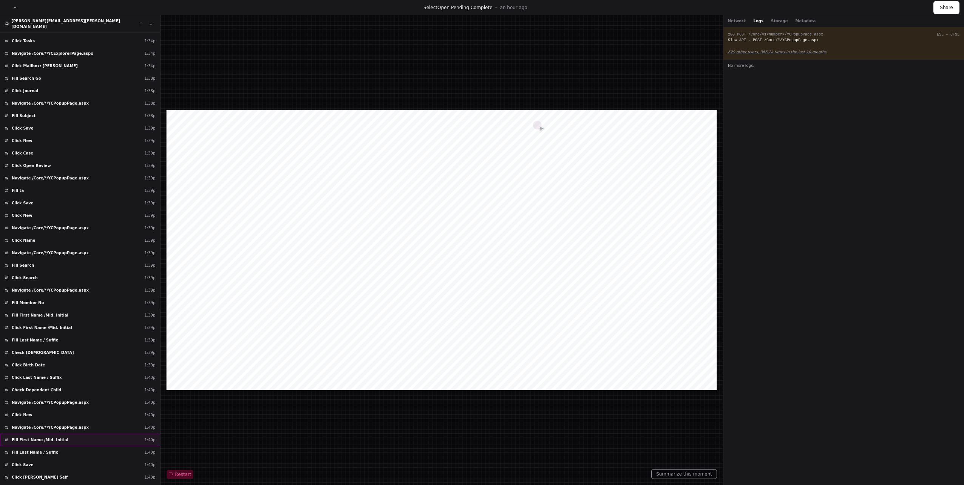
scroll to position [8767, 0]
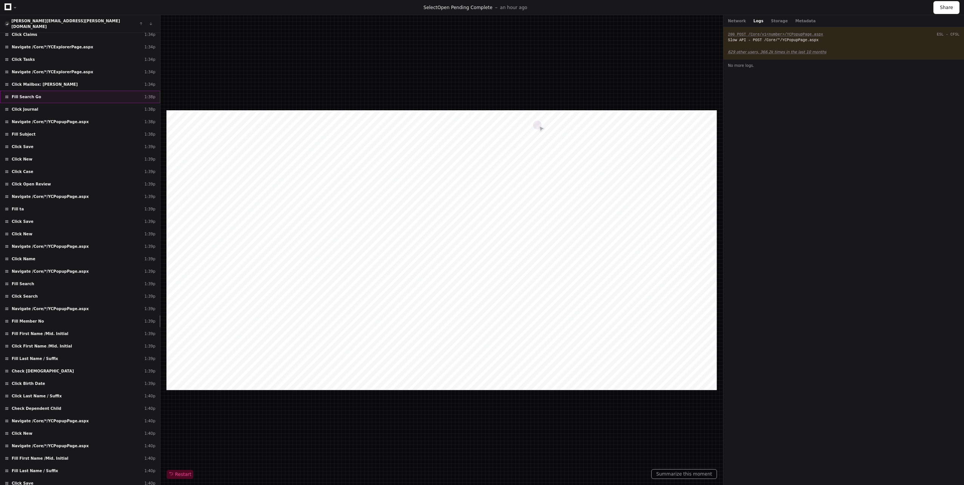
click at [39, 92] on div "Fill Search Go 1:38p" at bounding box center [80, 97] width 160 height 12
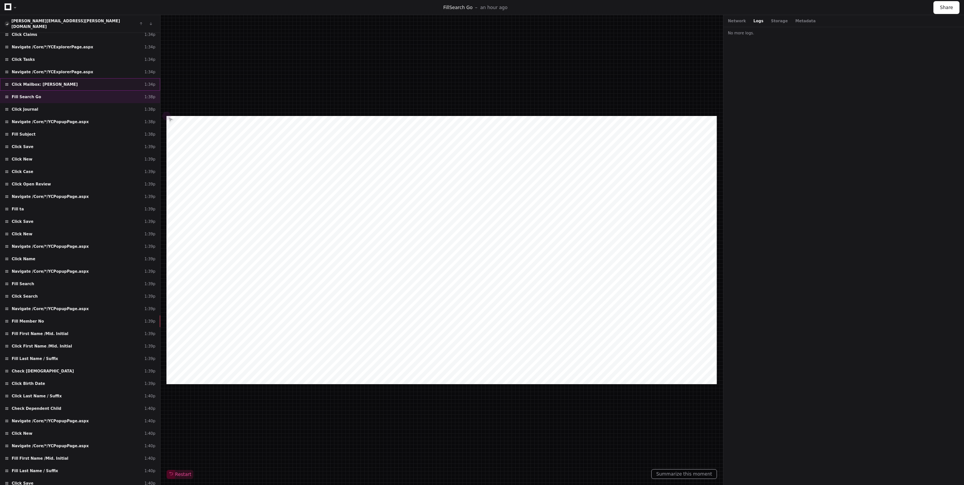
click at [49, 82] on span "Click Mailbox: Howse, Deborah" at bounding box center [45, 85] width 66 height 6
click at [45, 95] on div "Fill Search Go 1:38p" at bounding box center [80, 97] width 160 height 12
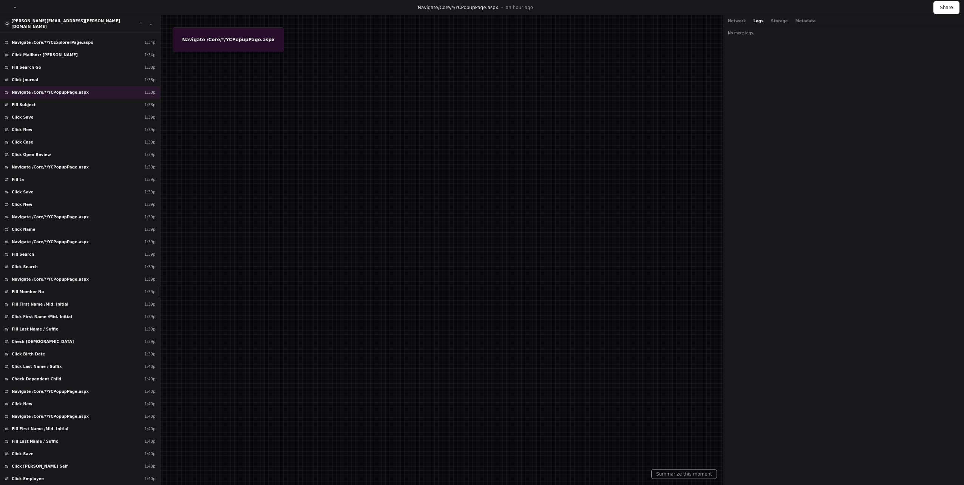
scroll to position [8797, 0]
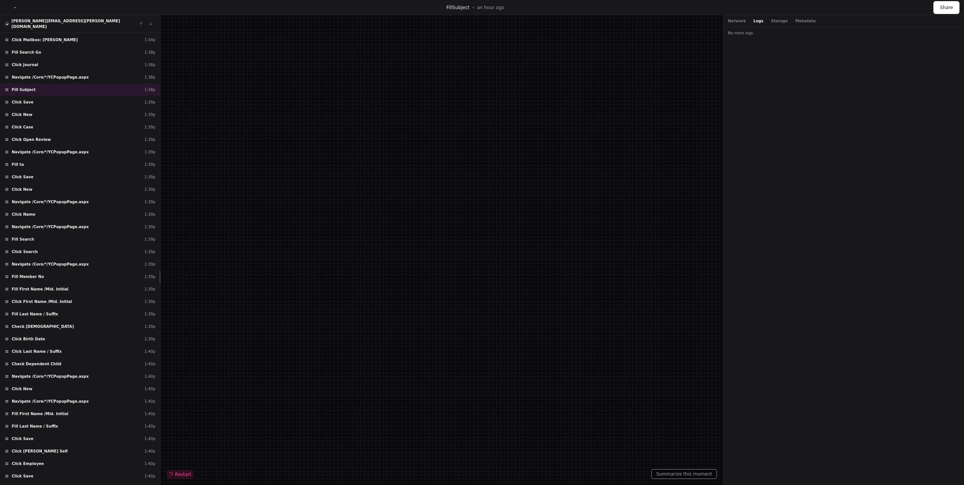
scroll to position [8812, 0]
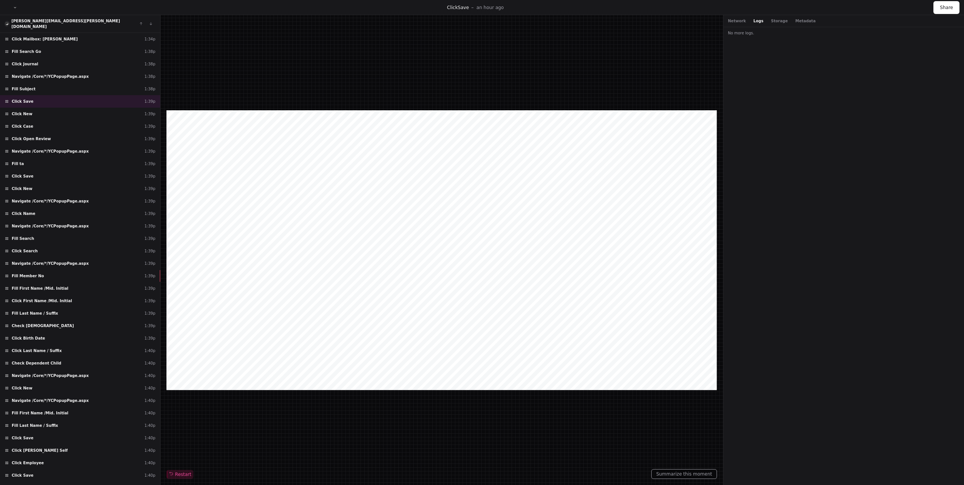
scroll to position [8828, 0]
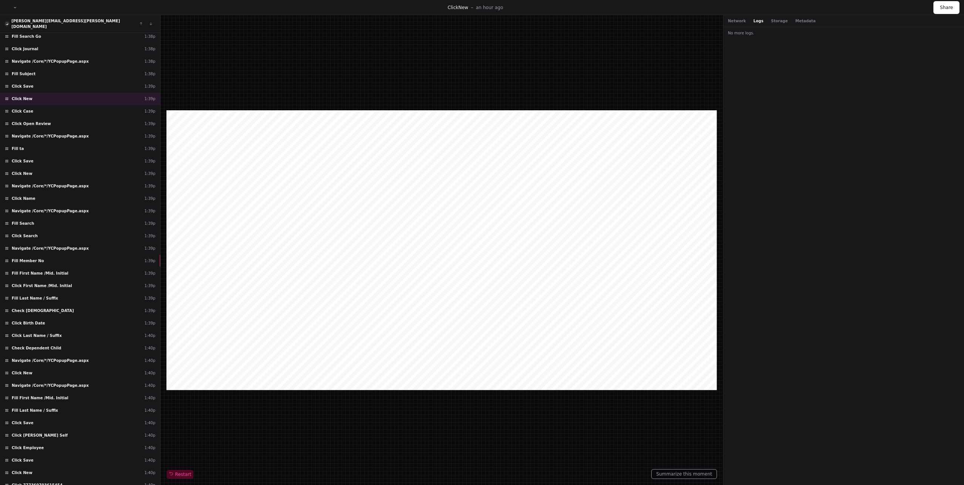
scroll to position [8843, 0]
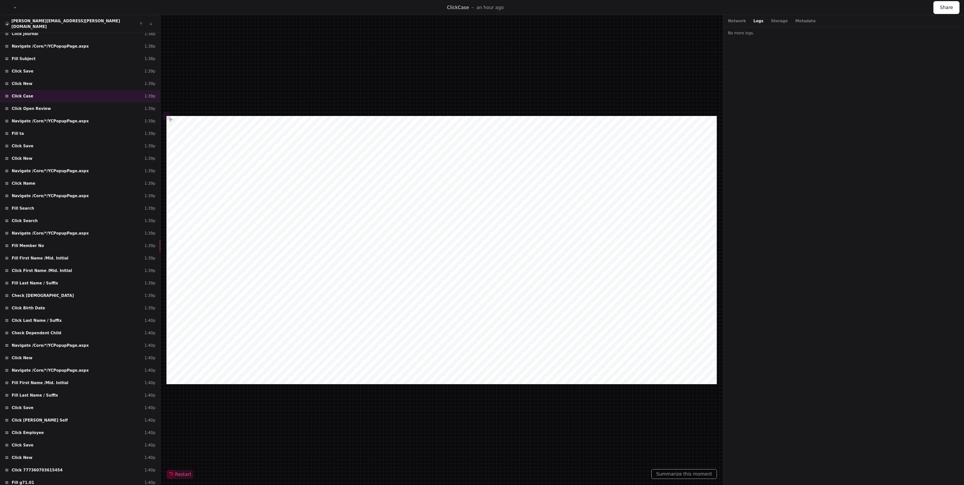
scroll to position [8858, 0]
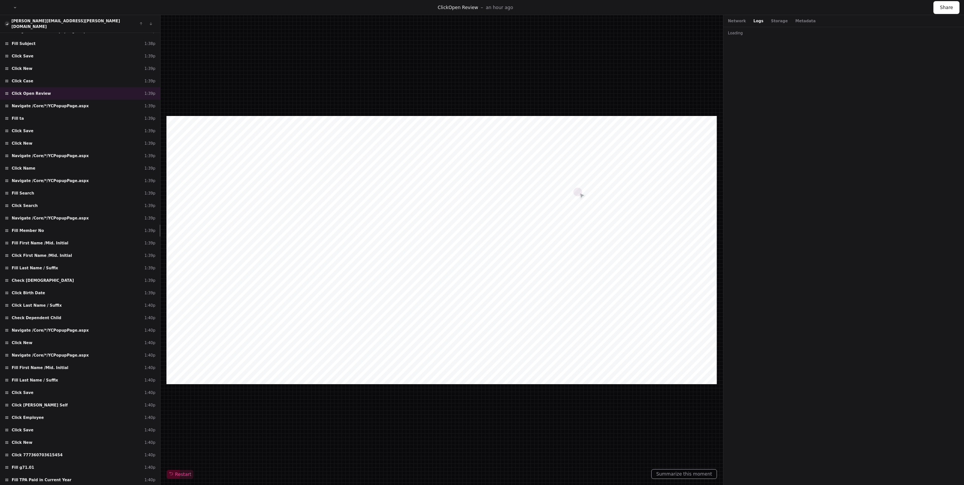
scroll to position [8873, 0]
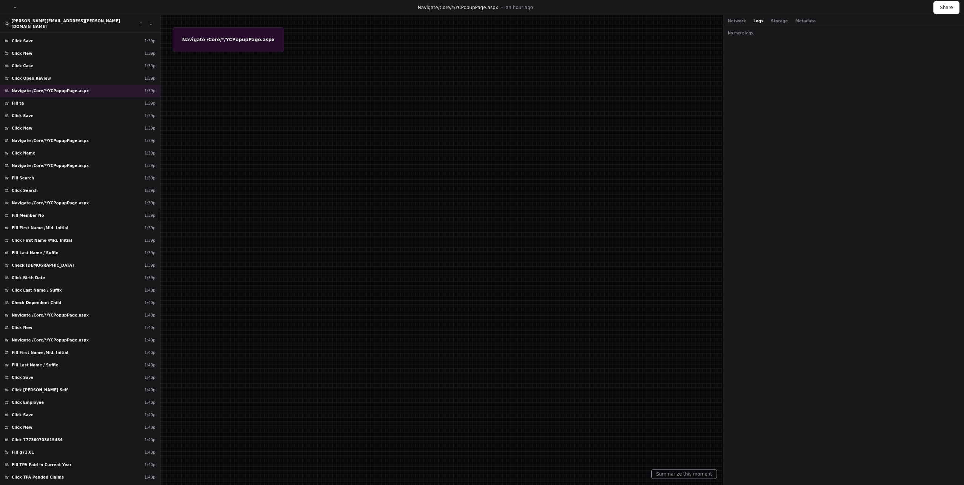
scroll to position [8888, 0]
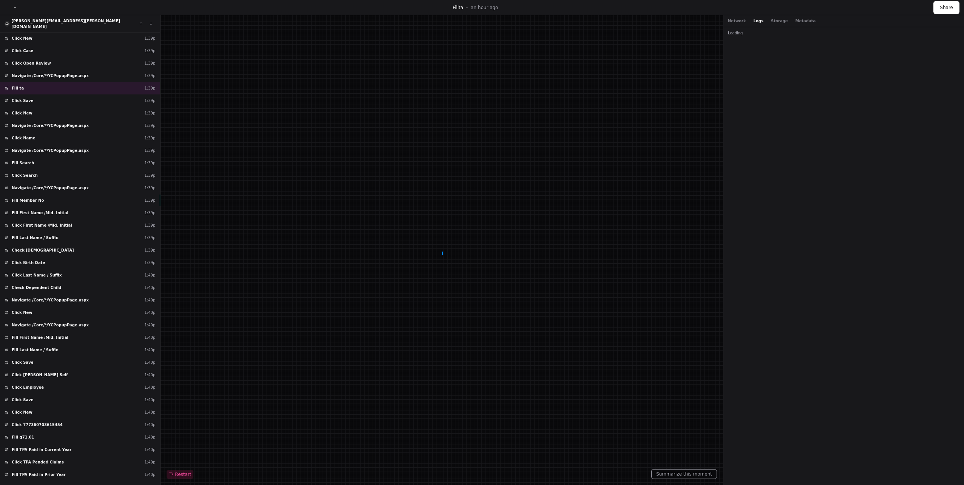
scroll to position [8903, 0]
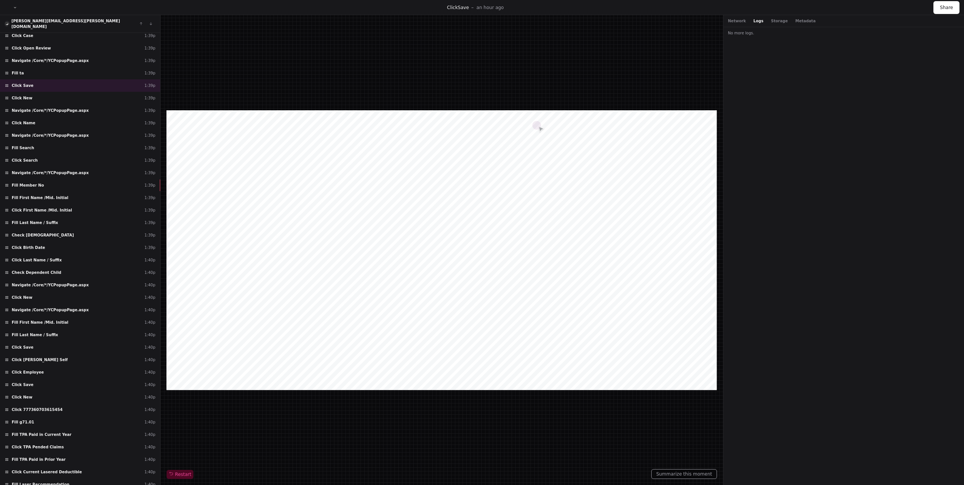
scroll to position [8918, 0]
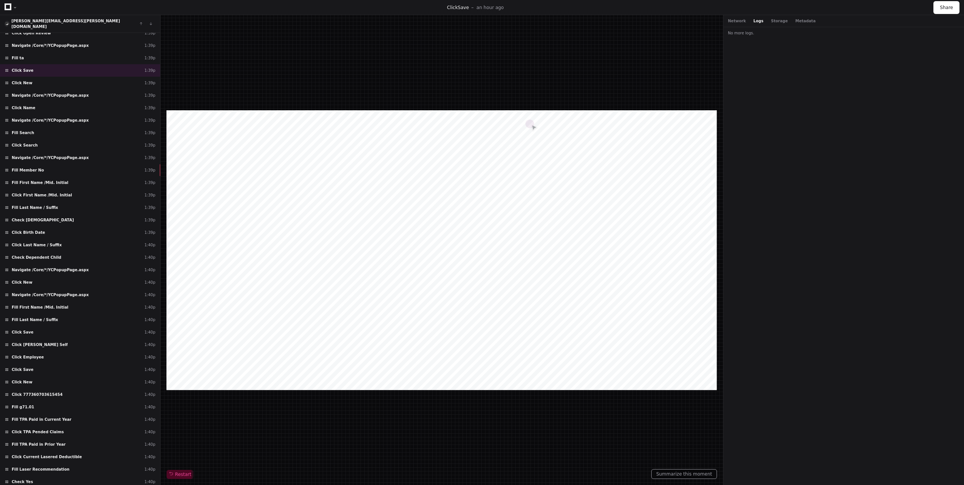
scroll to position [8933, 0]
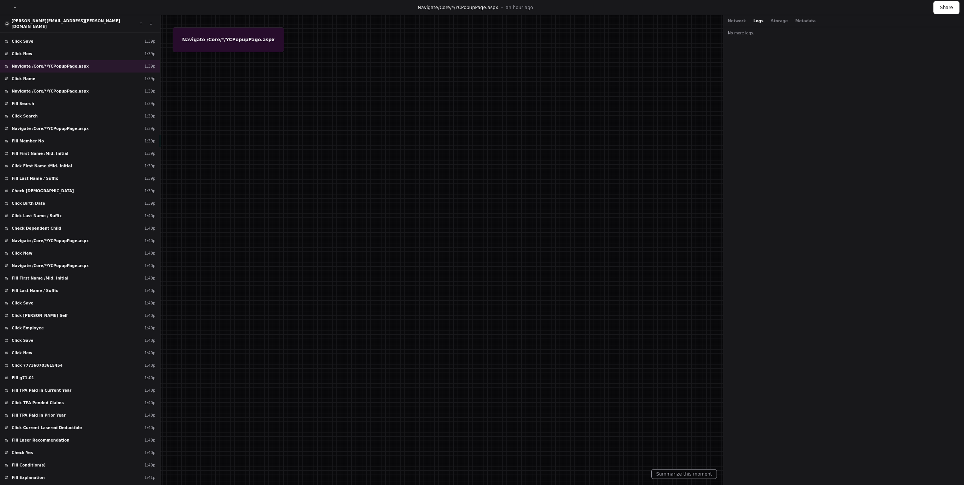
scroll to position [8948, 0]
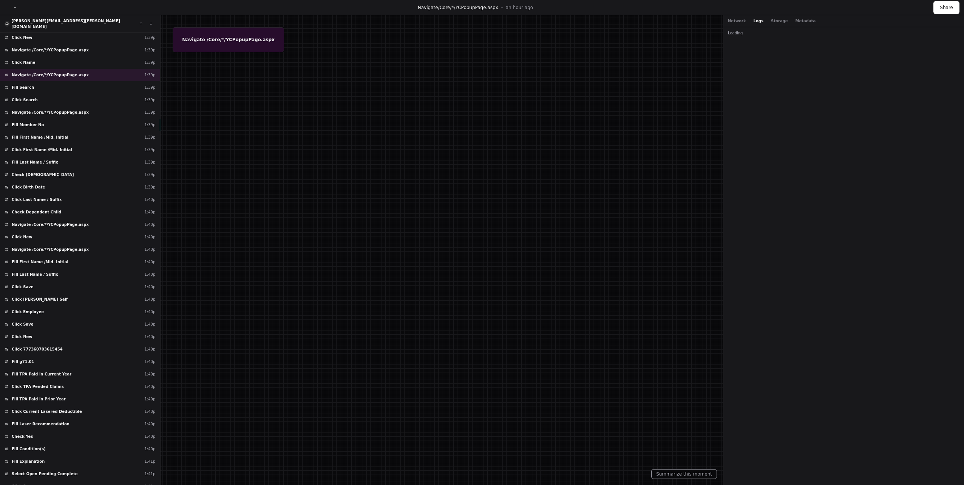
scroll to position [8979, 0]
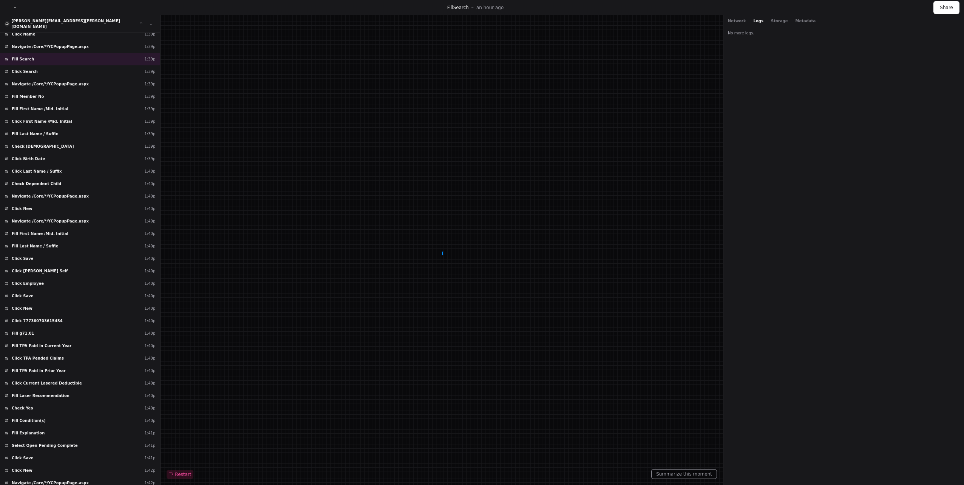
scroll to position [8994, 0]
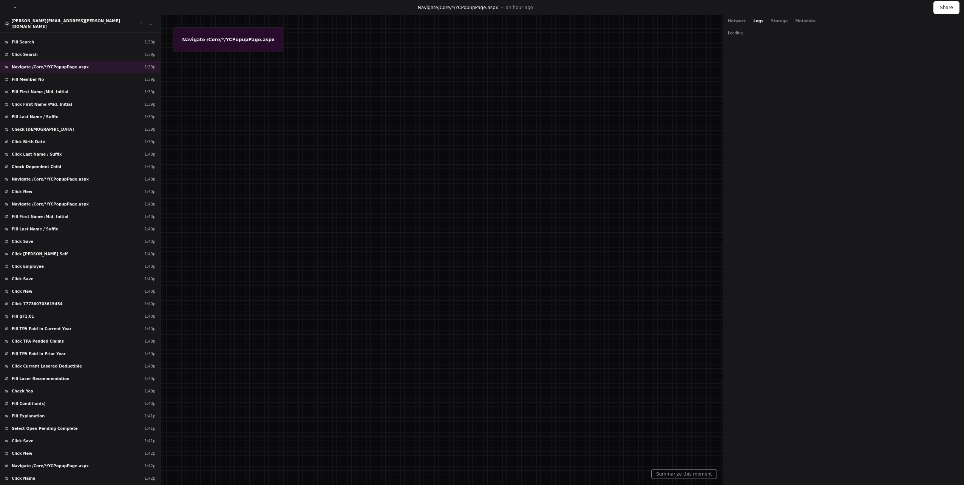
scroll to position [9024, 0]
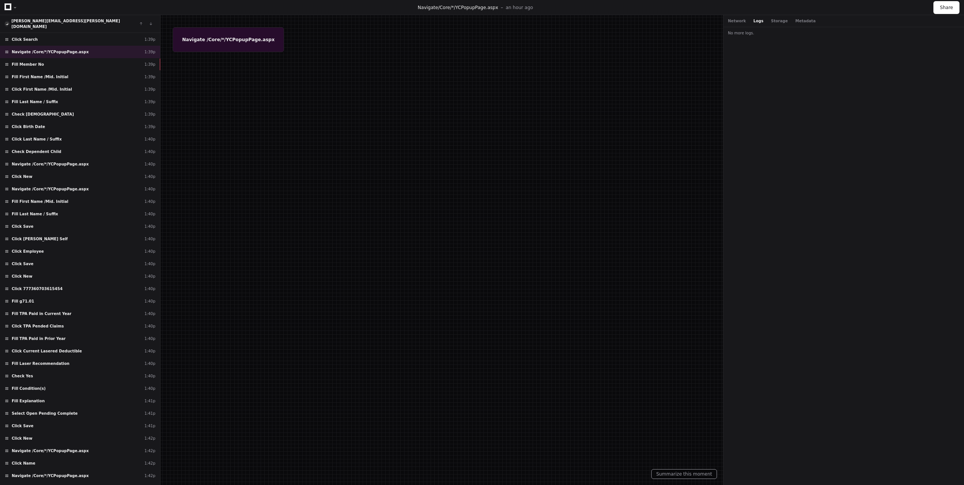
scroll to position [9039, 0]
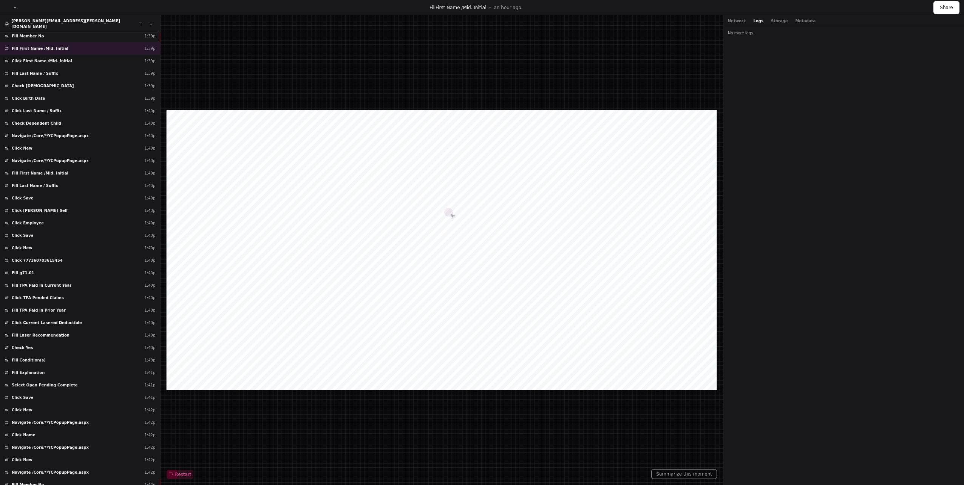
scroll to position [9054, 0]
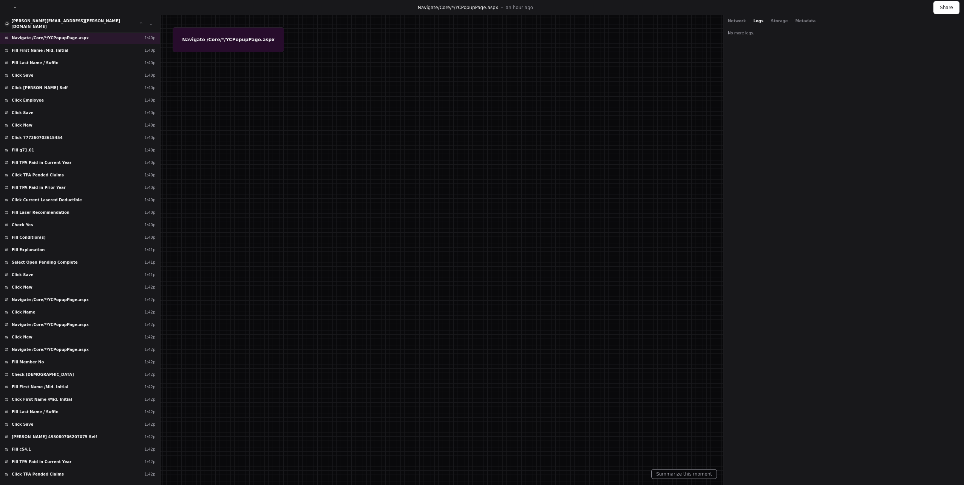
scroll to position [9190, 0]
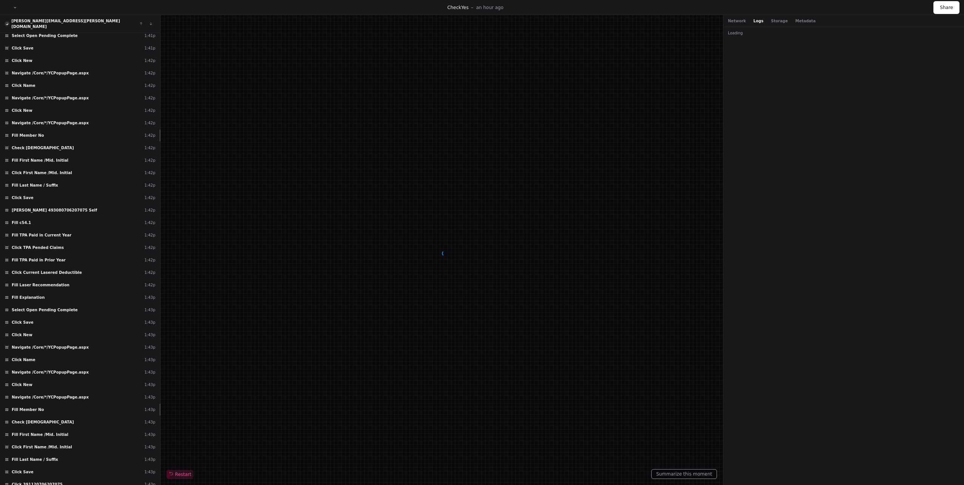
scroll to position [9417, 0]
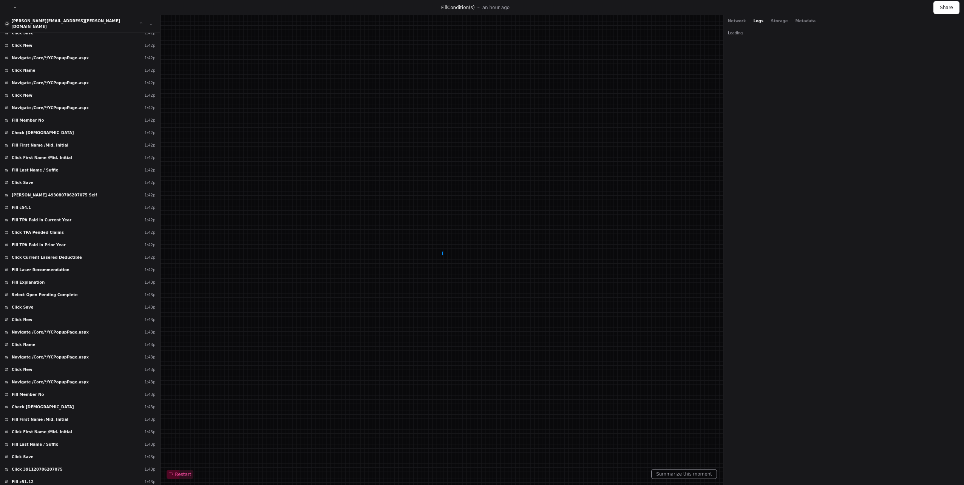
scroll to position [9432, 0]
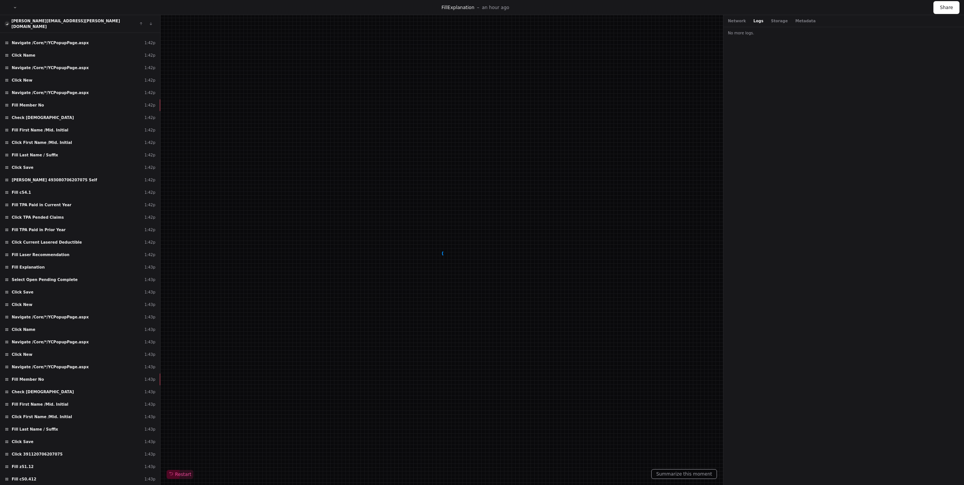
scroll to position [9447, 0]
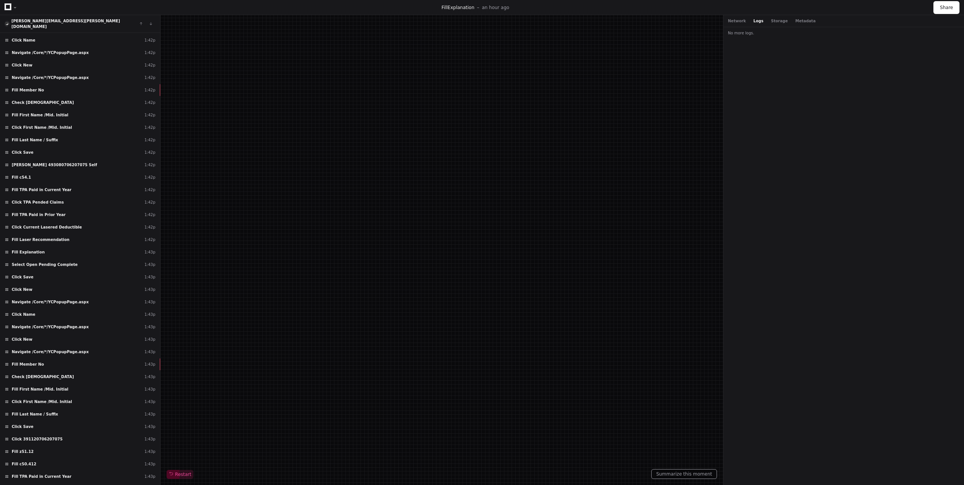
scroll to position [9462, 0]
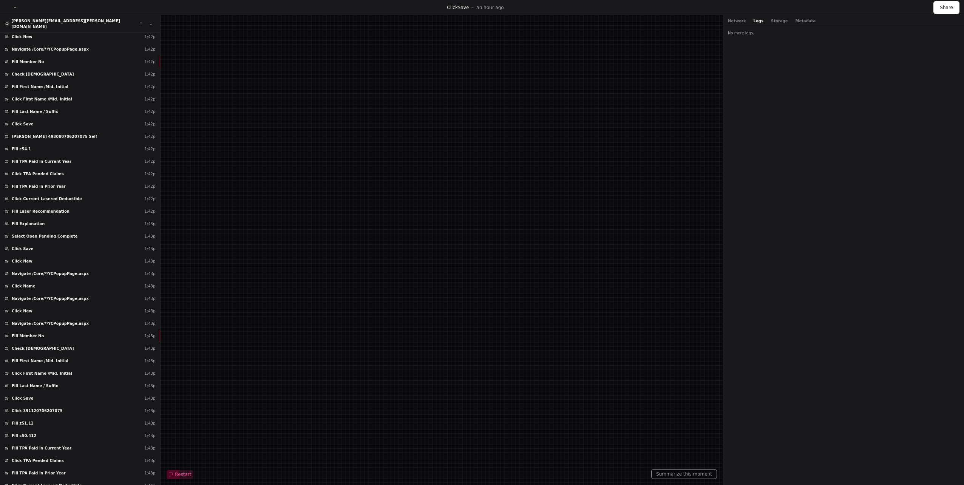
scroll to position [9477, 0]
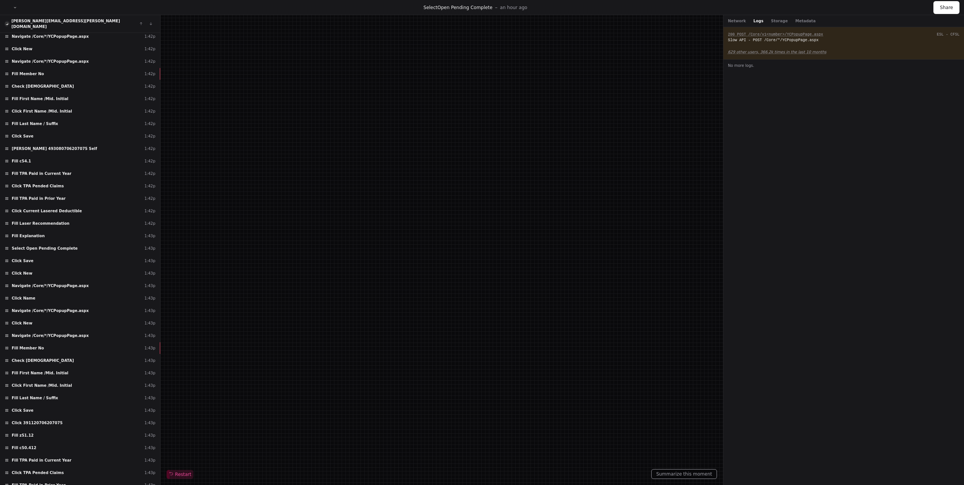
scroll to position [9462, 0]
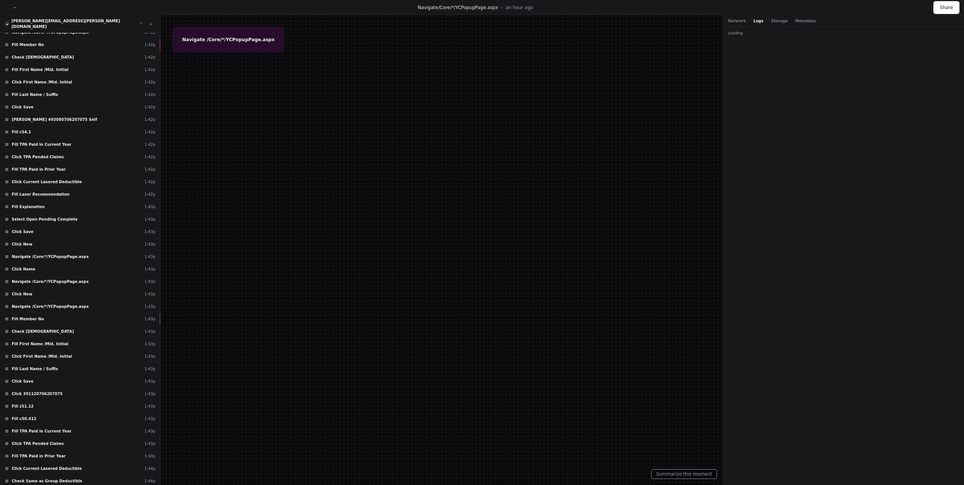
scroll to position [9507, 0]
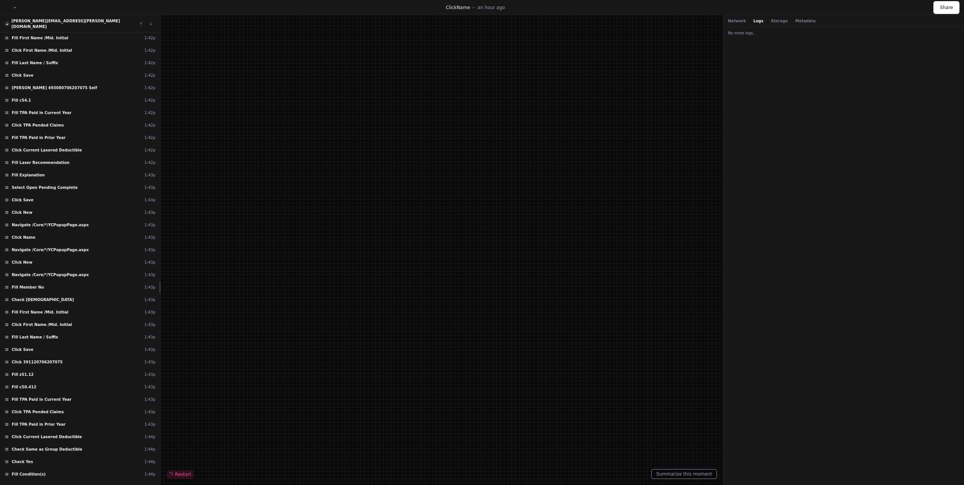
scroll to position [9523, 0]
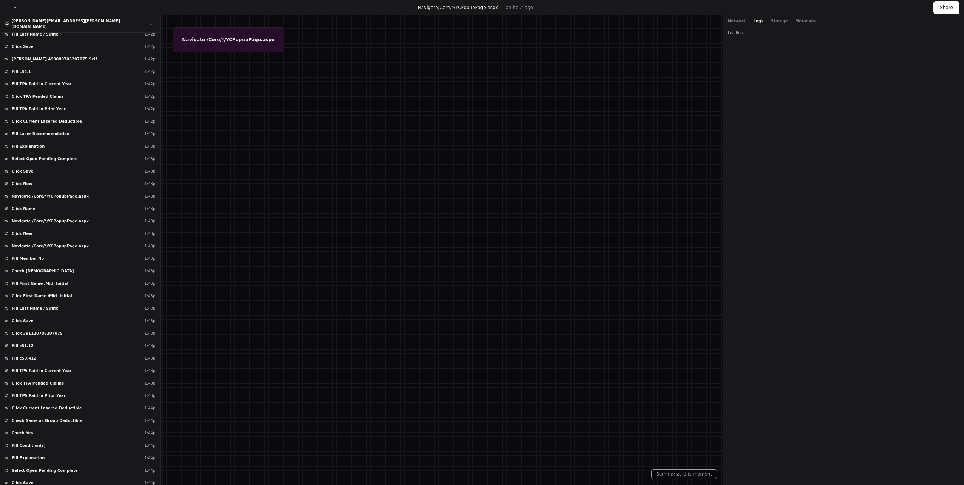
scroll to position [9568, 0]
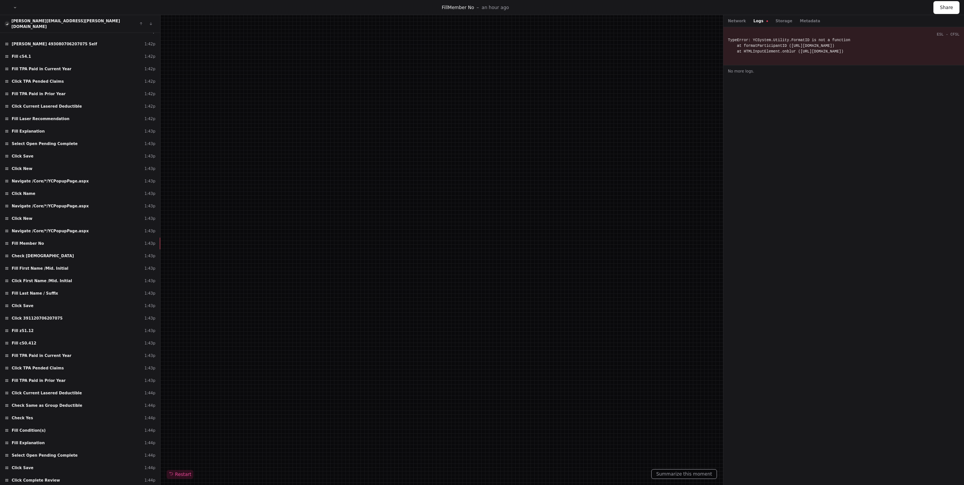
scroll to position [9583, 0]
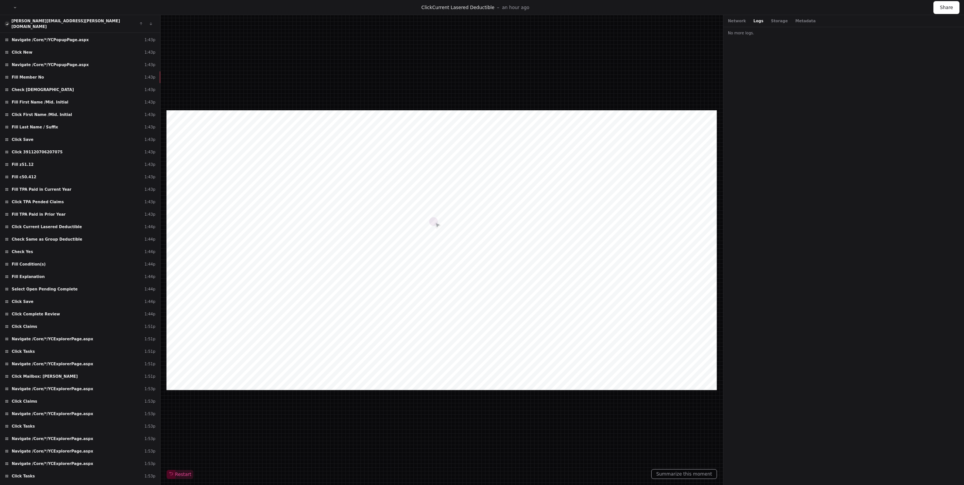
scroll to position [9749, 0]
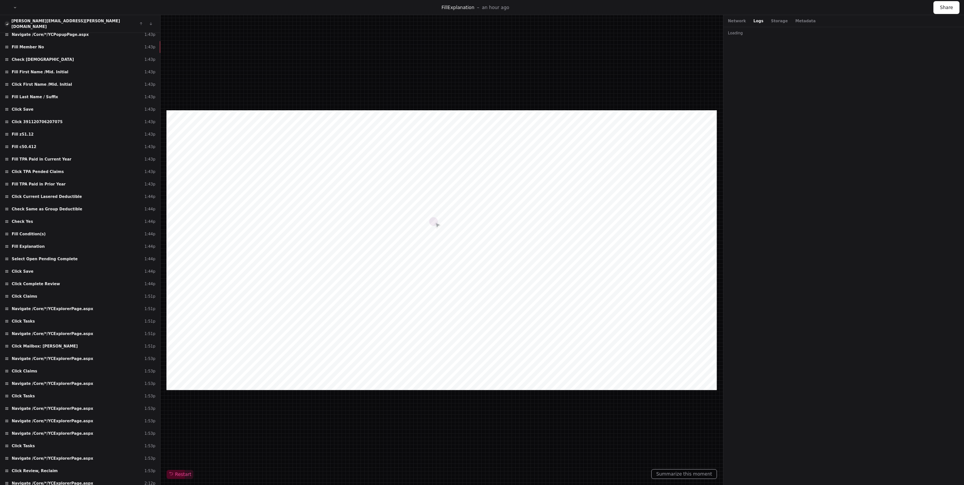
scroll to position [9779, 0]
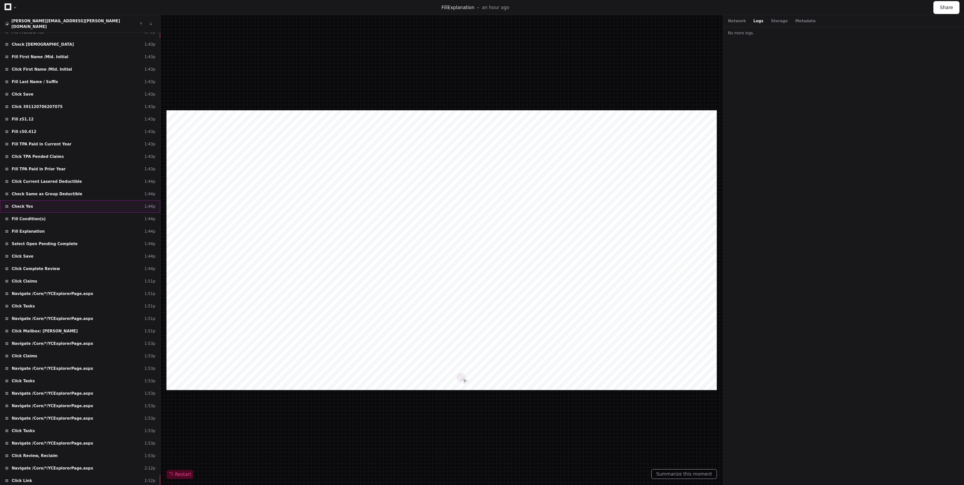
click at [58, 206] on div "Check Yes 1:44p" at bounding box center [80, 206] width 160 height 12
click at [60, 241] on span "Select Open Pending Complete" at bounding box center [45, 244] width 66 height 6
click at [62, 253] on div "Click Save 1:44p" at bounding box center [80, 256] width 160 height 12
click at [62, 263] on div "Click Complete Review 1:44p" at bounding box center [80, 269] width 160 height 12
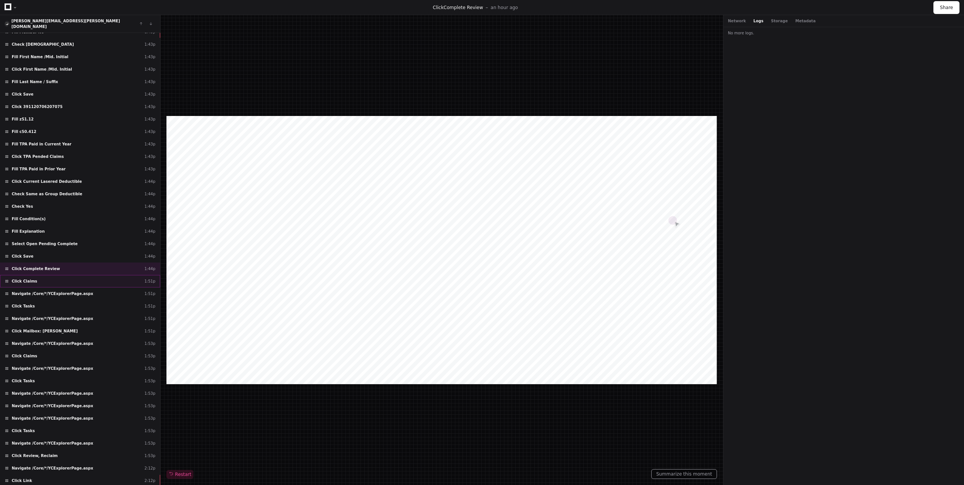
click at [62, 275] on div "Click Claims 1:51p" at bounding box center [80, 281] width 160 height 12
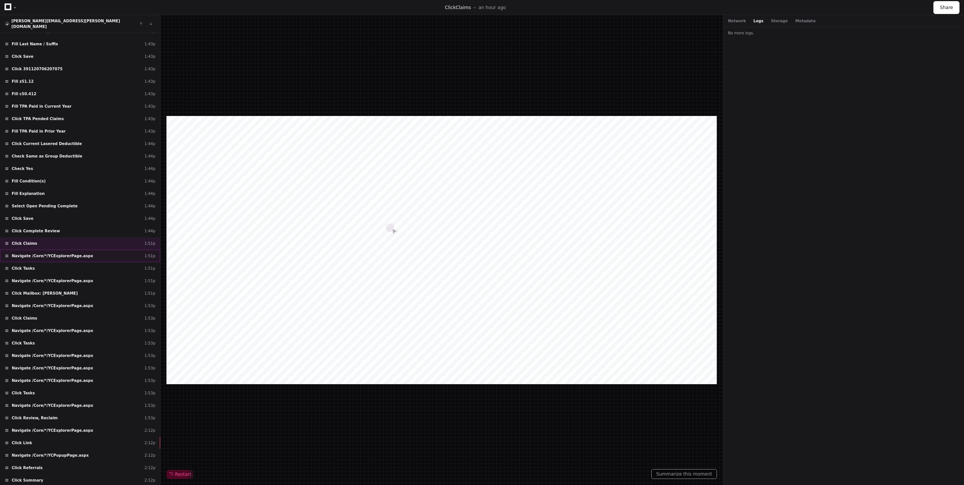
click at [63, 253] on span "Navigate /Core/*/YCExplorerPage.aspx" at bounding box center [53, 256] width 82 height 6
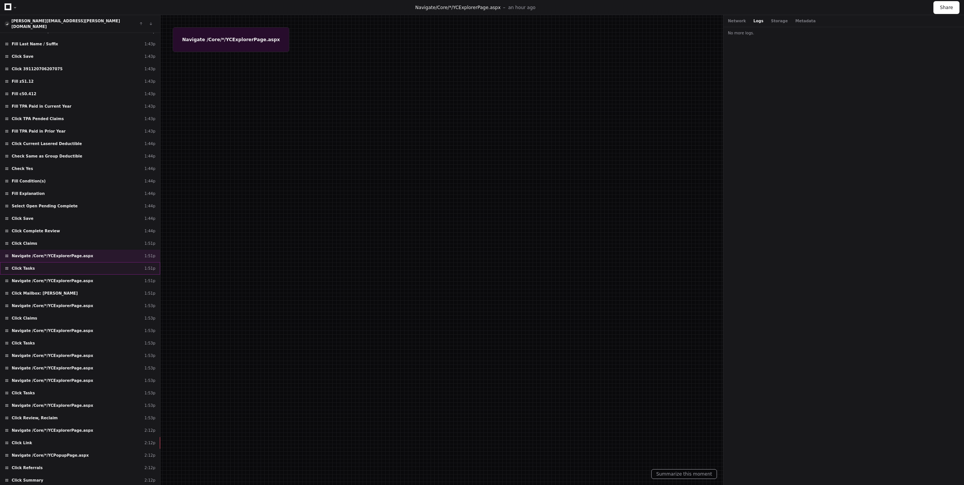
click at [60, 263] on div "Click Tasks 1:51p" at bounding box center [80, 268] width 160 height 12
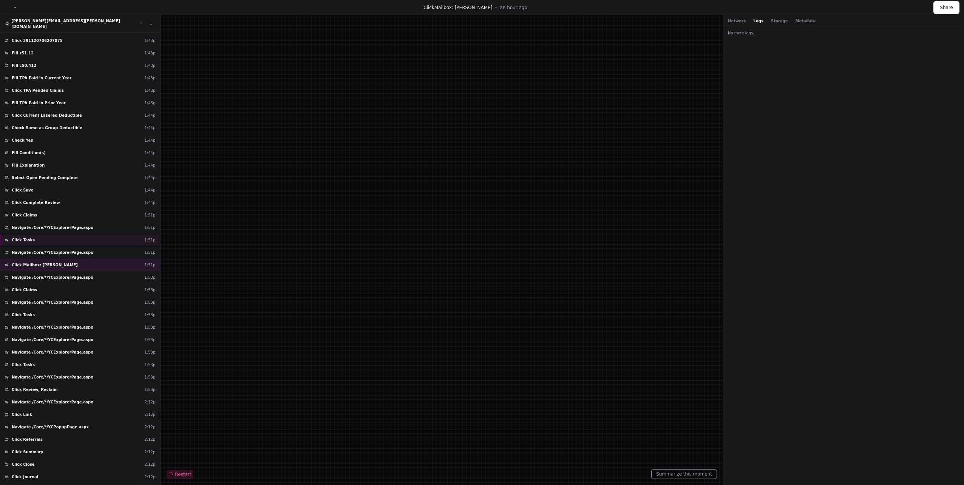
scroll to position [9847, 0]
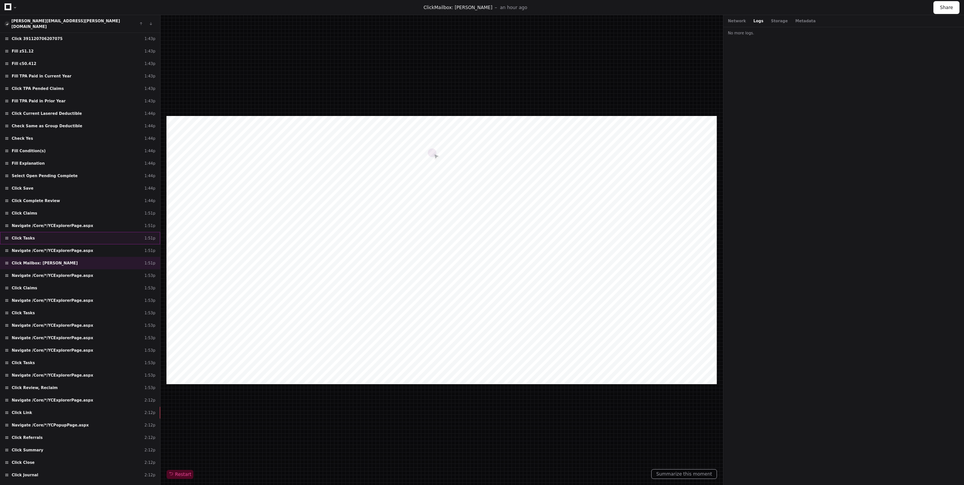
scroll to position [9863, 0]
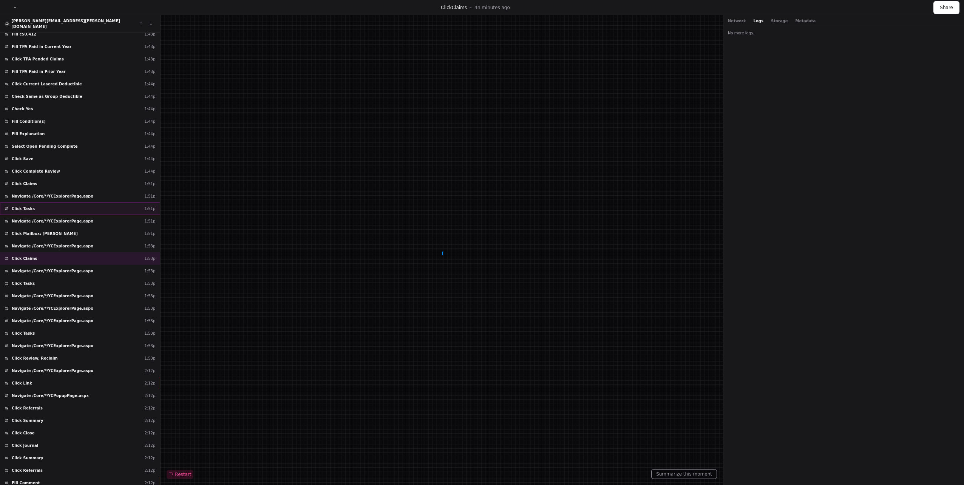
scroll to position [9878, 0]
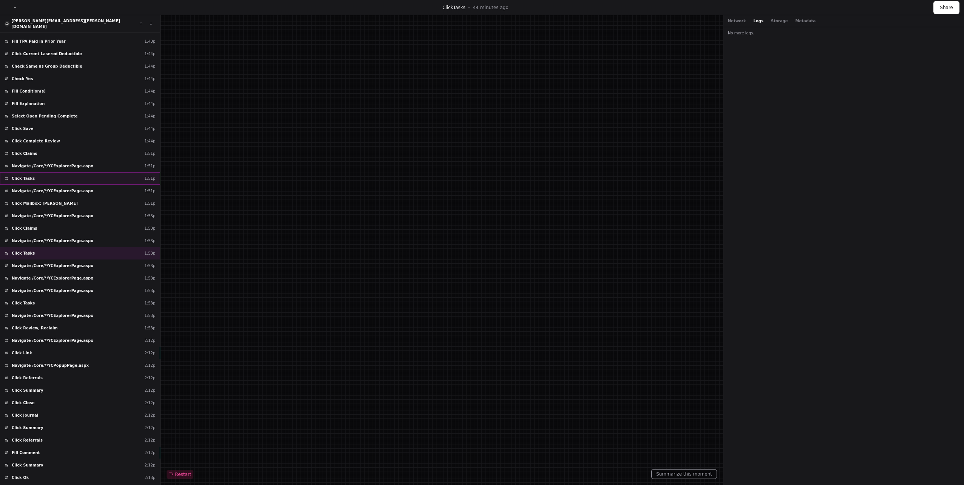
scroll to position [9908, 0]
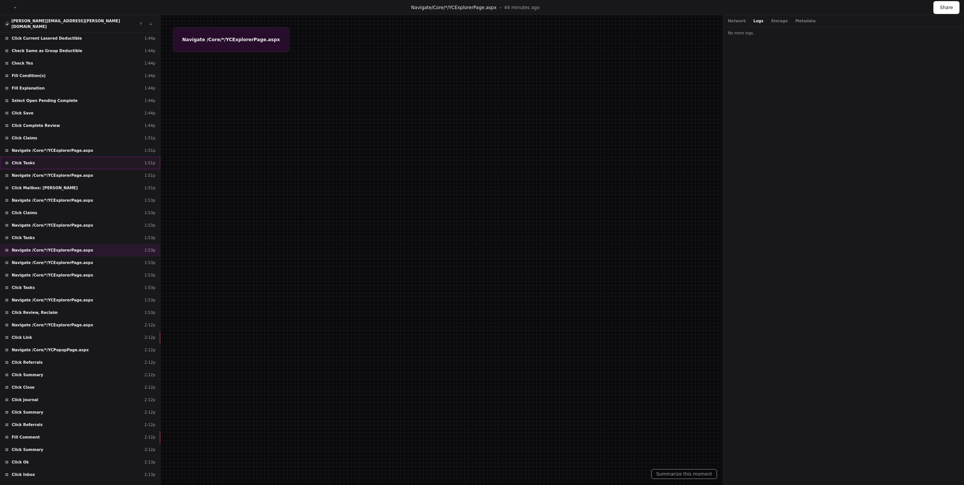
scroll to position [9923, 0]
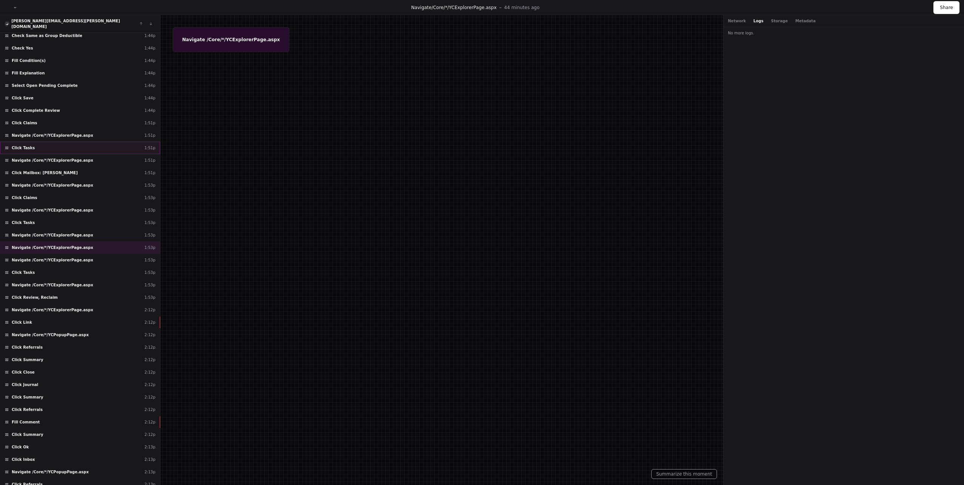
scroll to position [9938, 0]
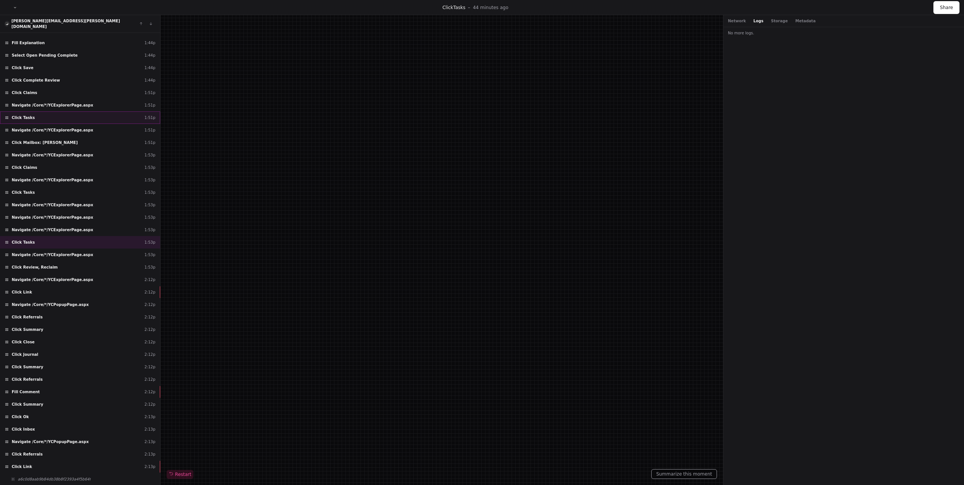
scroll to position [9968, 0]
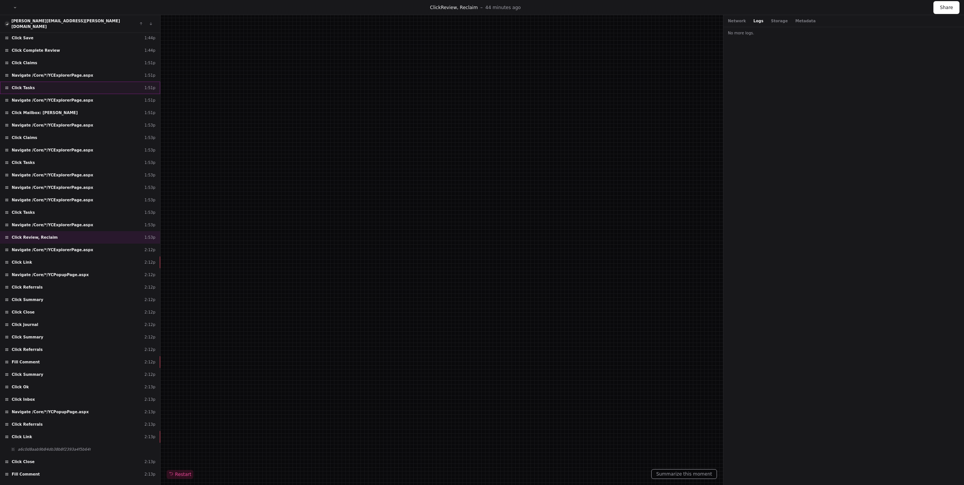
scroll to position [9999, 0]
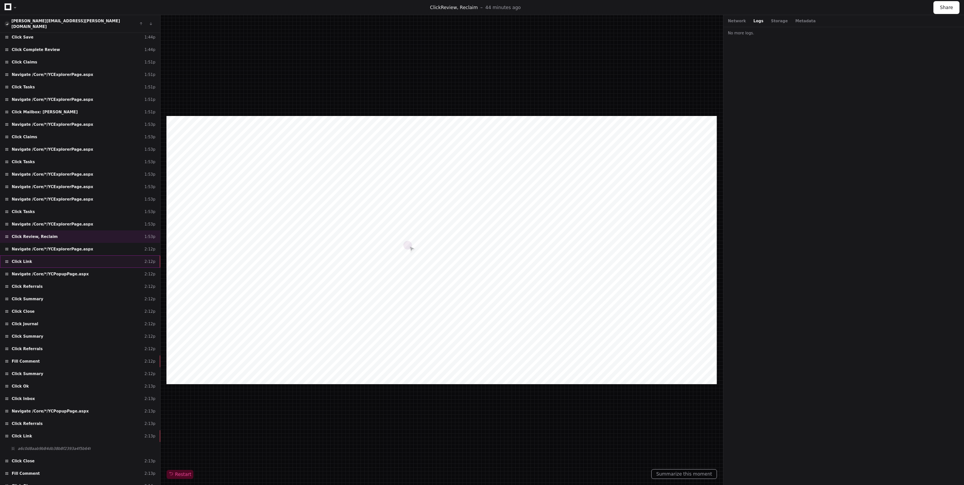
click at [57, 261] on div "Click Link 2:12p" at bounding box center [80, 261] width 160 height 12
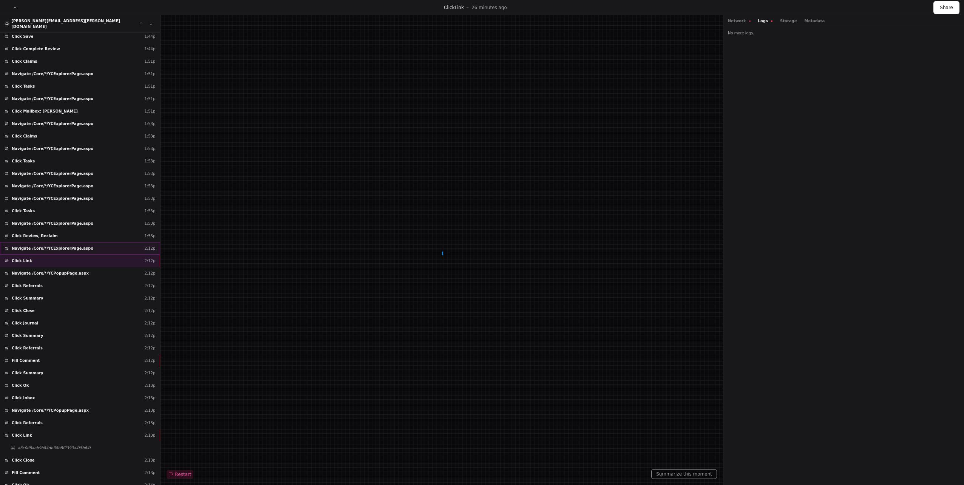
scroll to position [9999, 0]
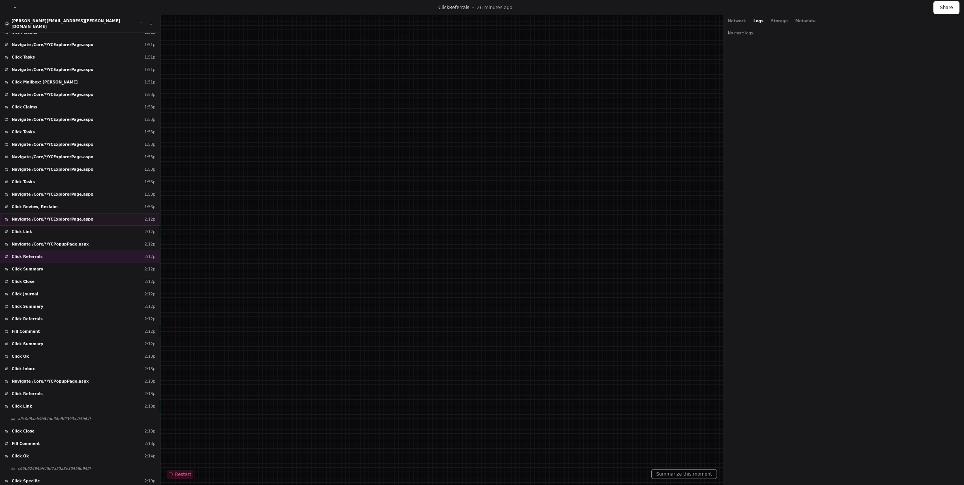
scroll to position [10029, 0]
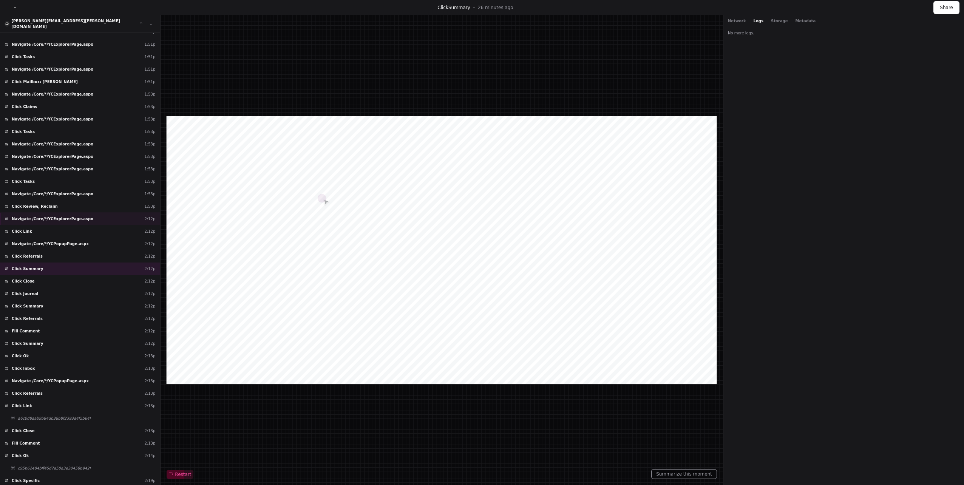
scroll to position [10044, 0]
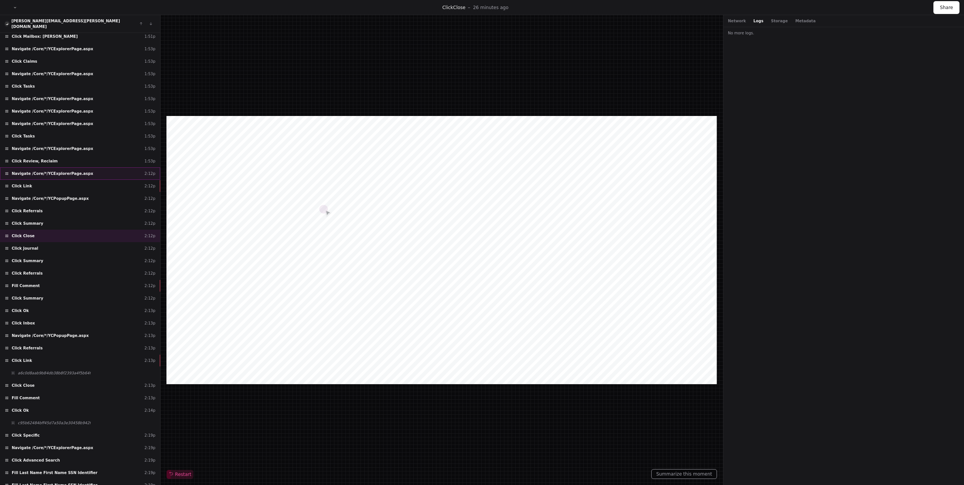
scroll to position [10059, 0]
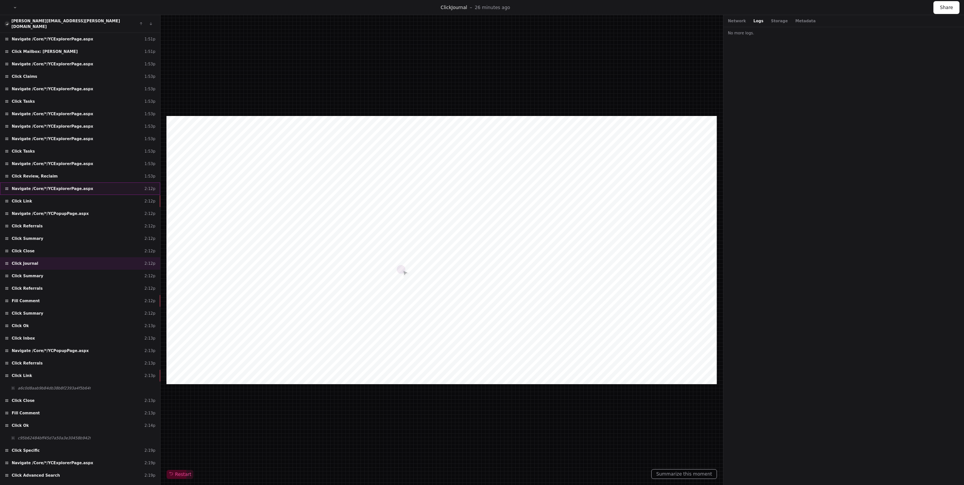
scroll to position [10074, 0]
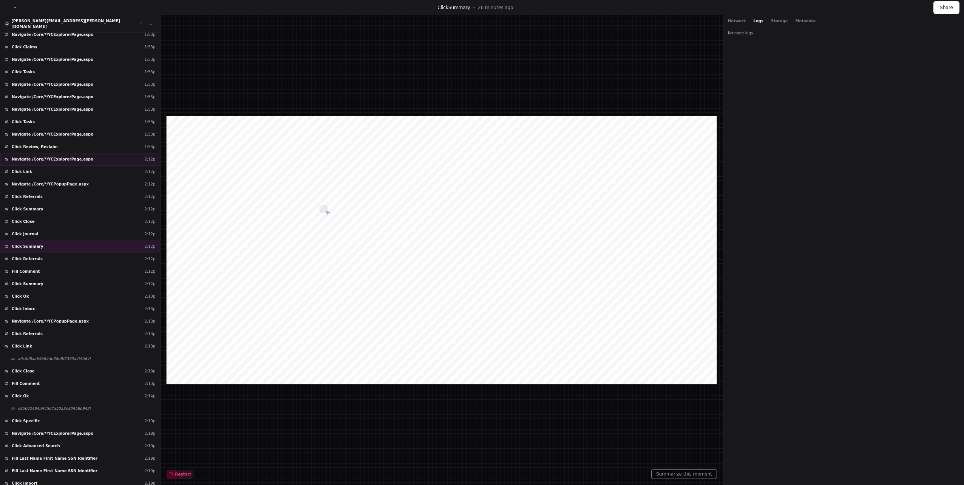
scroll to position [10089, 0]
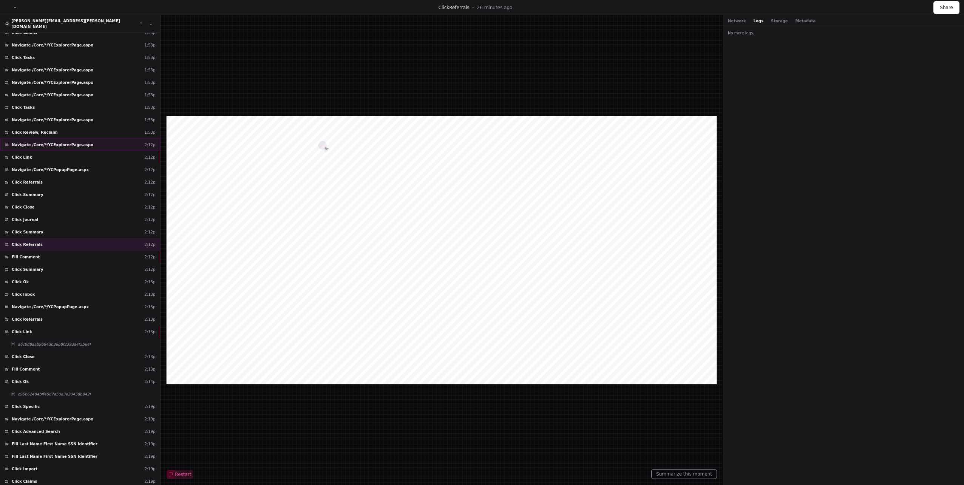
scroll to position [10104, 0]
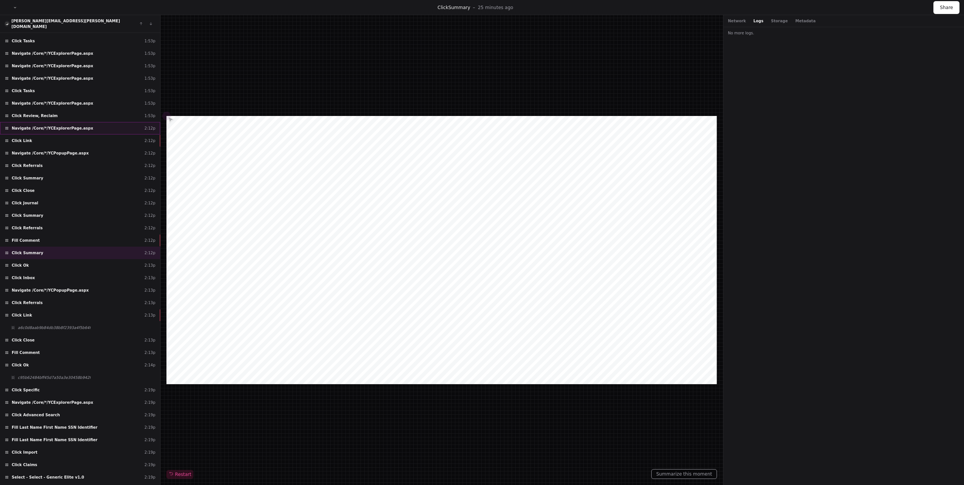
scroll to position [10135, 0]
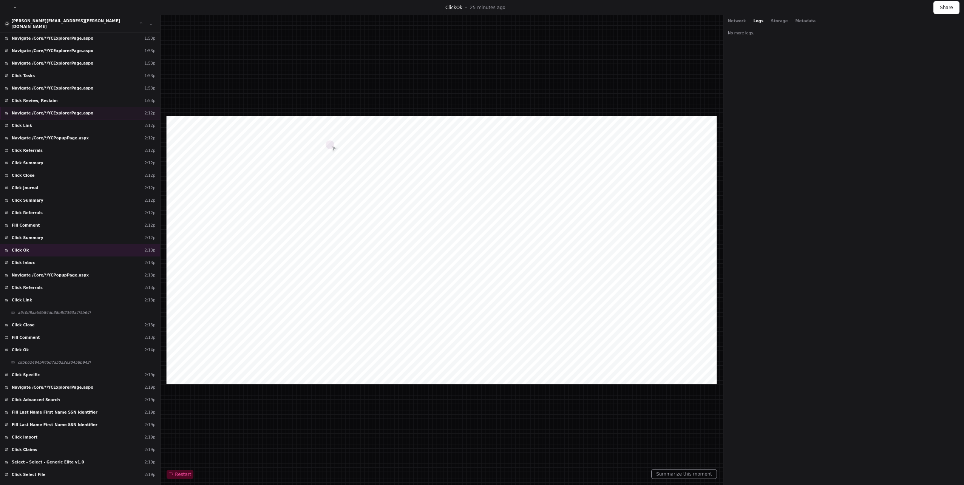
scroll to position [10150, 0]
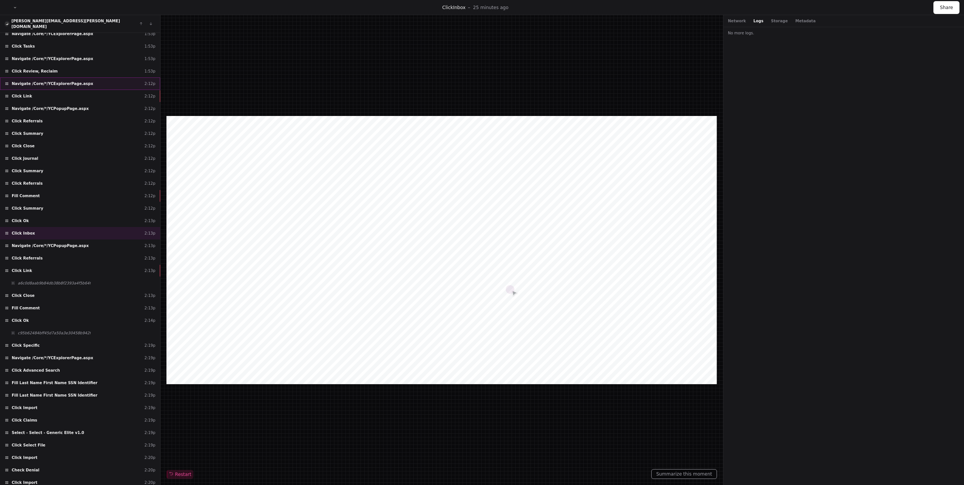
scroll to position [10165, 0]
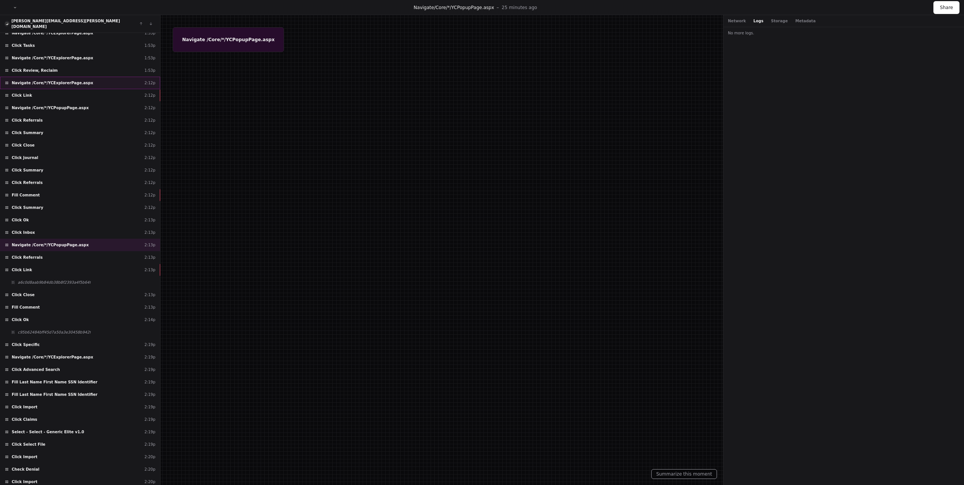
scroll to position [10180, 0]
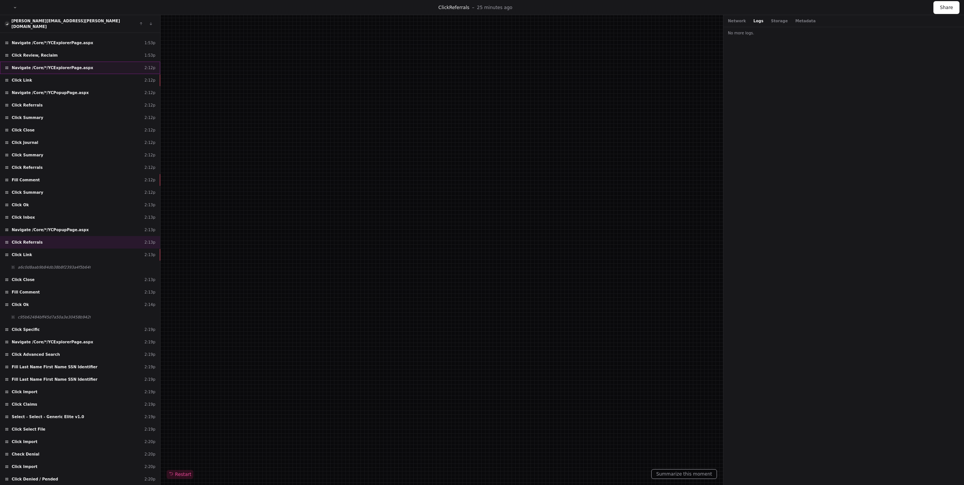
scroll to position [10195, 0]
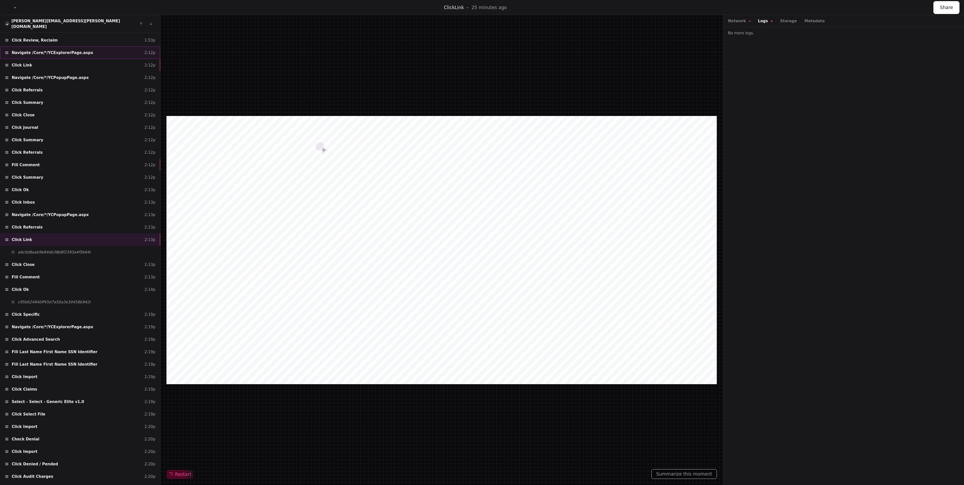
scroll to position [10210, 0]
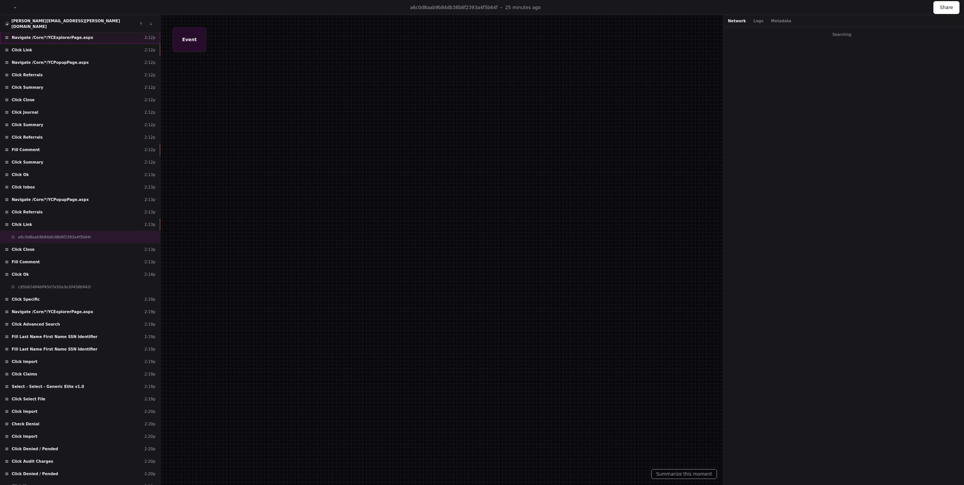
scroll to position [10225, 0]
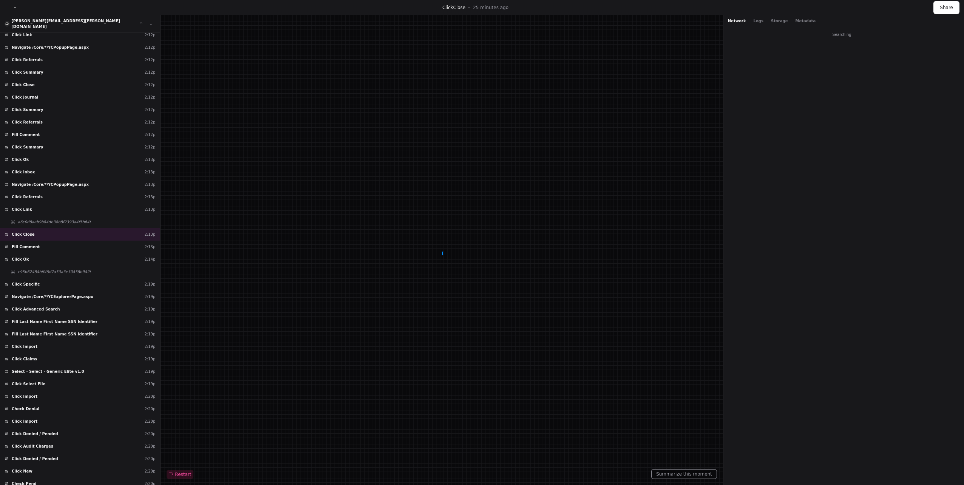
scroll to position [10240, 0]
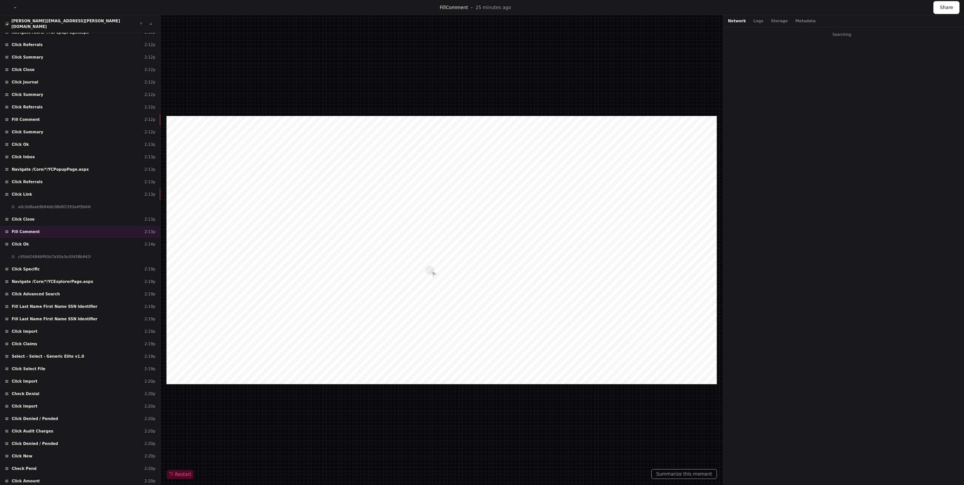
scroll to position [10255, 0]
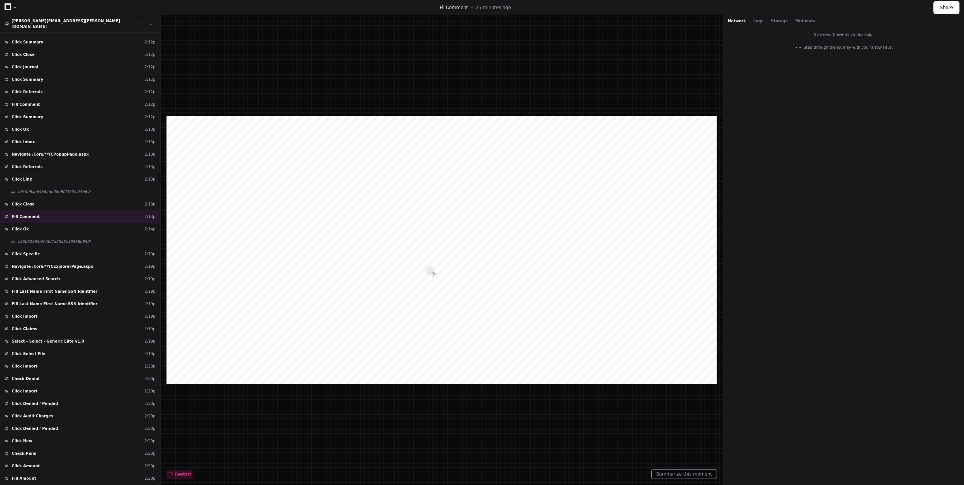
scroll to position [10271, 0]
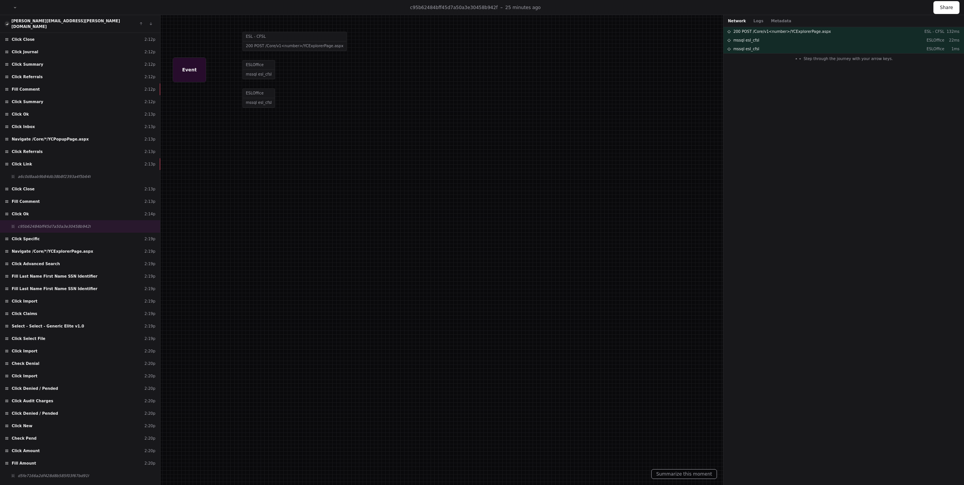
scroll to position [10286, 0]
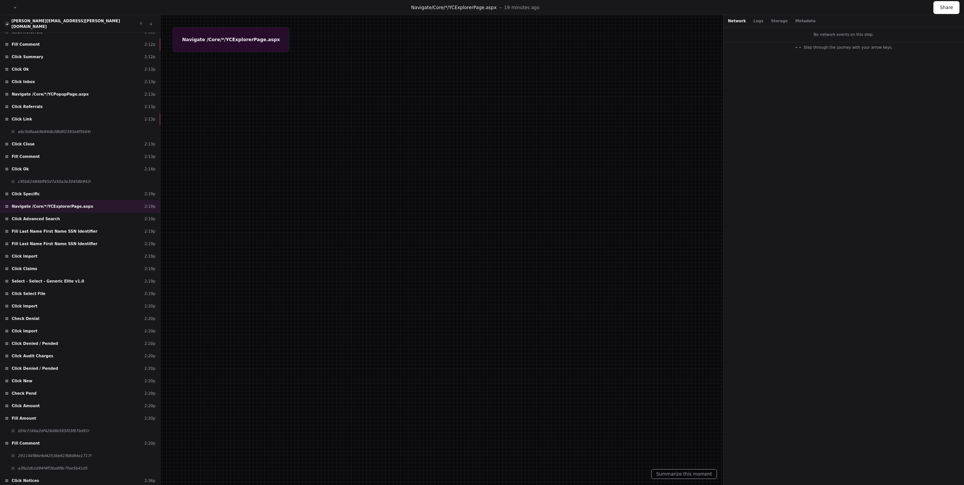
scroll to position [10316, 0]
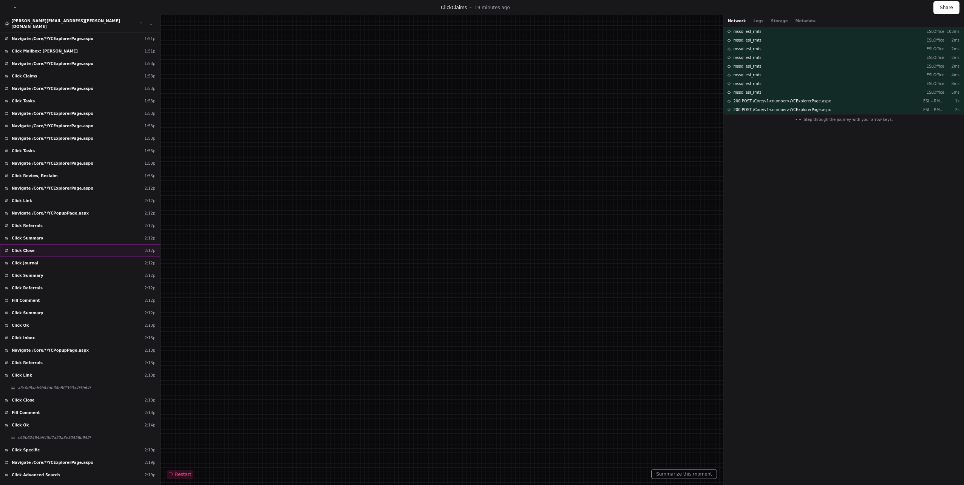
scroll to position [10324, 0]
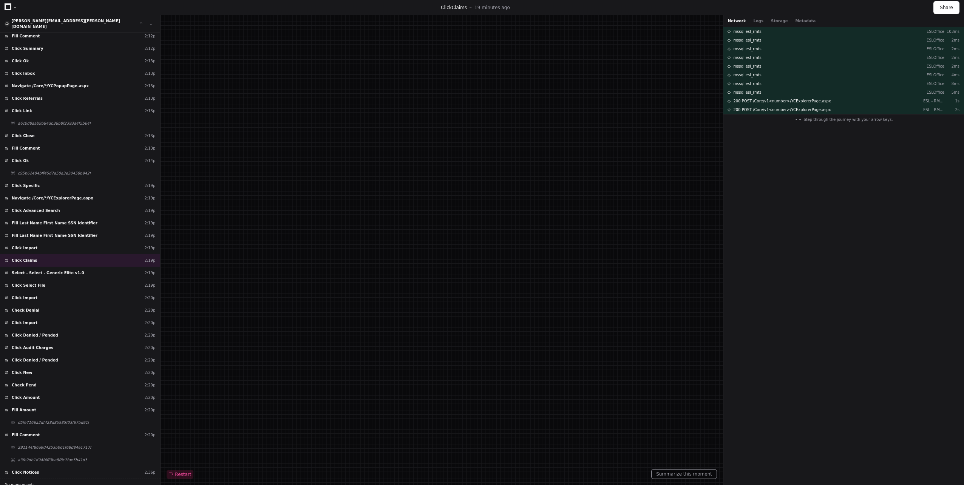
click at [55, 479] on button "No more events." at bounding box center [80, 485] width 160 height 12
click at [62, 466] on div "Click Notices 2:36p" at bounding box center [80, 472] width 160 height 12
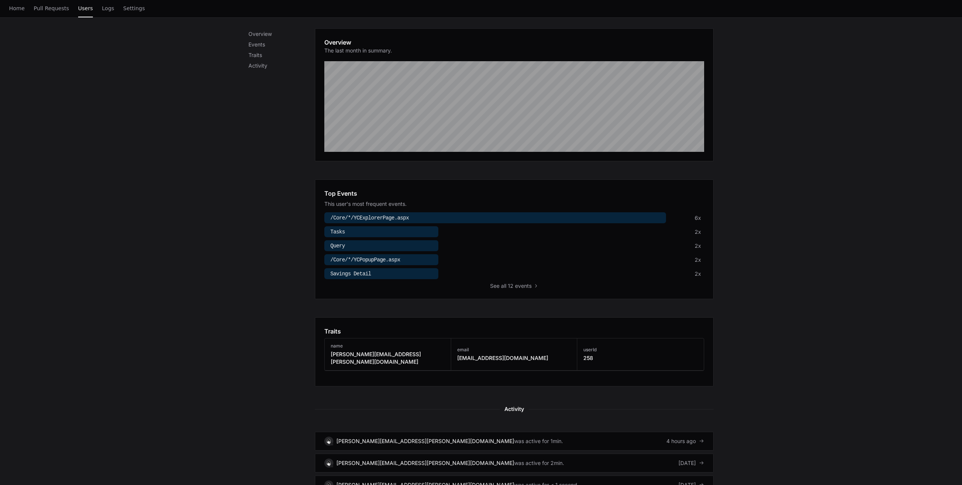
scroll to position [189, 0]
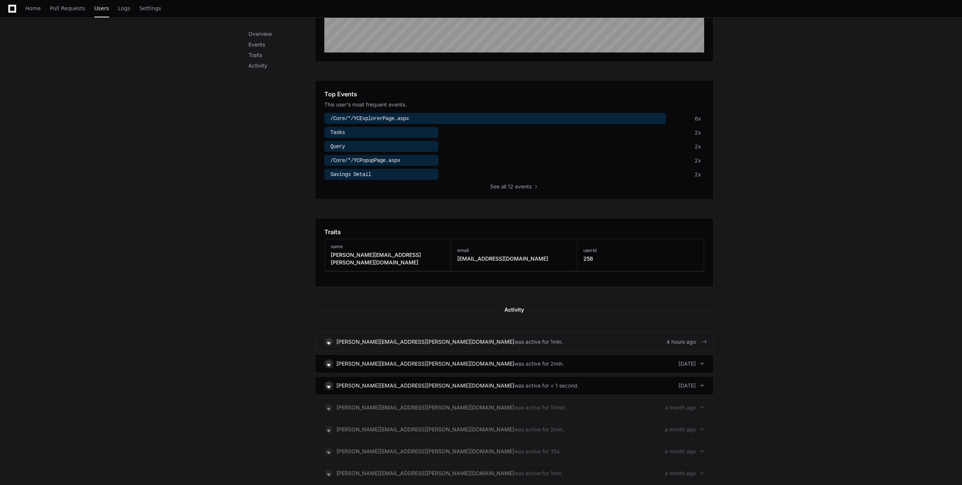
click at [371, 338] on div "[PERSON_NAME][EMAIL_ADDRESS][PERSON_NAME][DOMAIN_NAME]" at bounding box center [426, 342] width 178 height 8
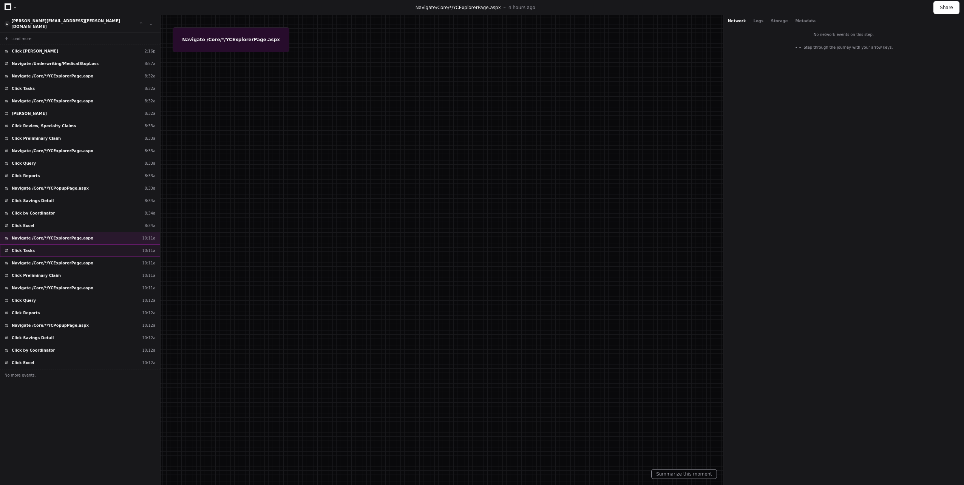
click at [47, 244] on div "Click Tasks 10:11a" at bounding box center [80, 250] width 160 height 12
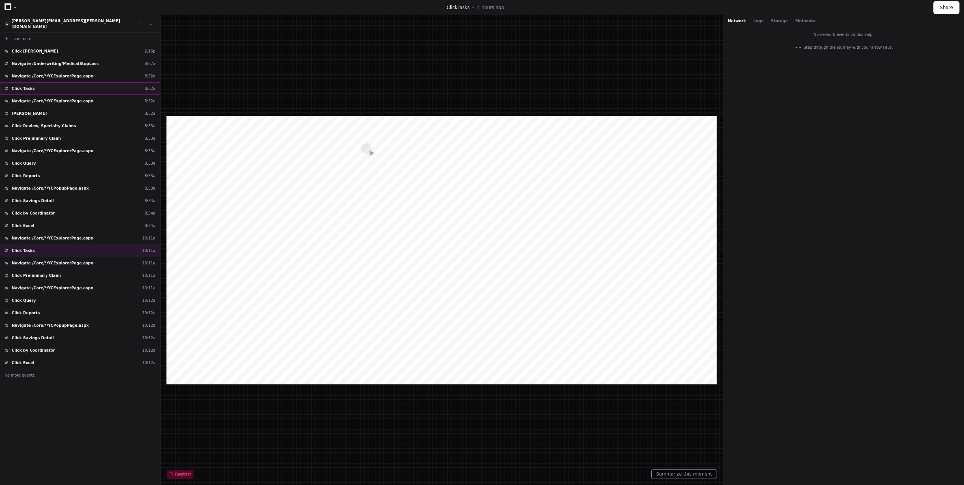
click at [78, 84] on div "Click Tasks 8:32a" at bounding box center [80, 88] width 160 height 12
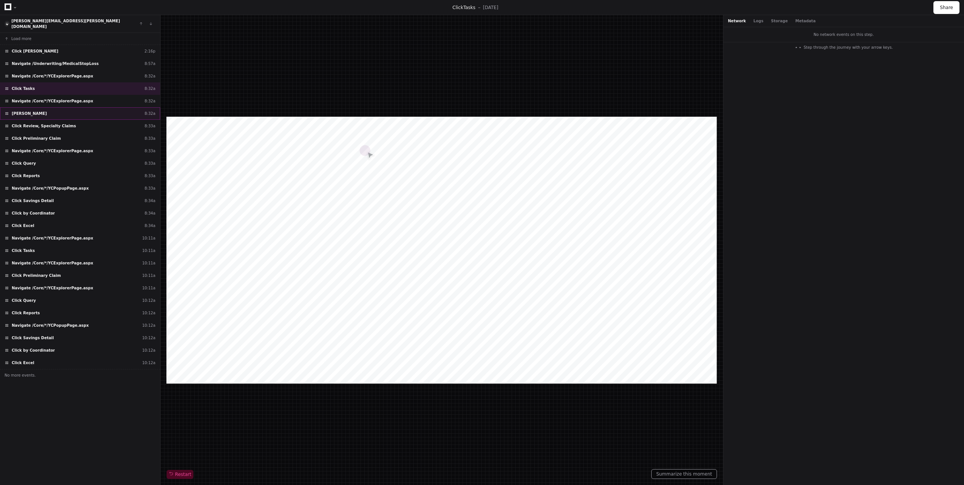
click at [79, 107] on div "Click Neil, Sonia 8:32a" at bounding box center [80, 113] width 160 height 12
click at [65, 157] on div "Click Query 8:33a" at bounding box center [80, 163] width 160 height 12
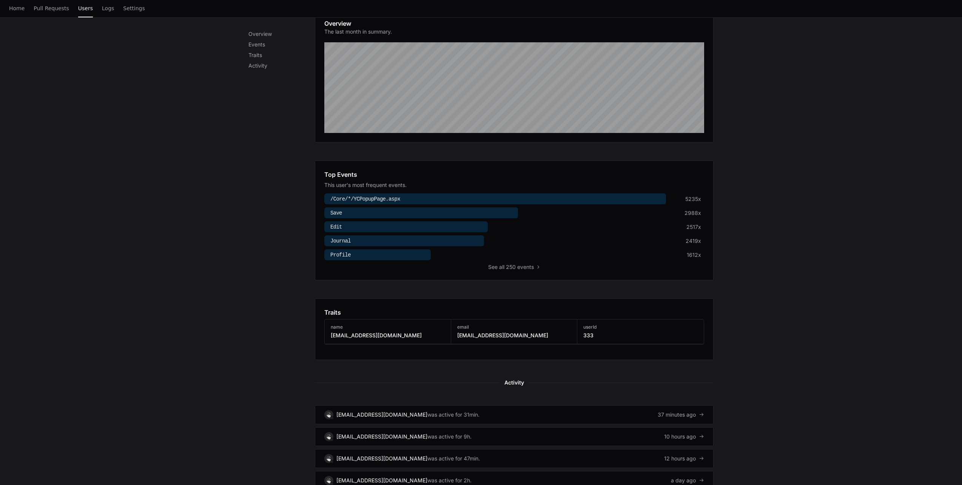
scroll to position [264, 0]
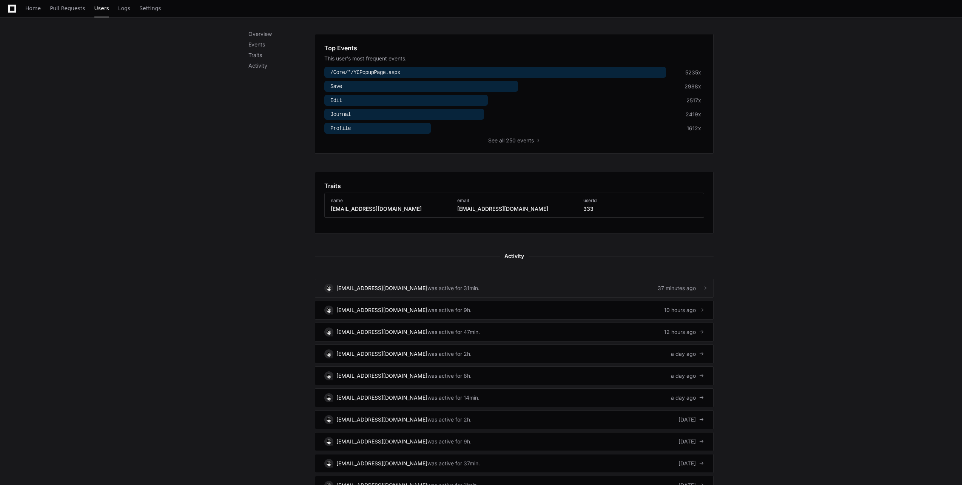
click at [411, 292] on div "[EMAIL_ADDRESS][DOMAIN_NAME] was active for 31min." at bounding box center [401, 288] width 155 height 9
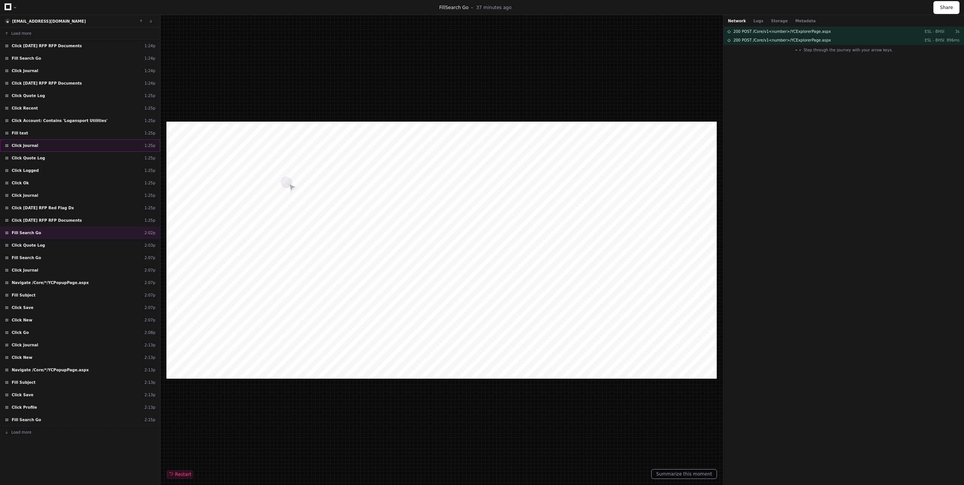
click at [91, 151] on div "Click Journal 1:25p" at bounding box center [80, 145] width 160 height 12
click at [36, 438] on button "Load more" at bounding box center [80, 432] width 160 height 12
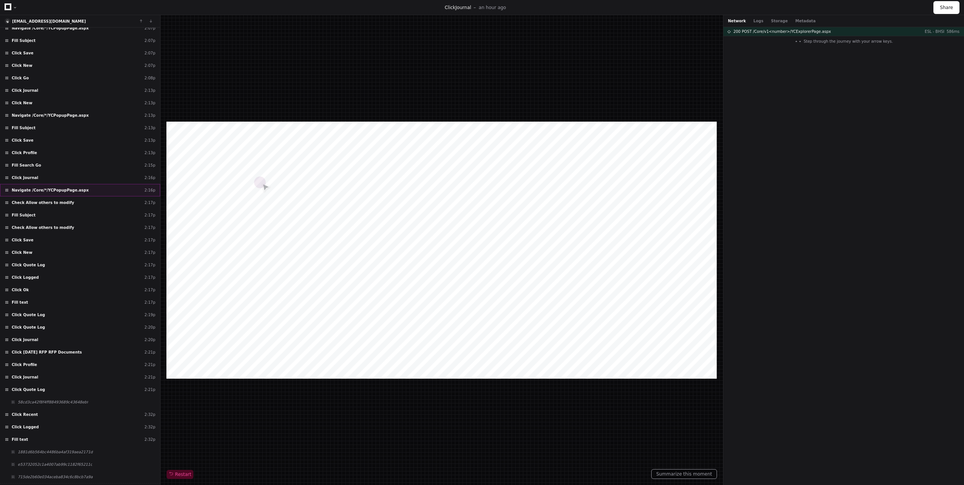
scroll to position [264, 0]
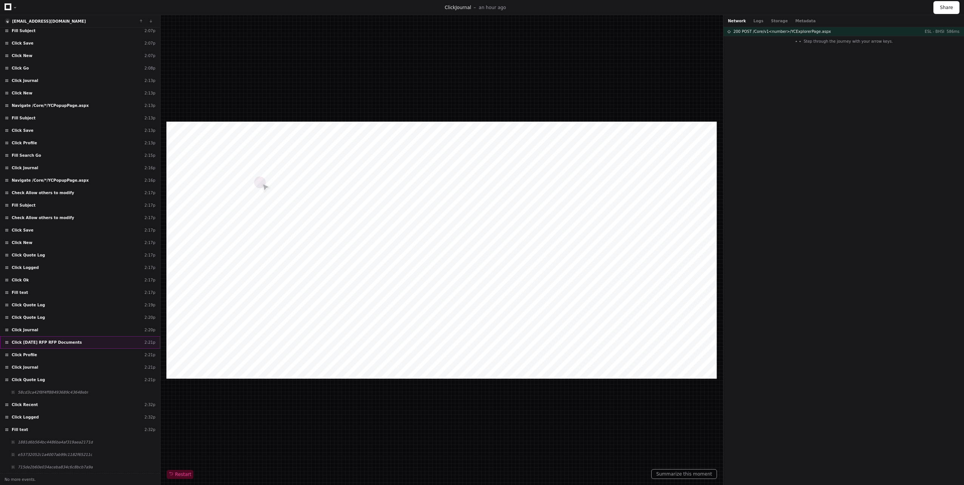
click at [74, 348] on div "Click 9/13/2024 RFP RFP Documents 2:21p" at bounding box center [80, 342] width 160 height 12
click at [60, 423] on div "Click Logged 2:32p" at bounding box center [80, 417] width 160 height 12
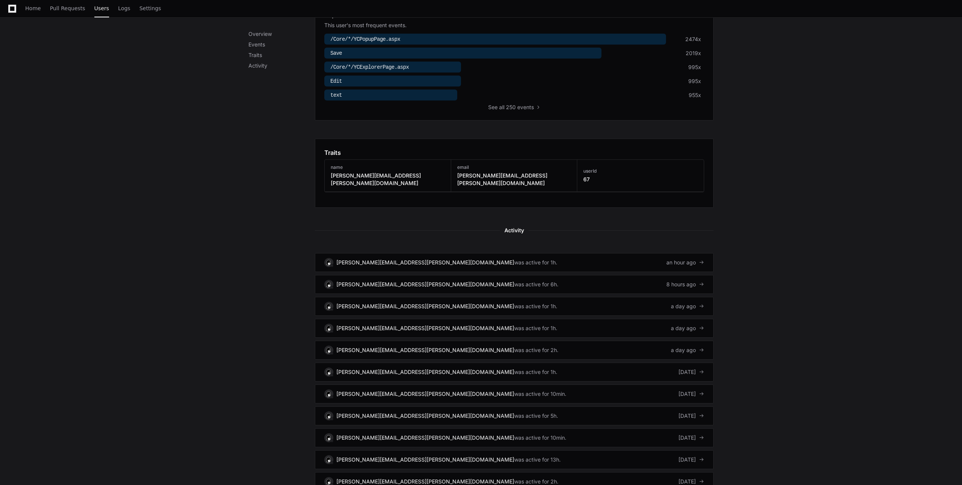
scroll to position [302, 0]
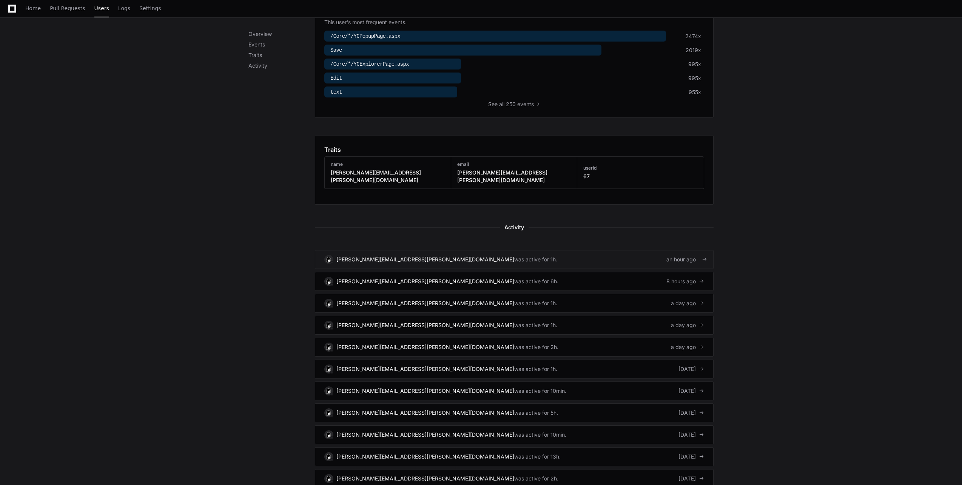
click at [360, 256] on div "[PERSON_NAME][EMAIL_ADDRESS][PERSON_NAME][DOMAIN_NAME]" at bounding box center [426, 260] width 178 height 8
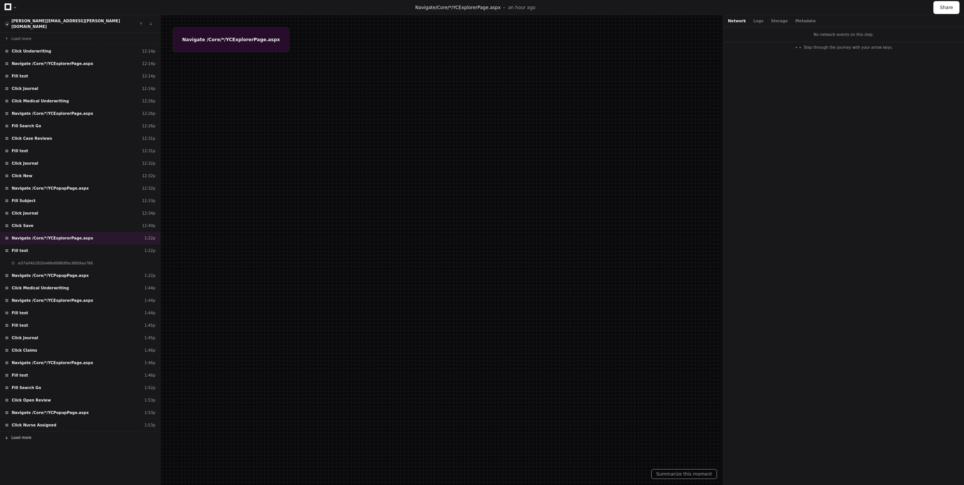
click at [21, 435] on span "Load more" at bounding box center [21, 438] width 20 height 6
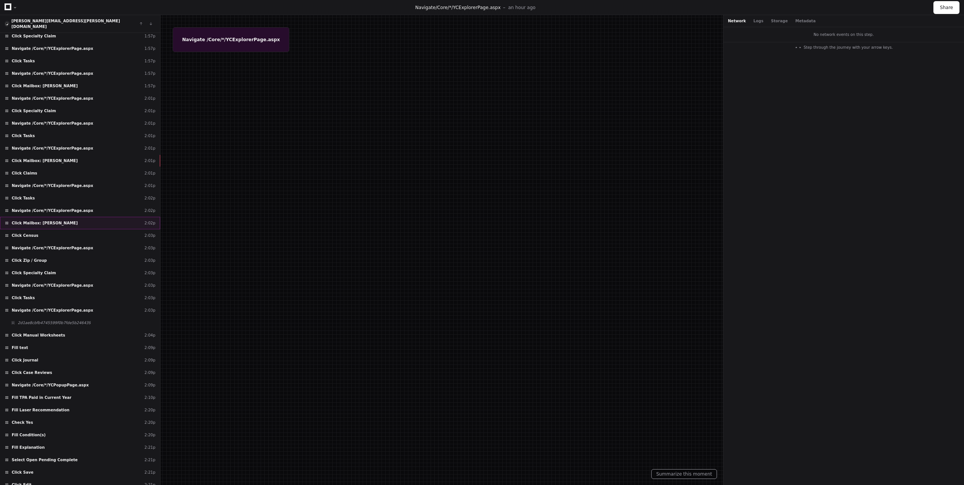
scroll to position [249, 0]
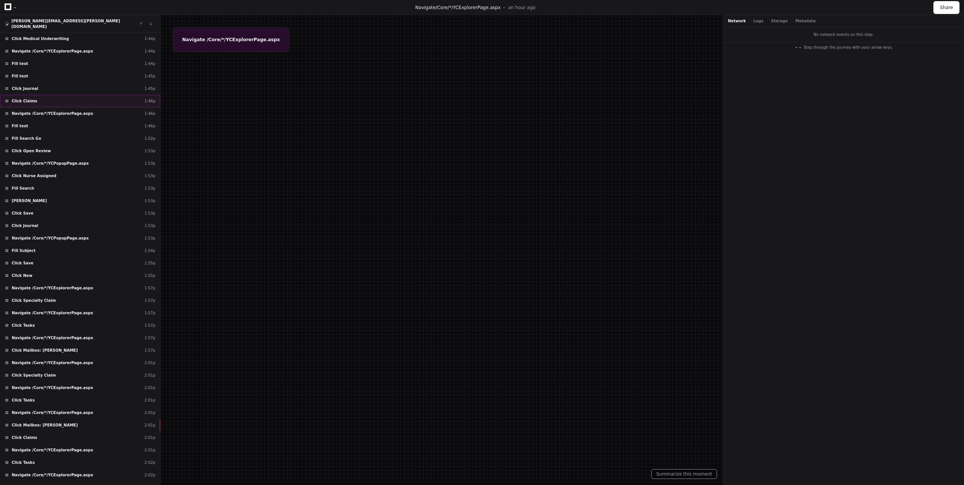
click at [46, 99] on div "Click Claims 1:46p" at bounding box center [80, 101] width 160 height 12
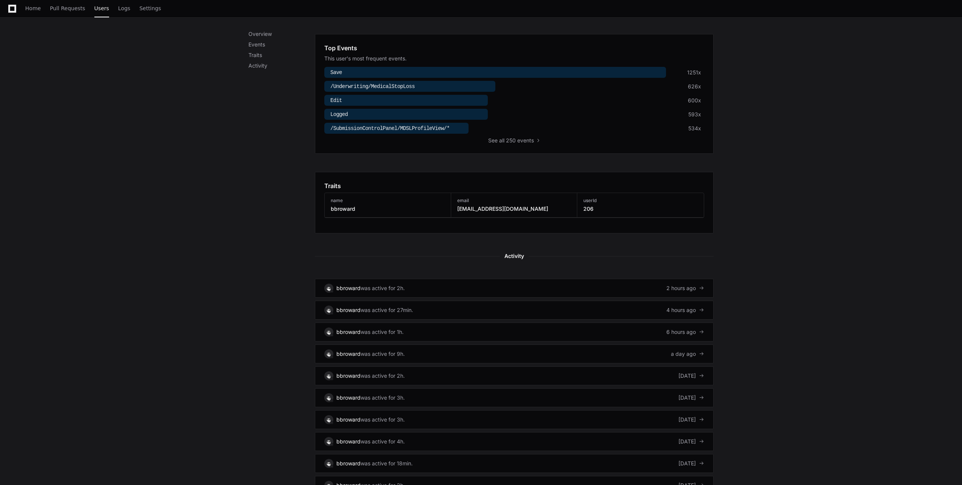
scroll to position [302, 0]
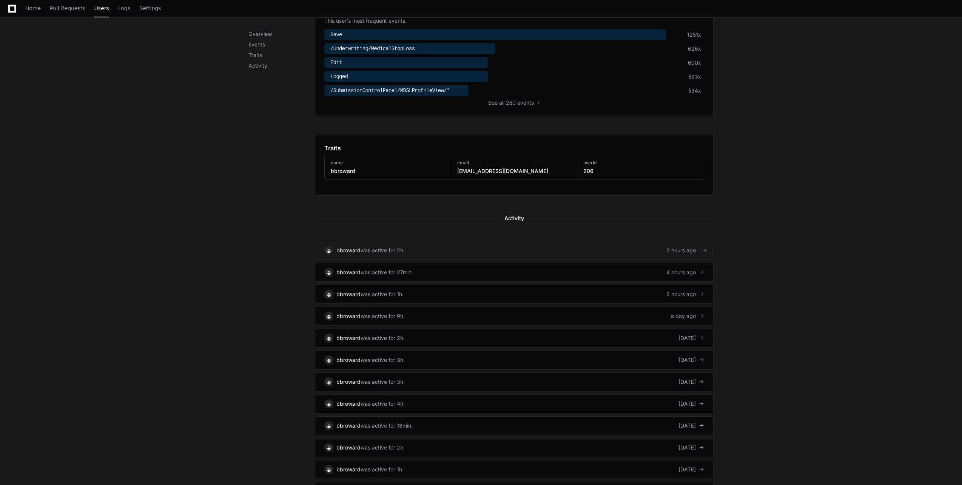
click at [385, 247] on div "was active for 2h." at bounding box center [383, 251] width 44 height 8
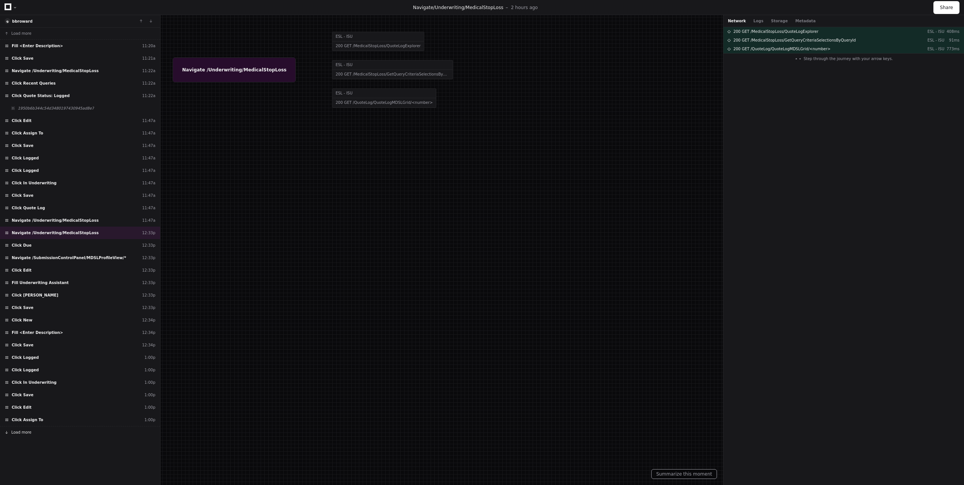
click at [37, 429] on button "Load more" at bounding box center [80, 432] width 160 height 12
